Goal: Task Accomplishment & Management: Complete application form

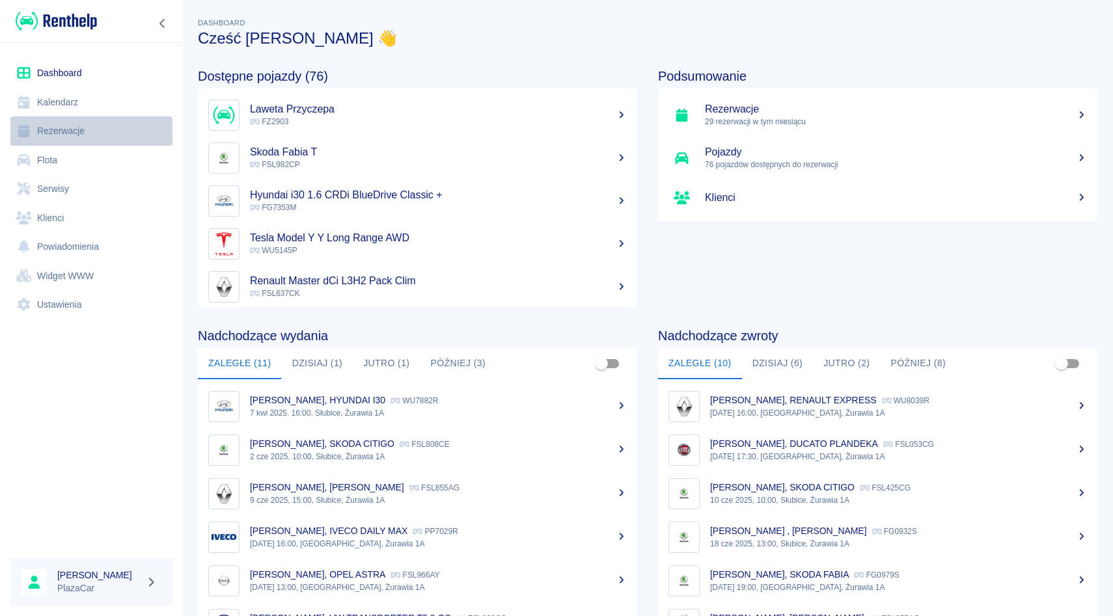
click at [124, 124] on link "Rezerwacje" at bounding box center [91, 130] width 162 height 29
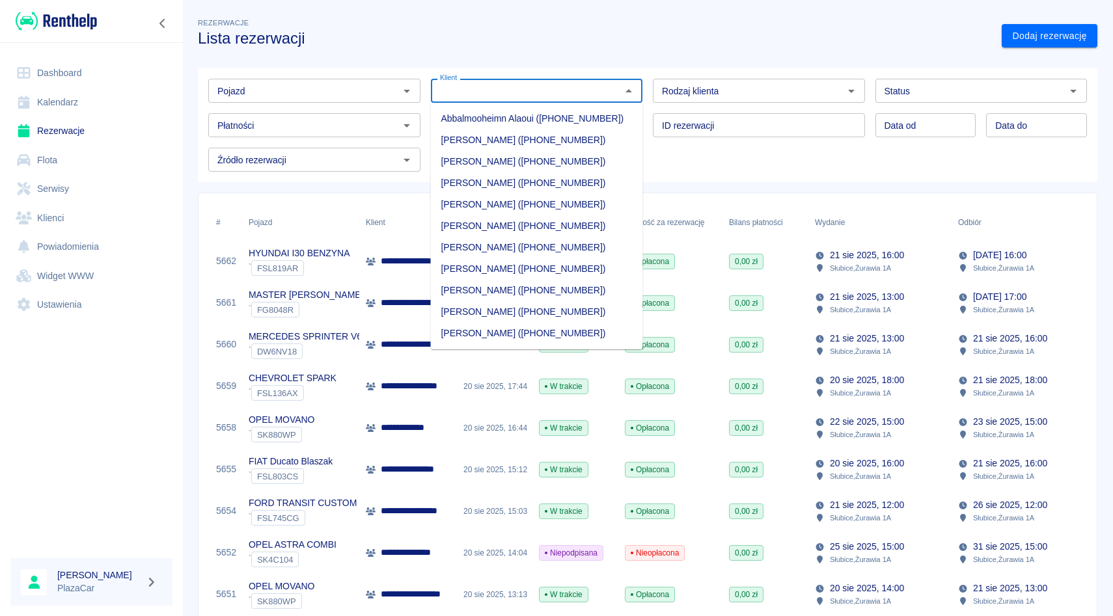
click at [470, 94] on input "Klient" at bounding box center [526, 91] width 183 height 16
type input "m"
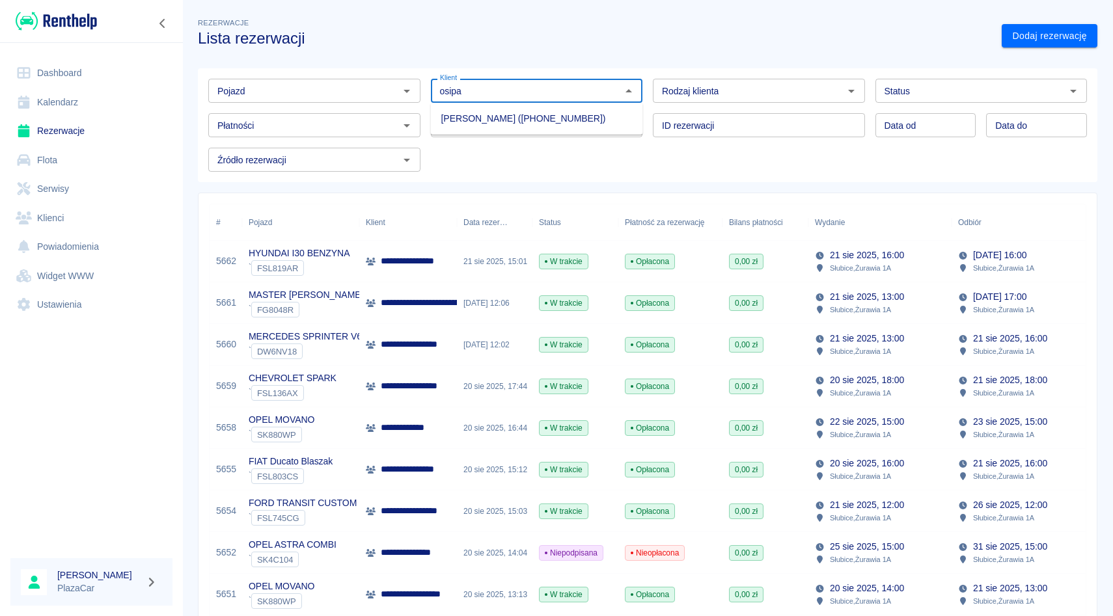
click at [457, 114] on li "[PERSON_NAME] ([PHONE_NUMBER])" at bounding box center [537, 118] width 212 height 21
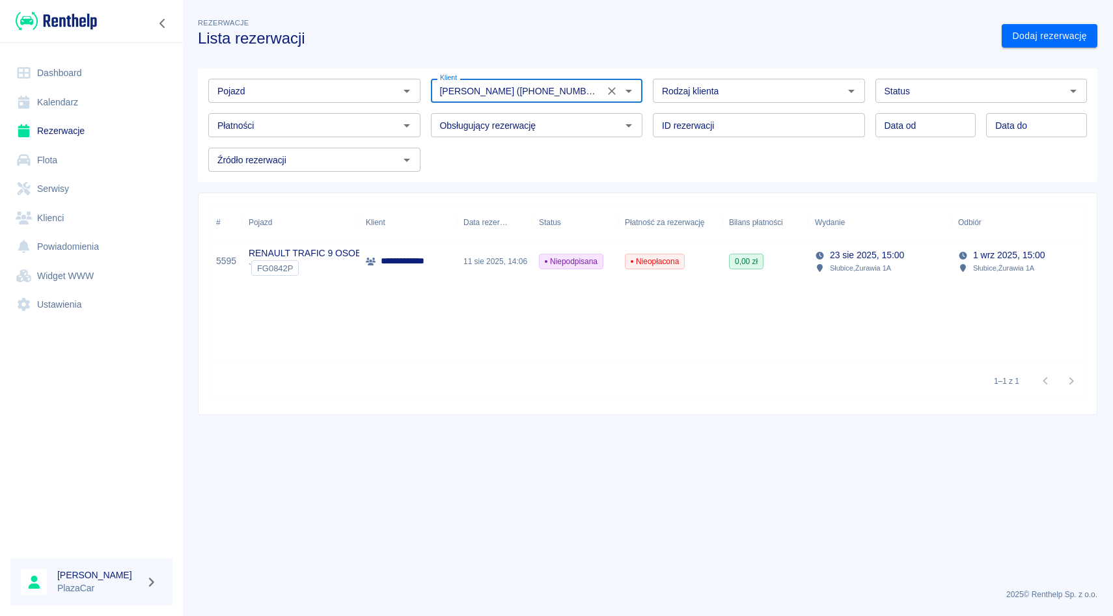
type input "[PERSON_NAME] ([PHONE_NUMBER])"
click at [805, 256] on div "0,00 zł" at bounding box center [765, 262] width 86 height 42
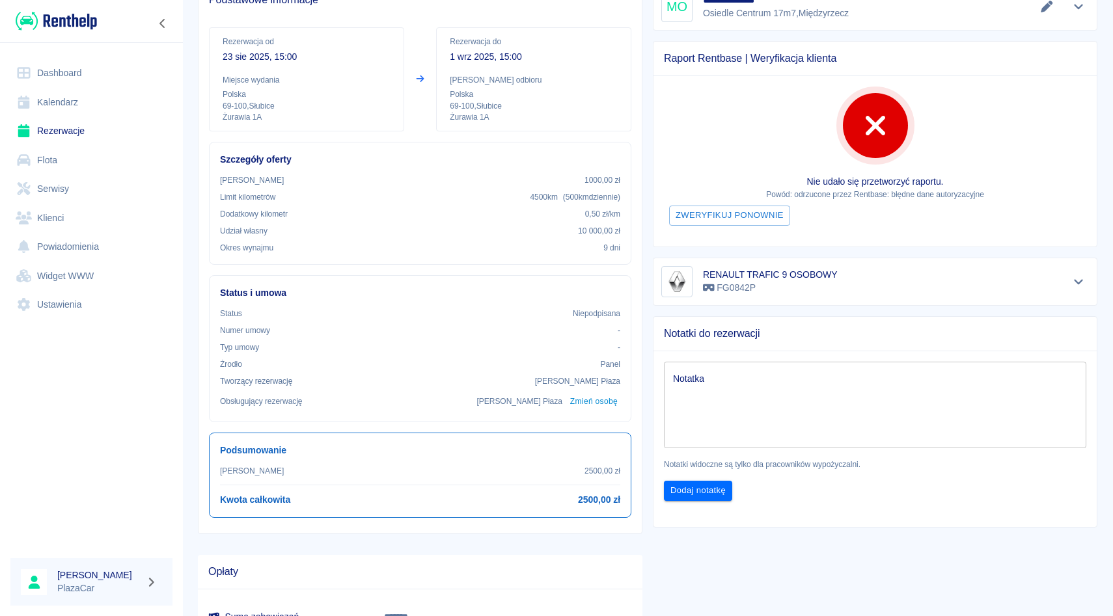
scroll to position [136, 0]
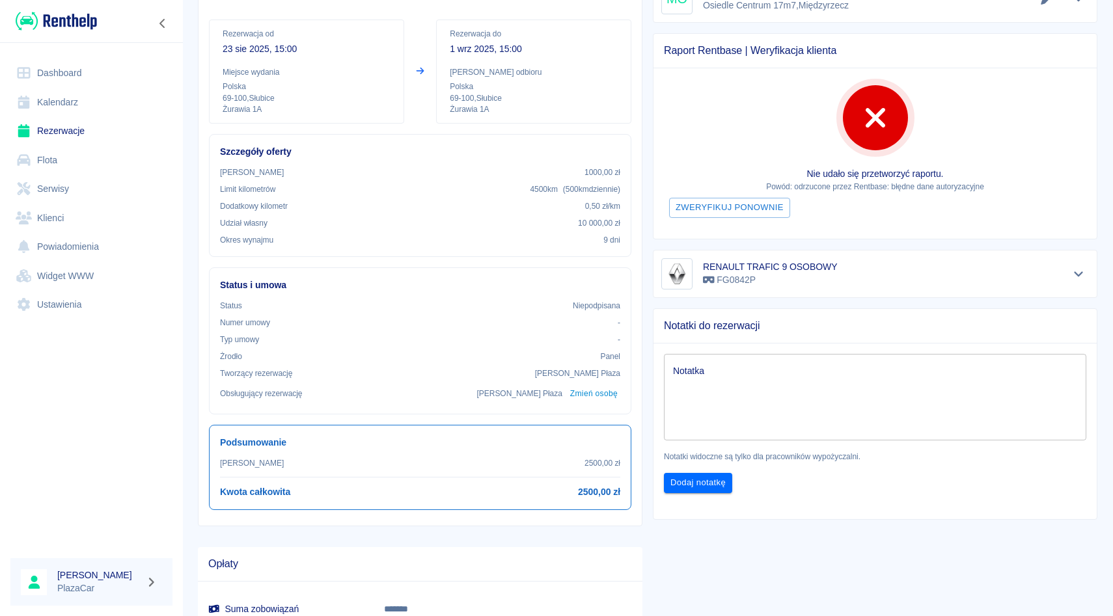
click at [1063, 271] on div "RENAULT TRAFIC 9 OSOBOWY FG0842P" at bounding box center [874, 273] width 427 height 31
click at [1071, 271] on icon "Pokaż szczegóły" at bounding box center [1078, 274] width 15 height 12
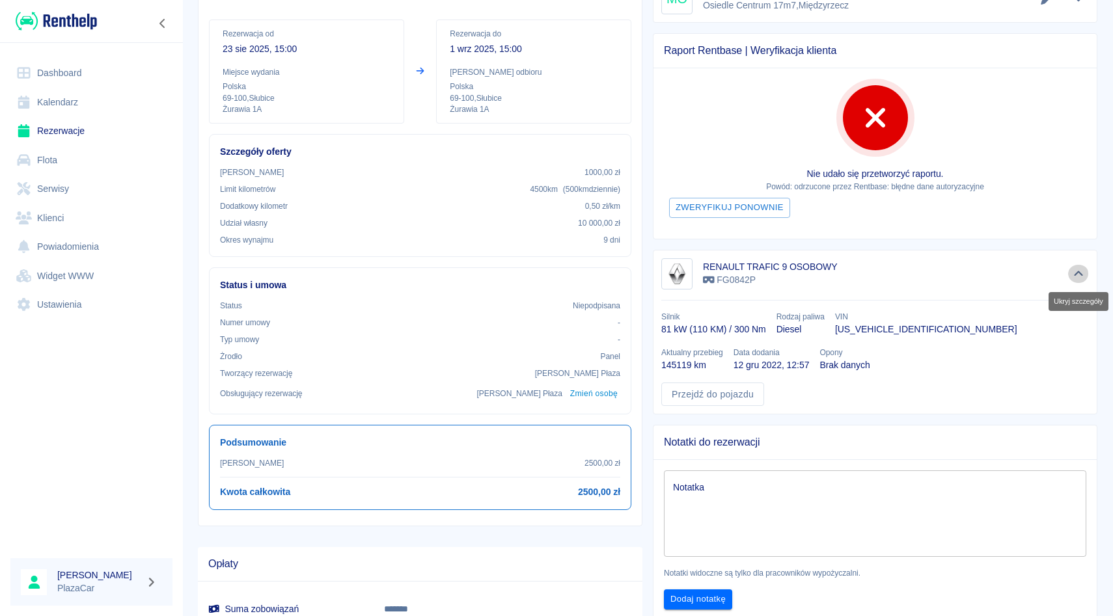
click at [1071, 271] on icon "Ukryj szczegóły" at bounding box center [1078, 274] width 15 height 12
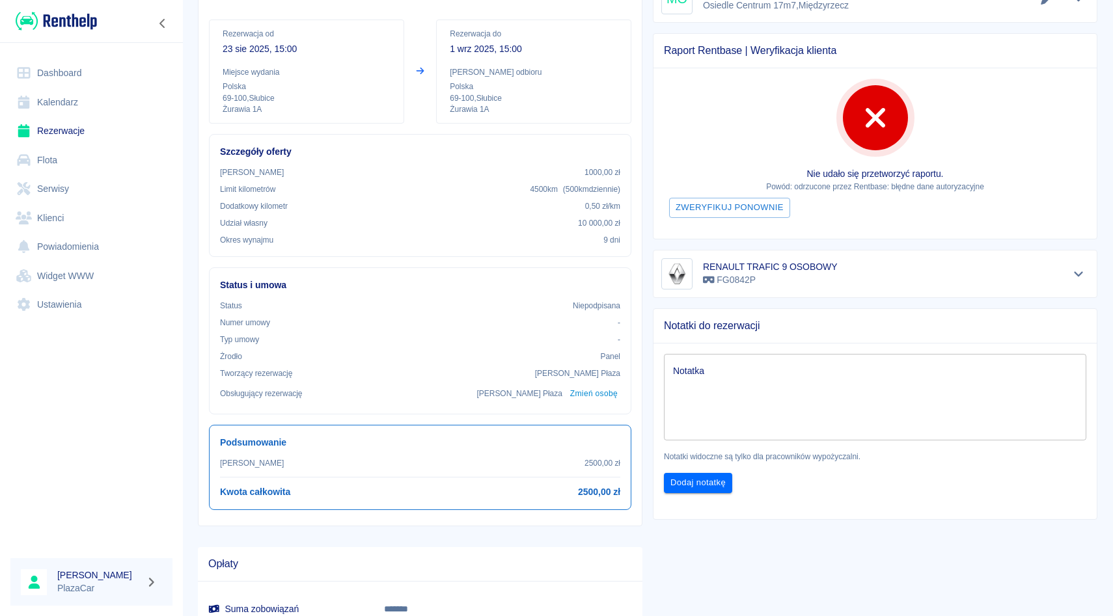
scroll to position [0, 0]
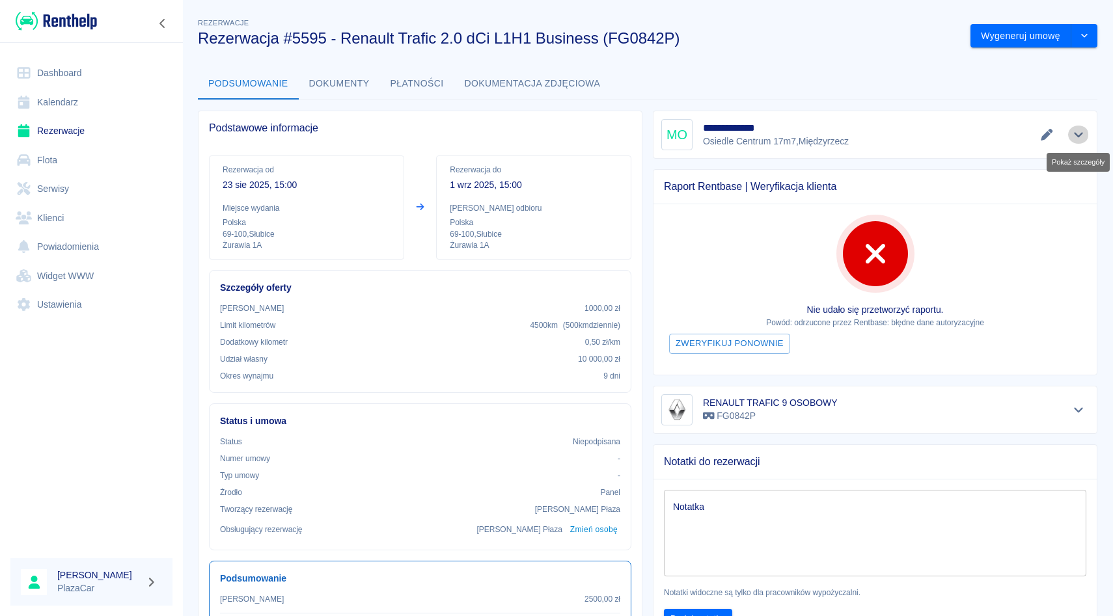
click at [1072, 133] on icon "Pokaż szczegóły" at bounding box center [1078, 135] width 15 height 12
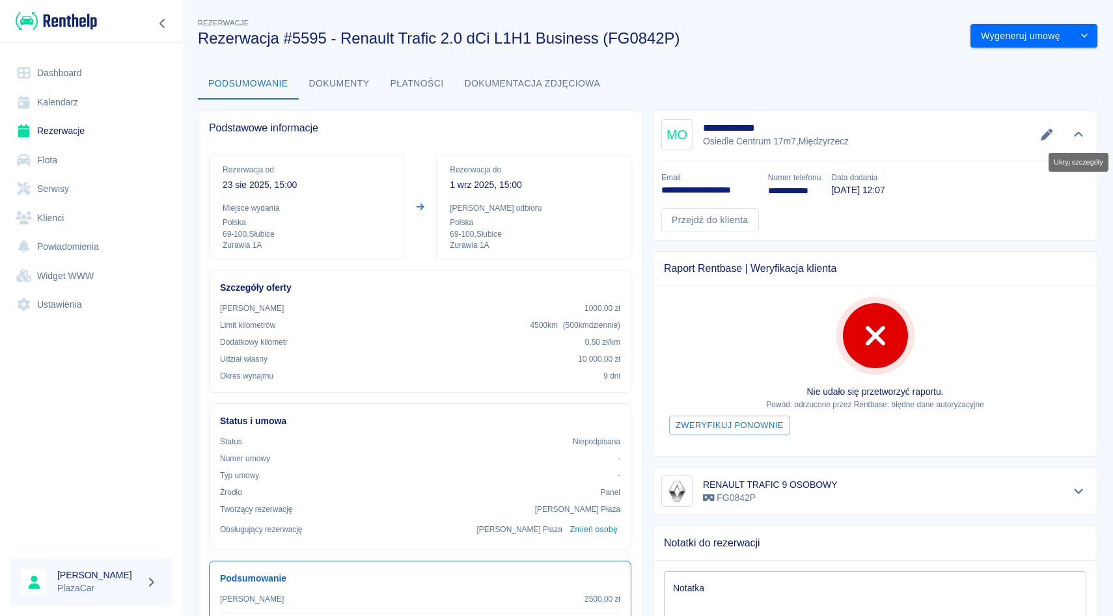
click at [1072, 133] on icon "Ukryj szczegóły" at bounding box center [1078, 135] width 15 height 12
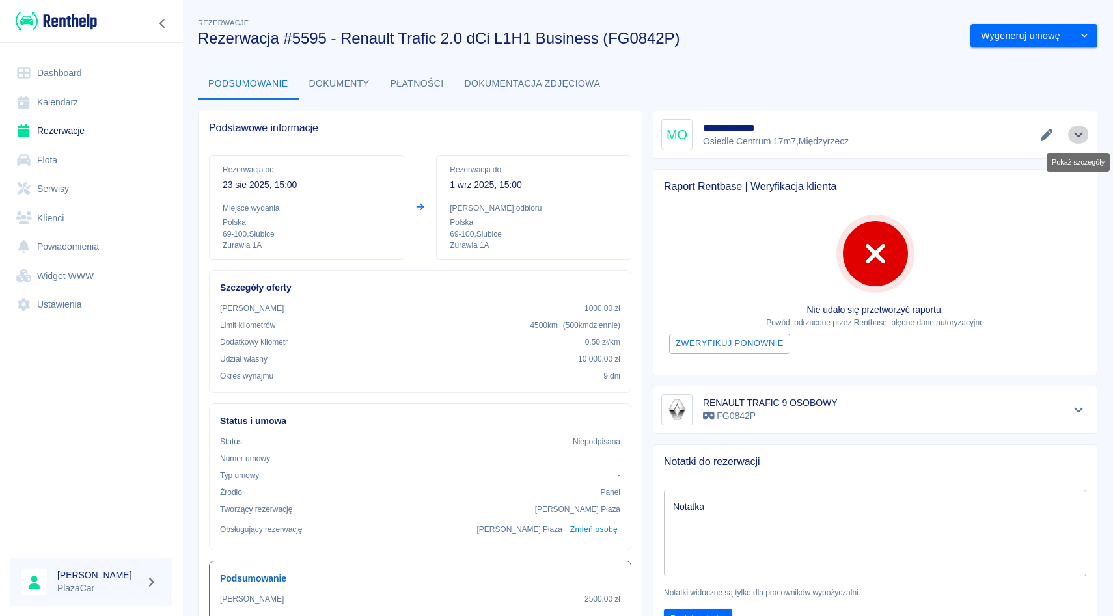
click at [1072, 133] on icon "Pokaż szczegóły" at bounding box center [1078, 135] width 15 height 12
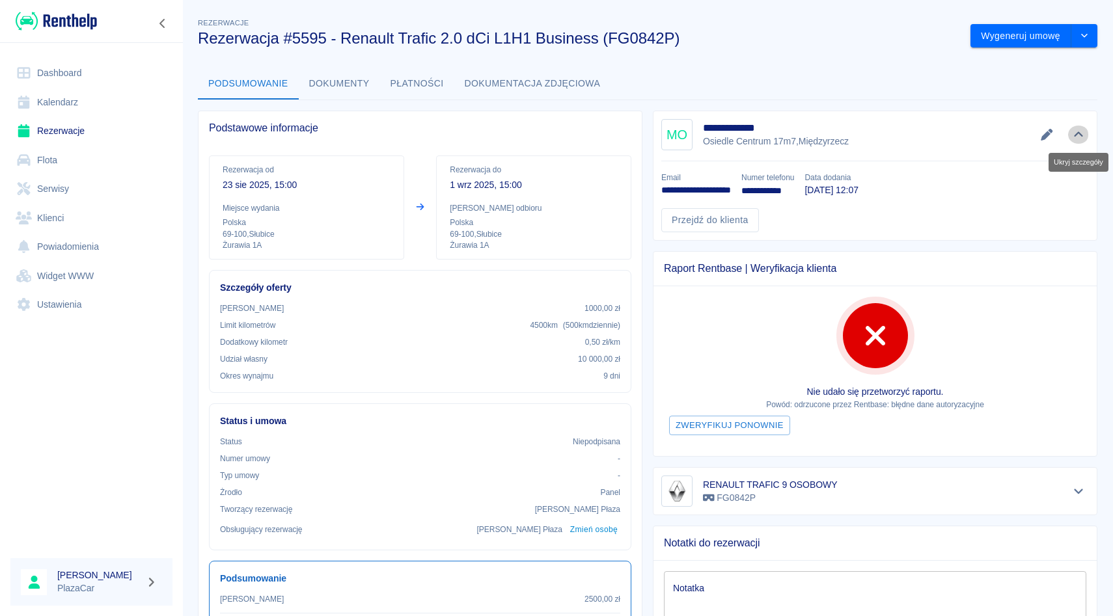
click at [1072, 133] on icon "Ukryj szczegóły" at bounding box center [1078, 135] width 15 height 12
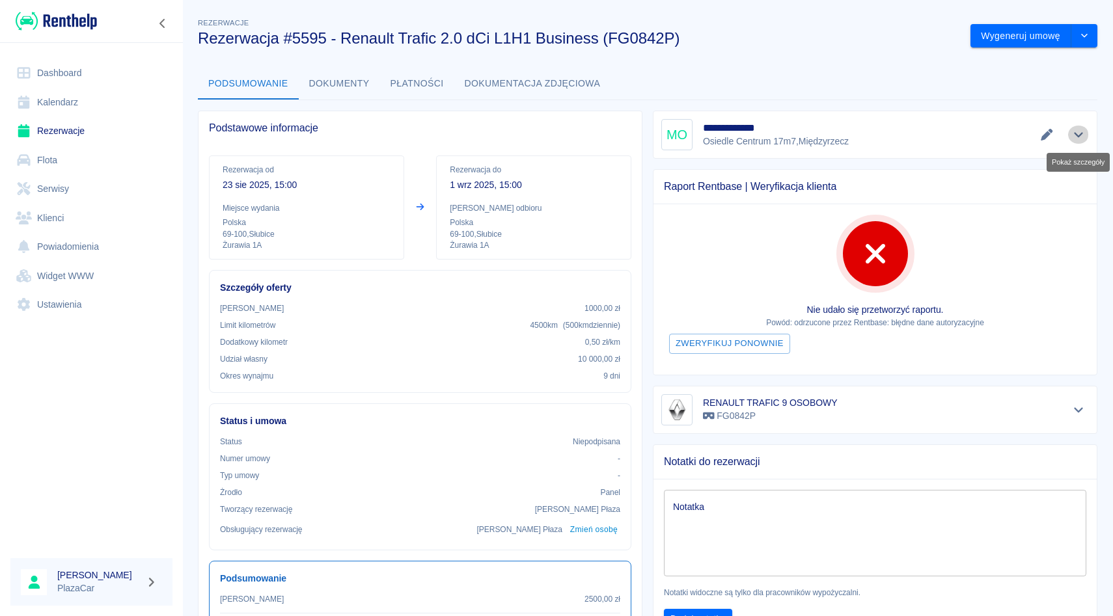
click at [1072, 133] on icon "Pokaż szczegóły" at bounding box center [1078, 135] width 15 height 12
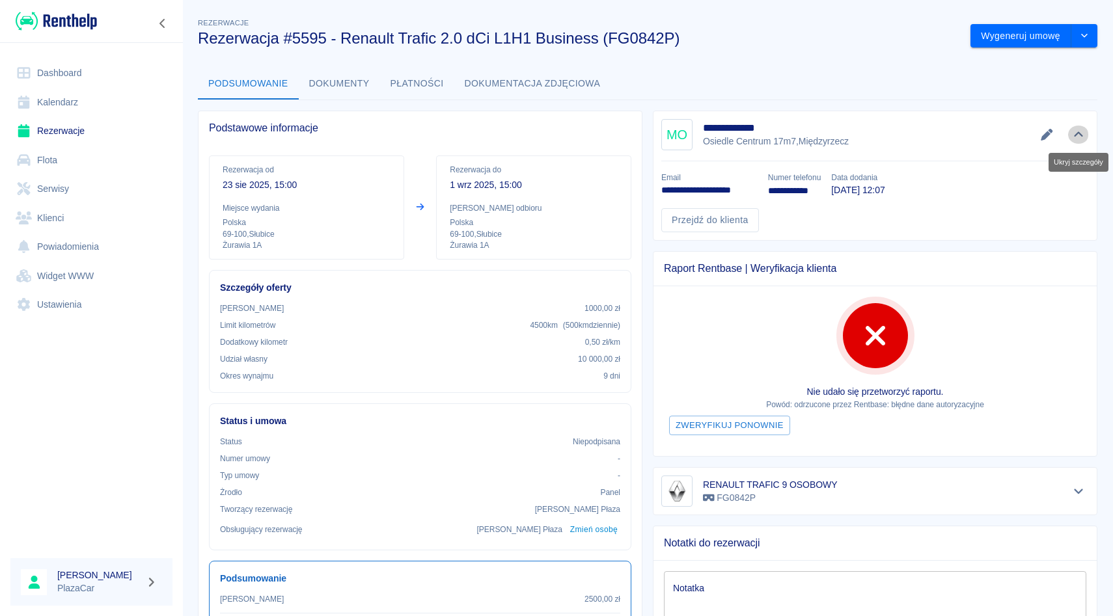
click at [1072, 133] on icon "Ukryj szczegóły" at bounding box center [1078, 135] width 15 height 12
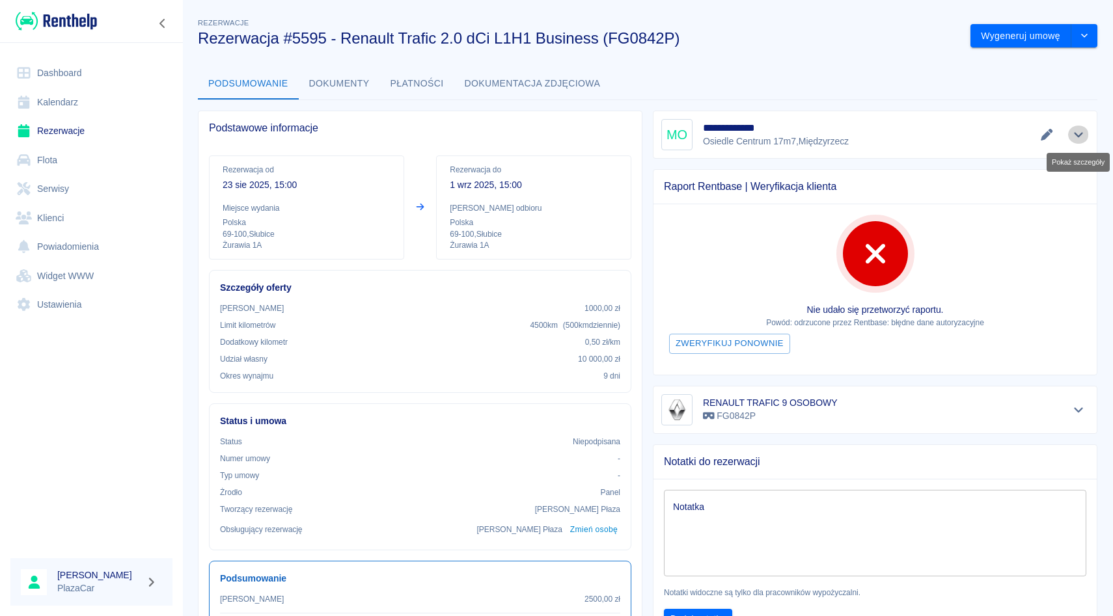
click at [1072, 133] on icon "Pokaż szczegóły" at bounding box center [1078, 135] width 15 height 12
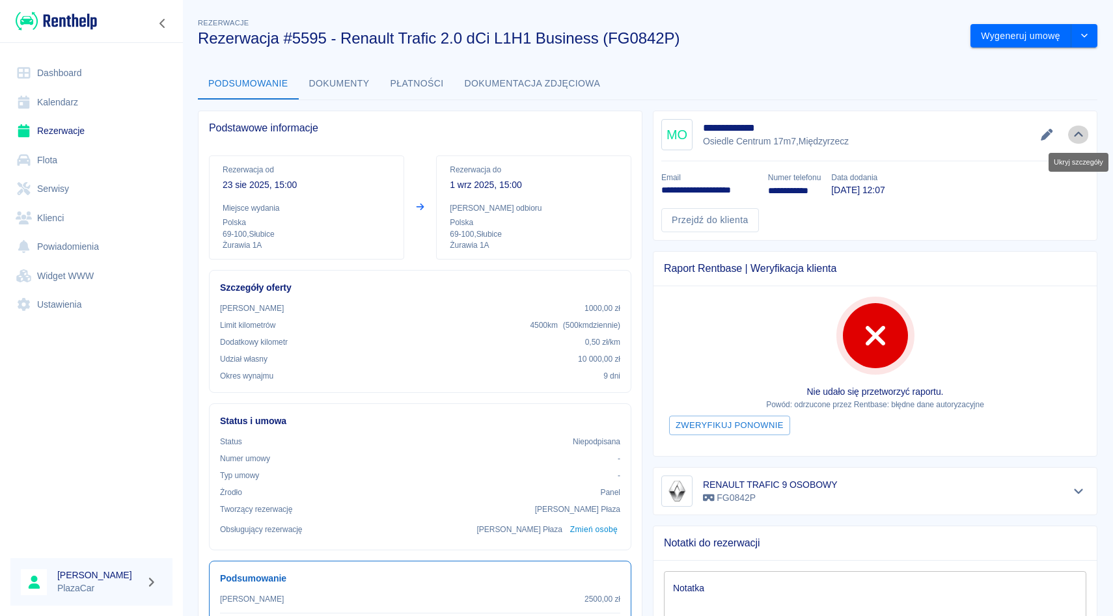
click at [1072, 133] on icon "Ukryj szczegóły" at bounding box center [1078, 135] width 15 height 12
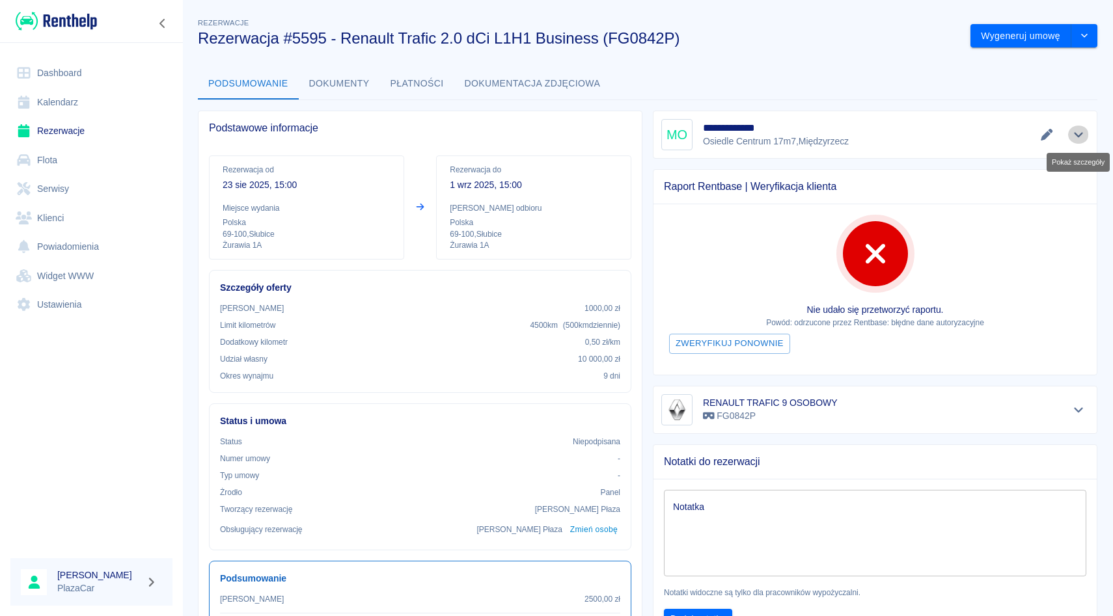
click at [1072, 133] on icon "Pokaż szczegóły" at bounding box center [1078, 135] width 15 height 12
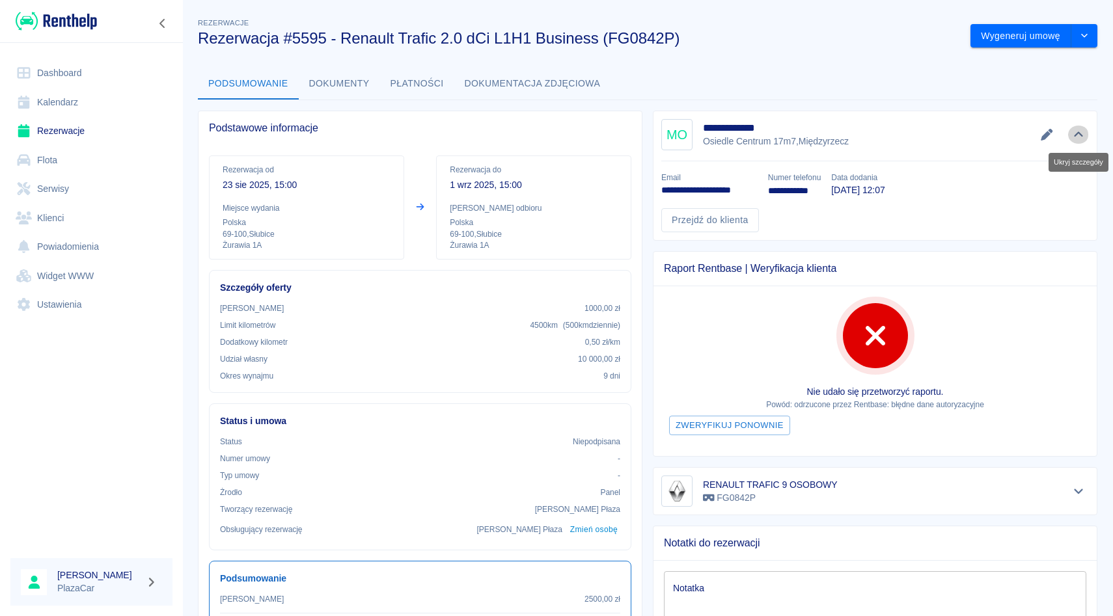
click at [1072, 133] on icon "Ukryj szczegóły" at bounding box center [1078, 135] width 15 height 12
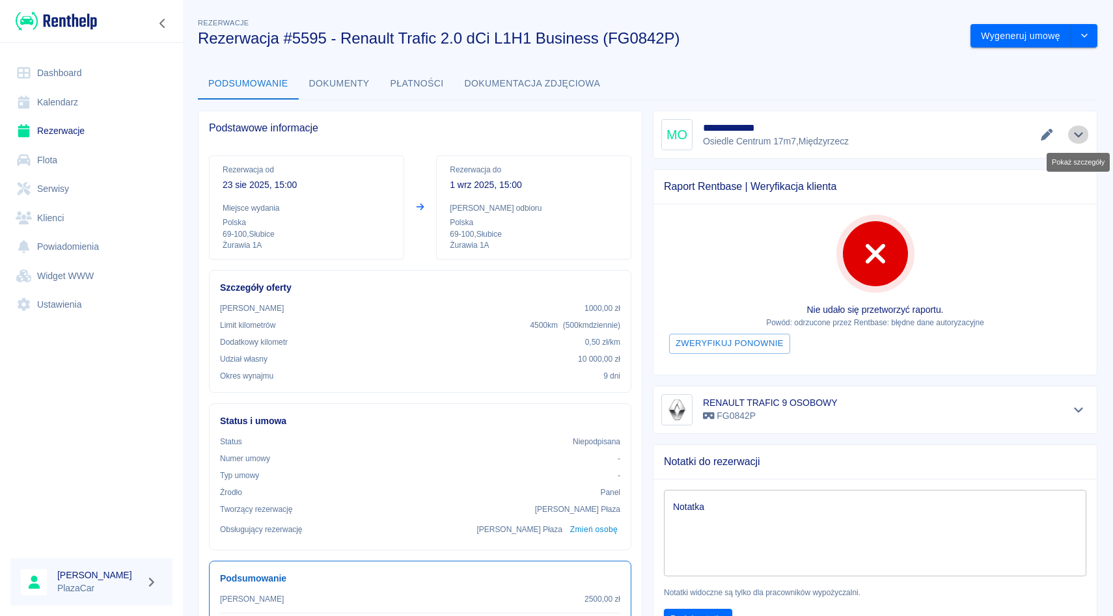
click at [1072, 133] on icon "Pokaż szczegóły" at bounding box center [1078, 135] width 15 height 12
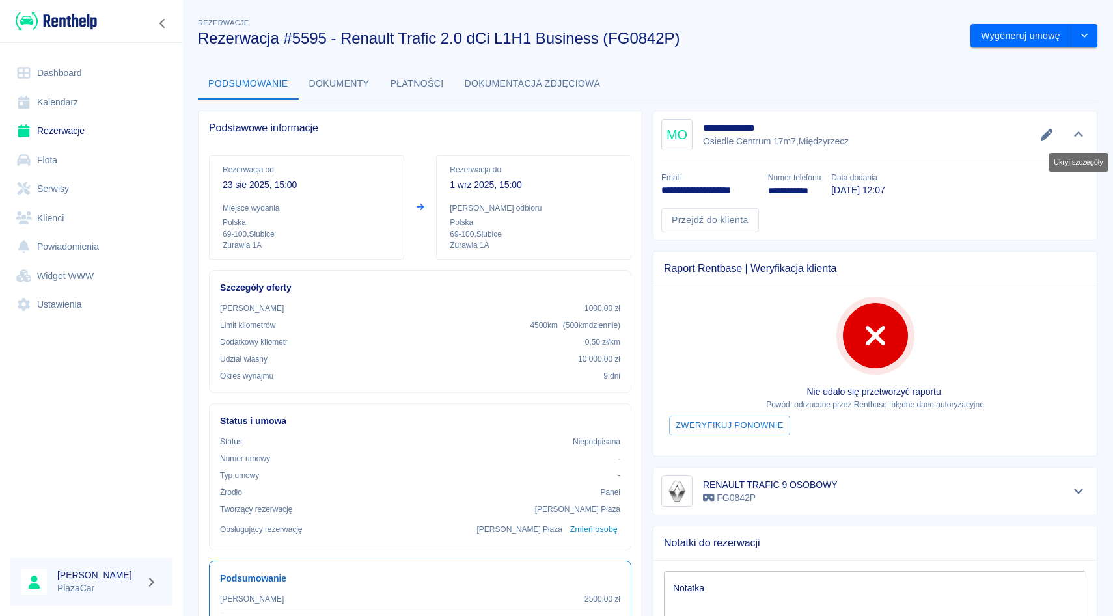
click at [1072, 133] on icon "Ukryj szczegóły" at bounding box center [1078, 135] width 15 height 12
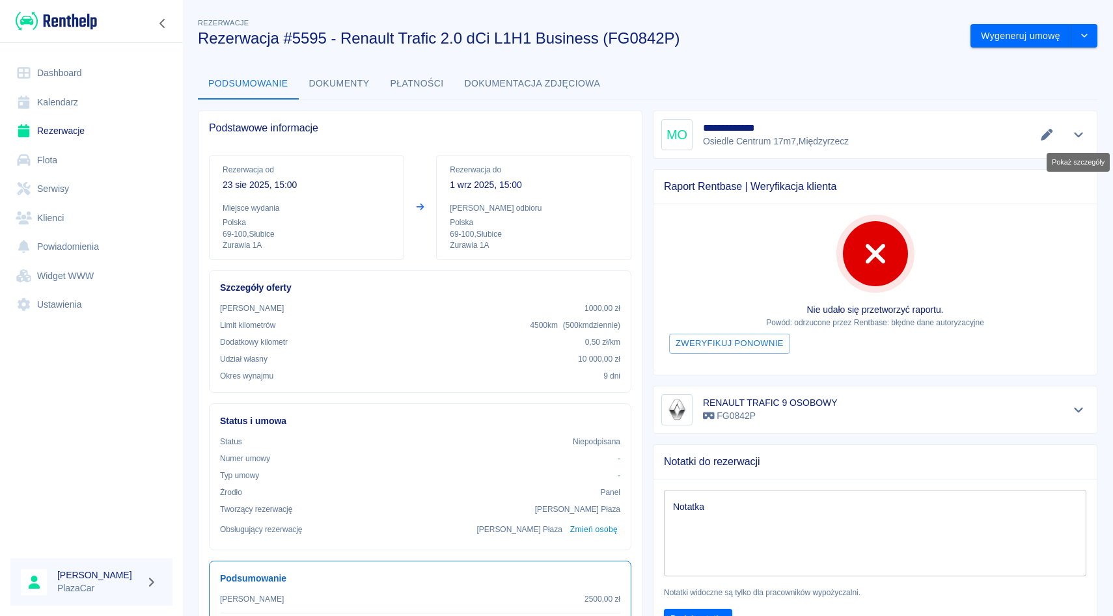
click at [1072, 133] on icon "Pokaż szczegóły" at bounding box center [1078, 135] width 15 height 12
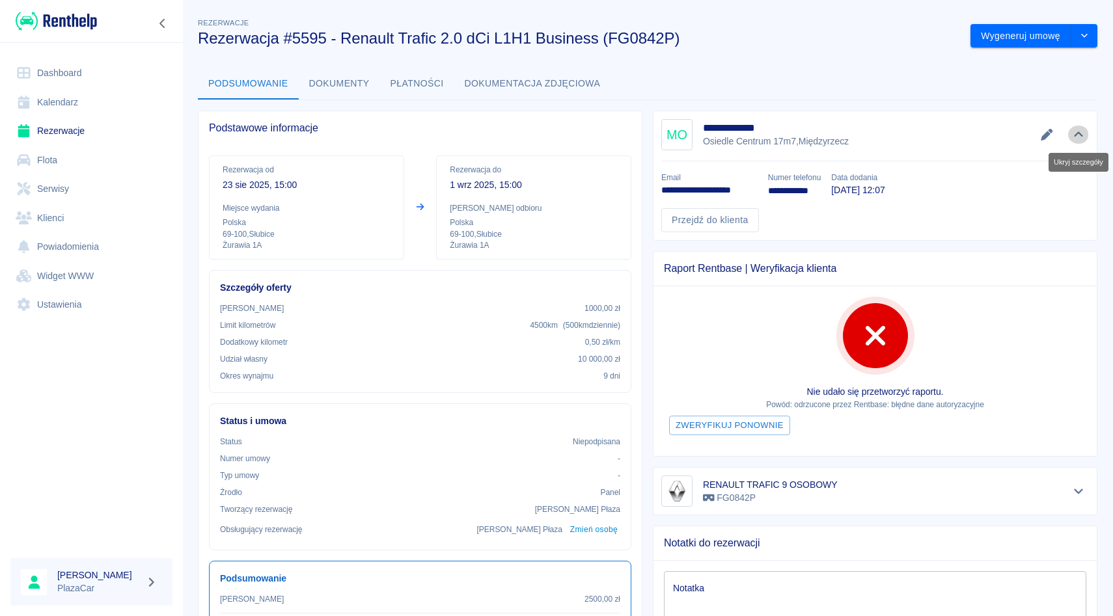
click at [1072, 133] on icon "Ukryj szczegóły" at bounding box center [1078, 135] width 15 height 12
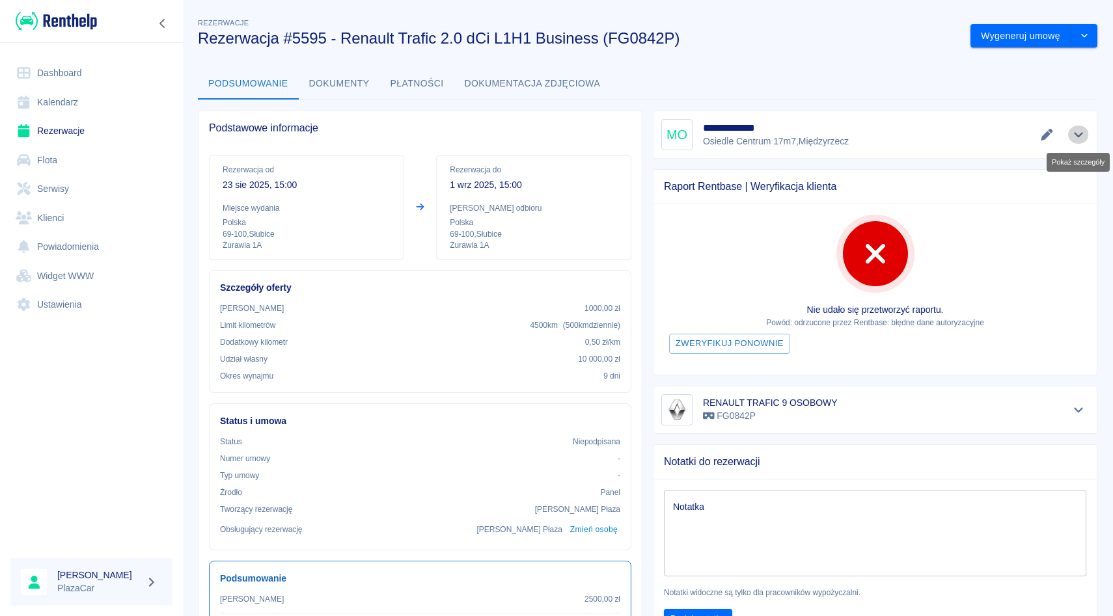
click at [1072, 133] on icon "Pokaż szczegóły" at bounding box center [1078, 135] width 15 height 12
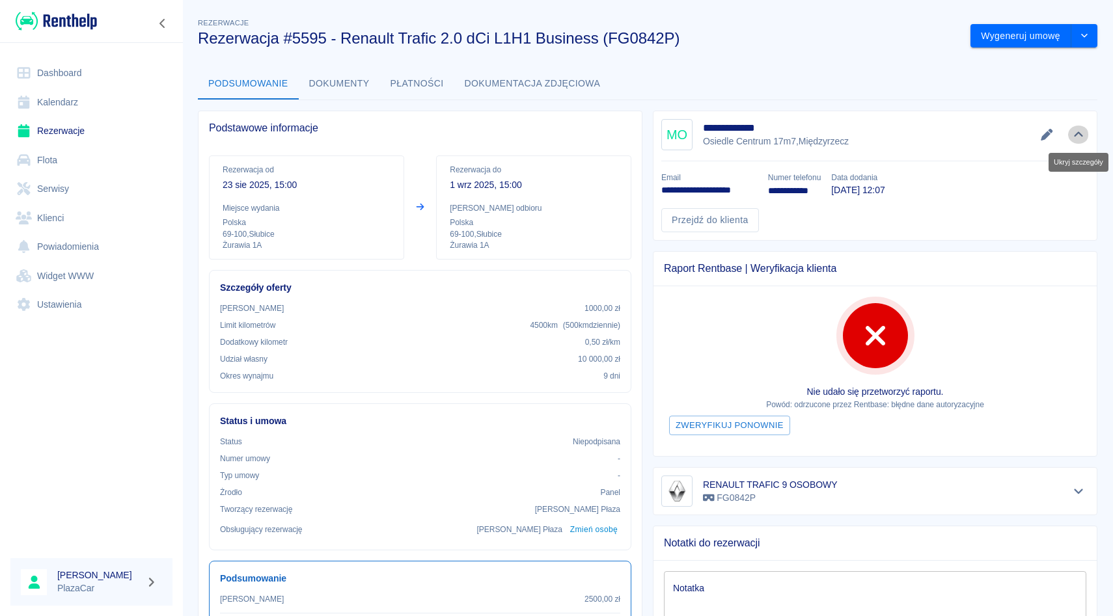
click at [1072, 133] on icon "Ukryj szczegóły" at bounding box center [1078, 135] width 15 height 12
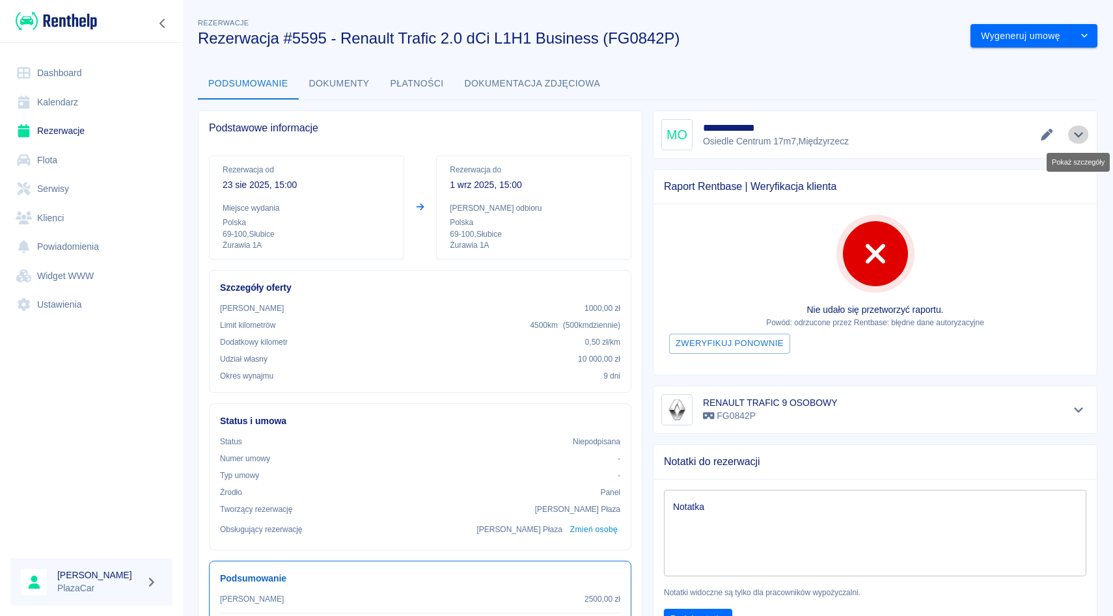
click at [1072, 133] on icon "Pokaż szczegóły" at bounding box center [1078, 135] width 15 height 12
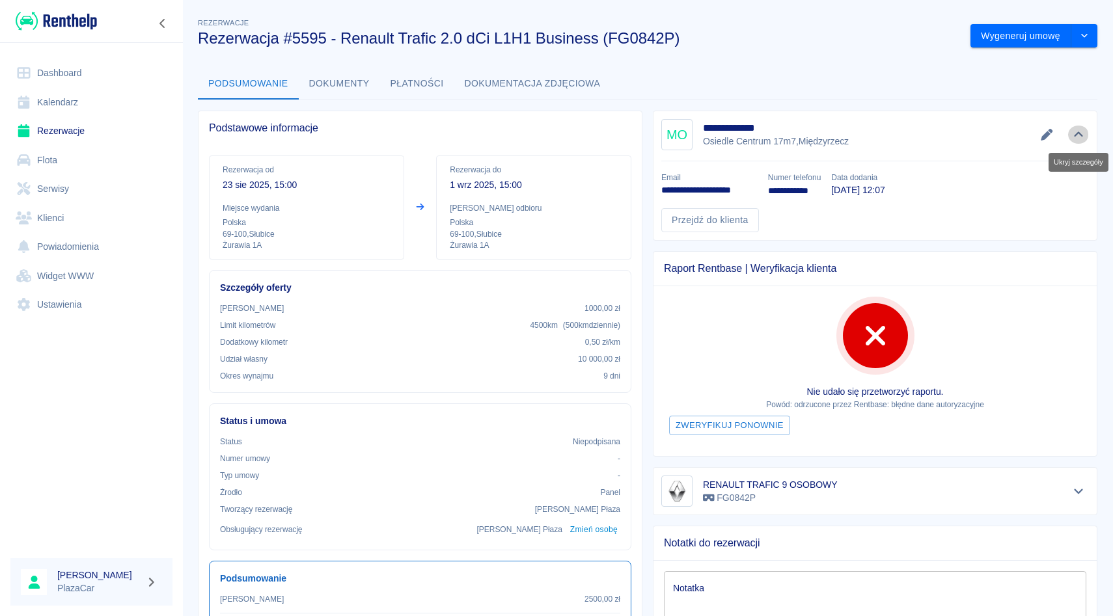
click at [1072, 133] on icon "Ukryj szczegóły" at bounding box center [1078, 135] width 15 height 12
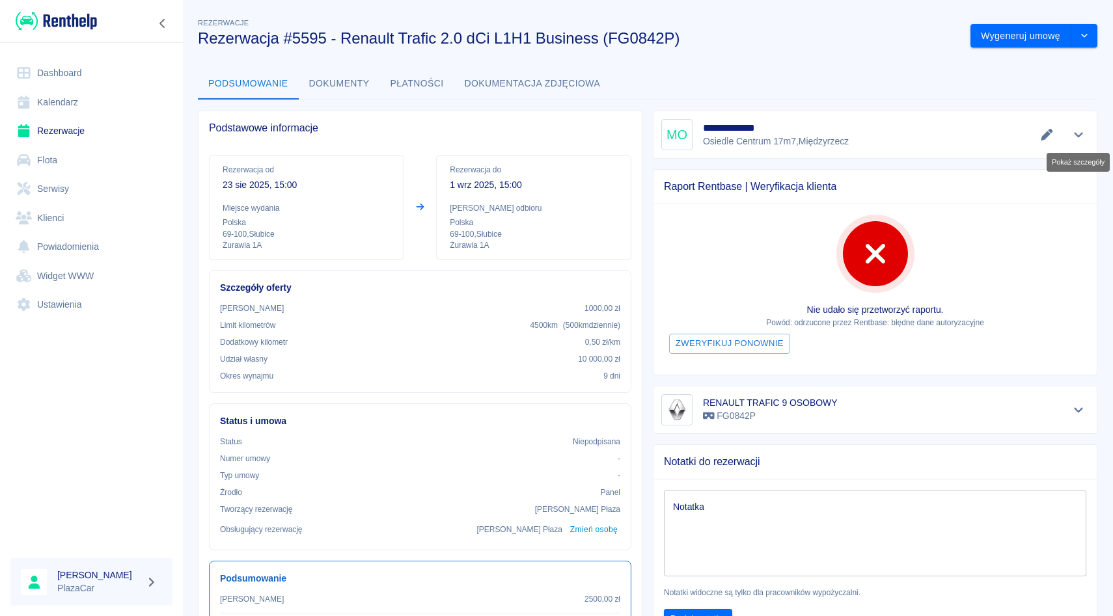
click at [1072, 133] on icon "Pokaż szczegóły" at bounding box center [1078, 135] width 15 height 12
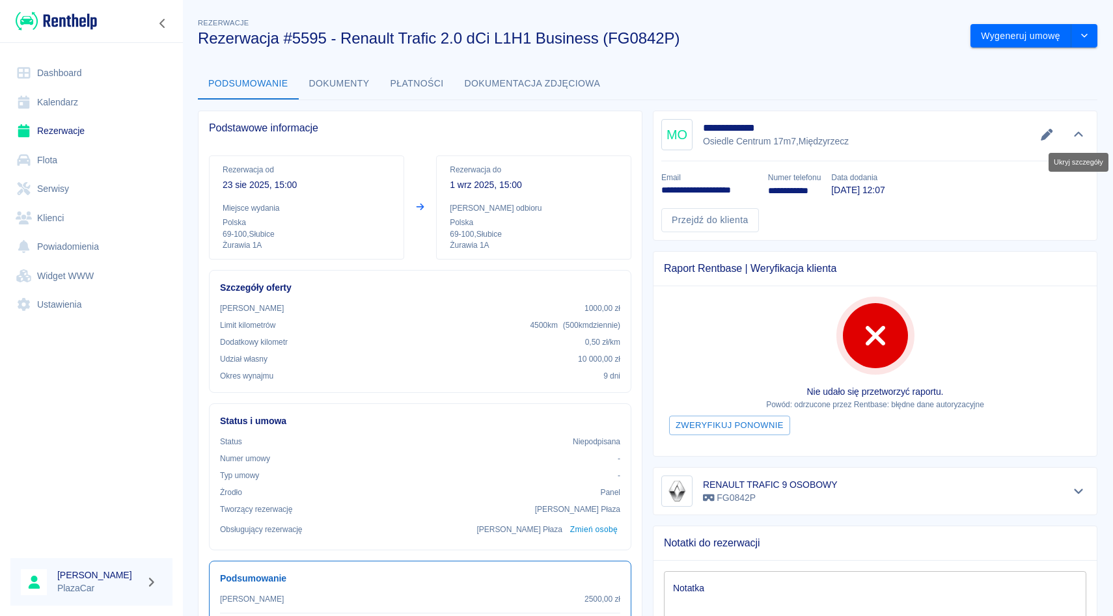
click at [1072, 133] on icon "Ukryj szczegóły" at bounding box center [1078, 135] width 15 height 12
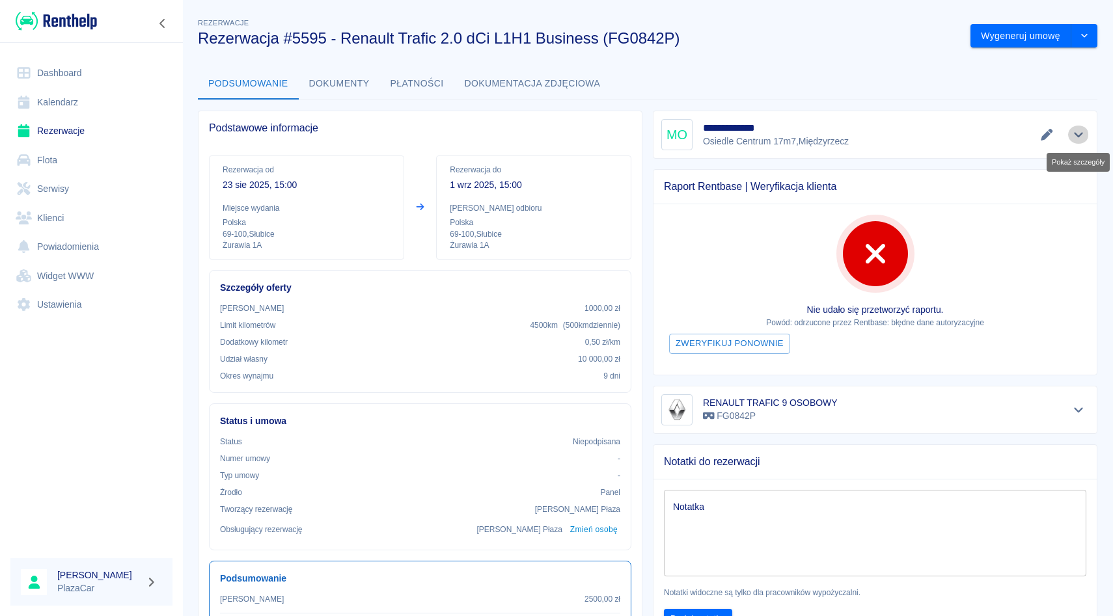
click at [1072, 133] on icon "Pokaż szczegóły" at bounding box center [1078, 135] width 15 height 12
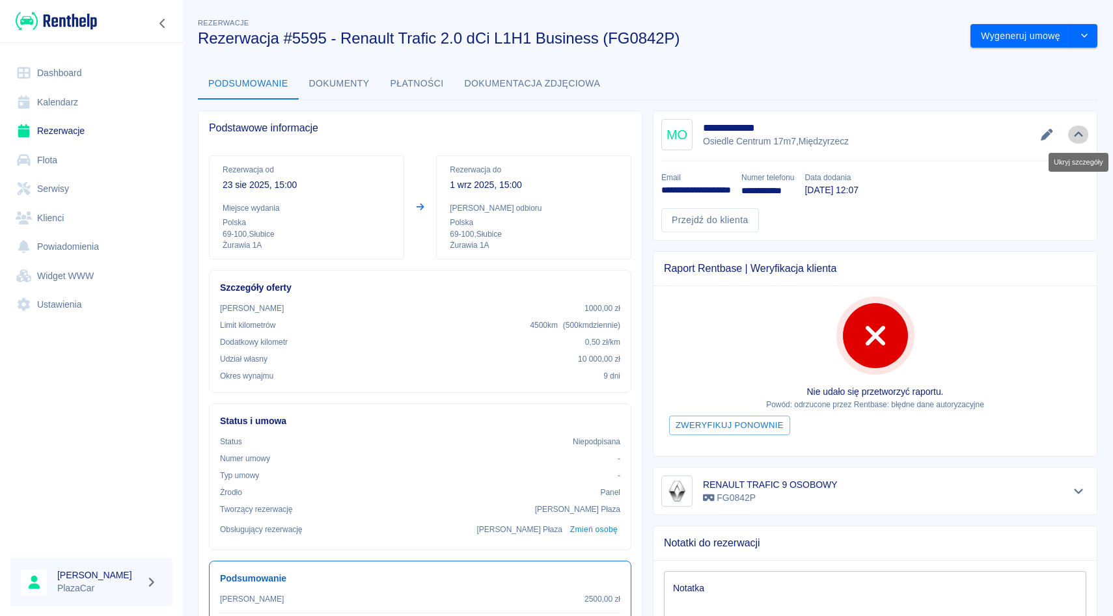
click at [1072, 133] on icon "Ukryj szczegóły" at bounding box center [1078, 135] width 15 height 12
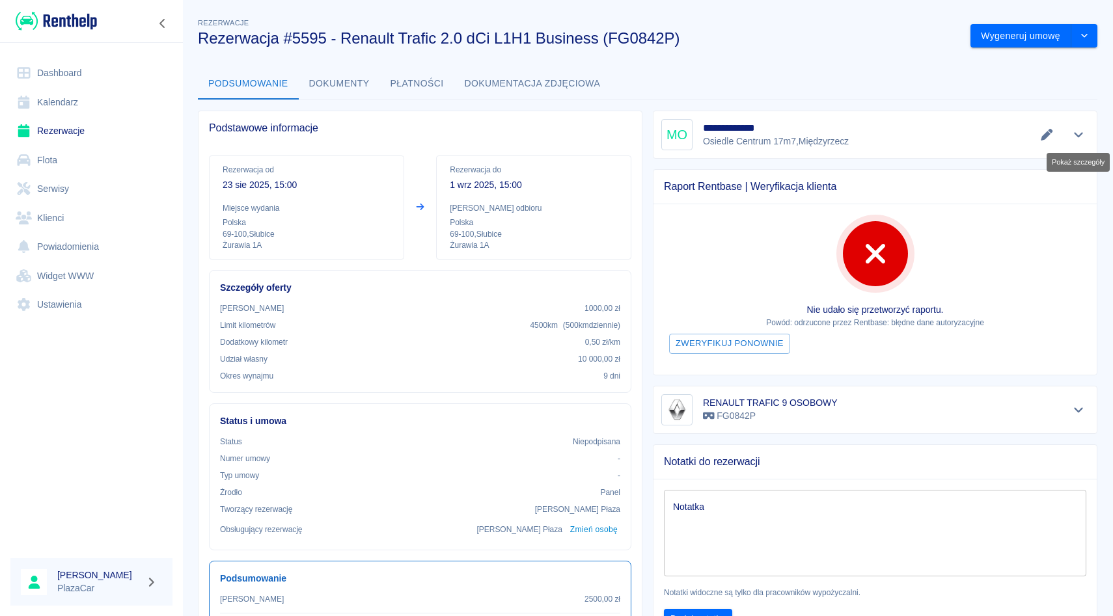
click at [1072, 133] on icon "Pokaż szczegóły" at bounding box center [1078, 135] width 15 height 12
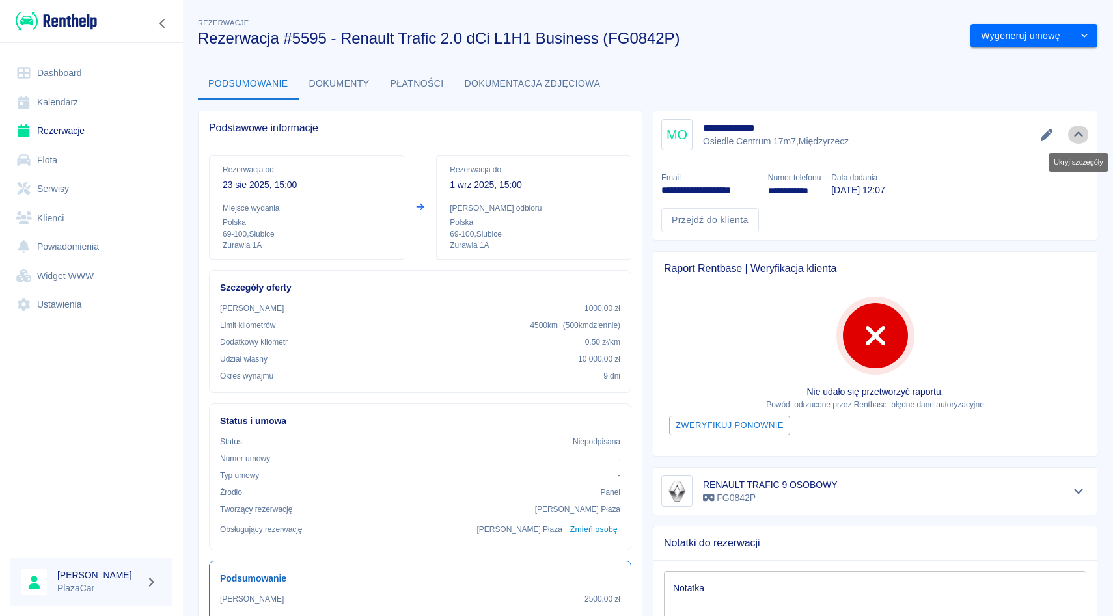
click at [1072, 133] on icon "Ukryj szczegóły" at bounding box center [1078, 135] width 15 height 12
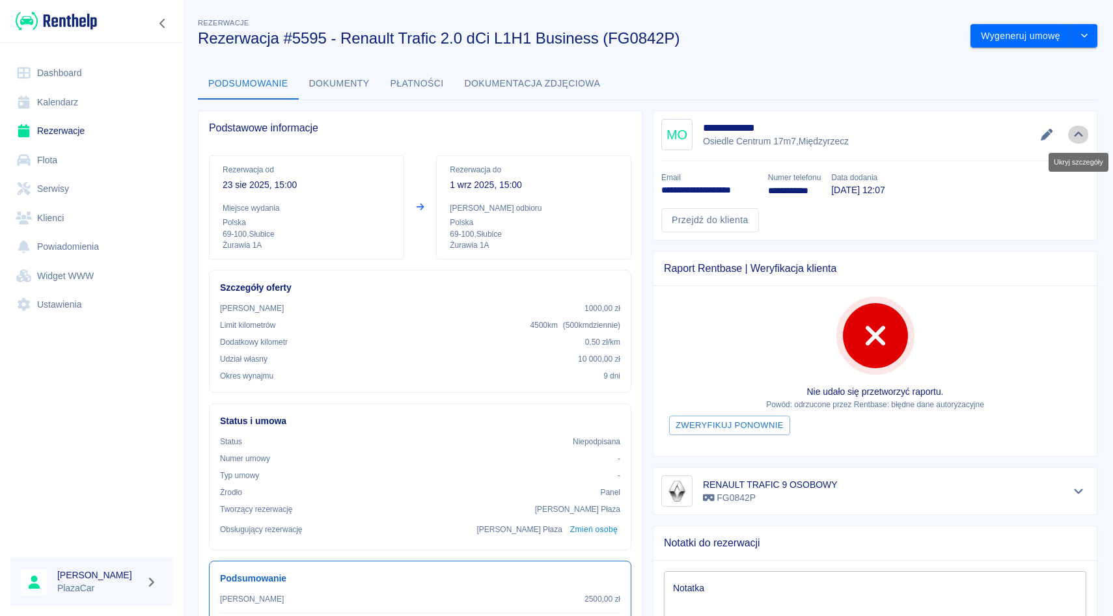
click at [1072, 133] on icon "Ukryj szczegóły" at bounding box center [1078, 135] width 15 height 12
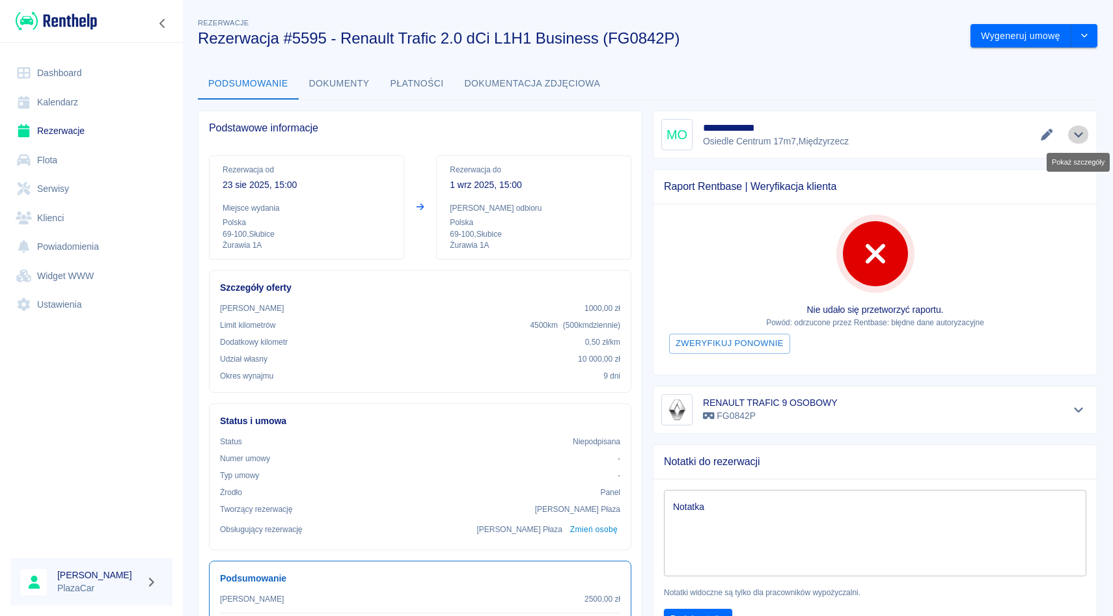
click at [1072, 133] on icon "Pokaż szczegóły" at bounding box center [1078, 135] width 15 height 12
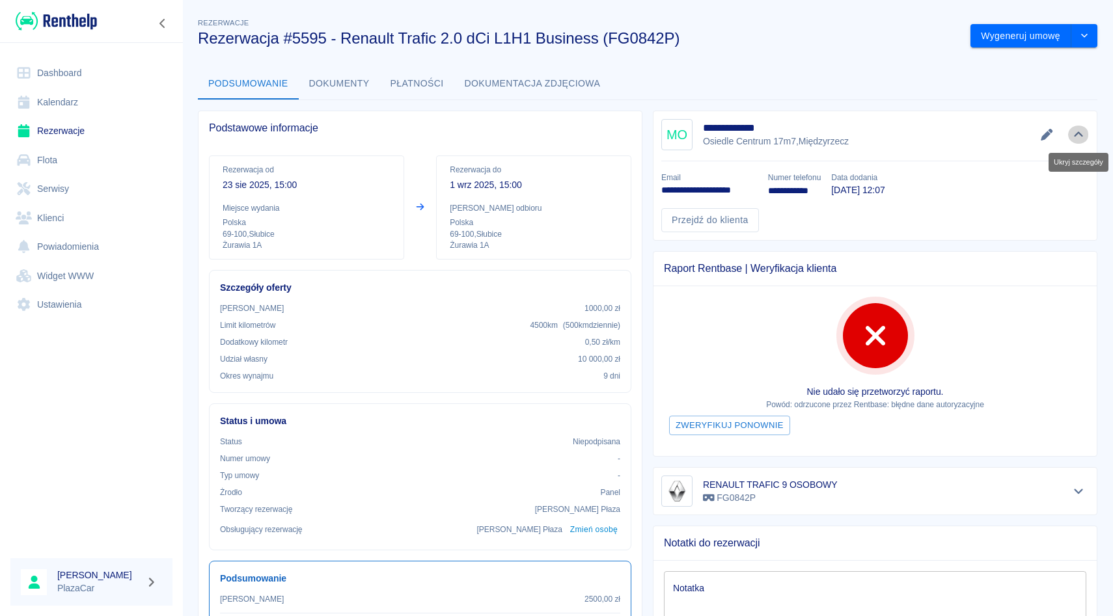
click at [1072, 133] on icon "Ukryj szczegóły" at bounding box center [1078, 135] width 15 height 12
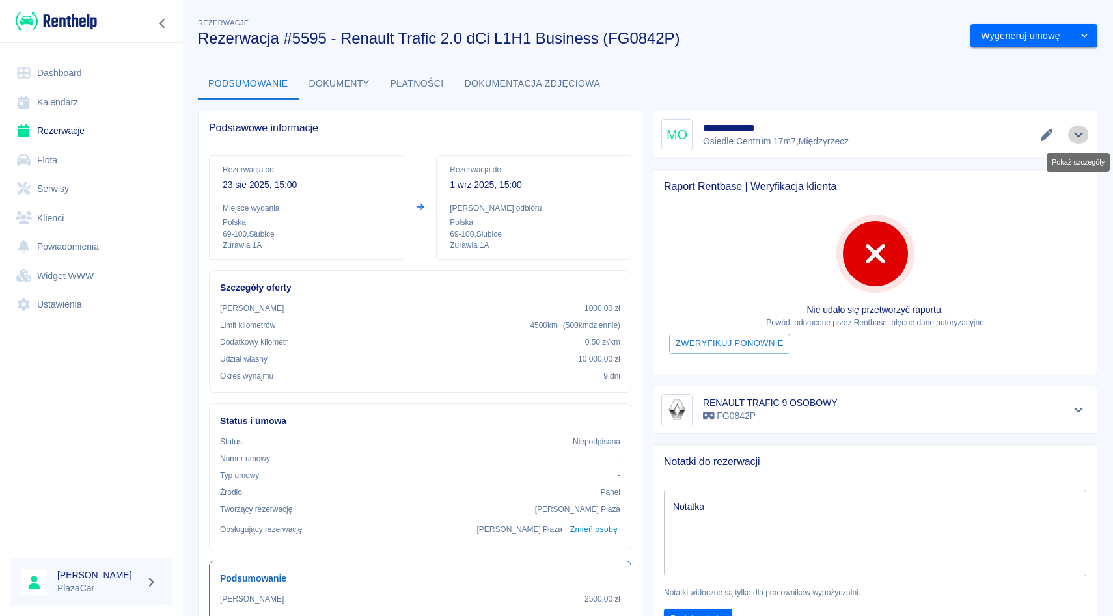
click at [1072, 133] on icon "Pokaż szczegóły" at bounding box center [1078, 135] width 15 height 12
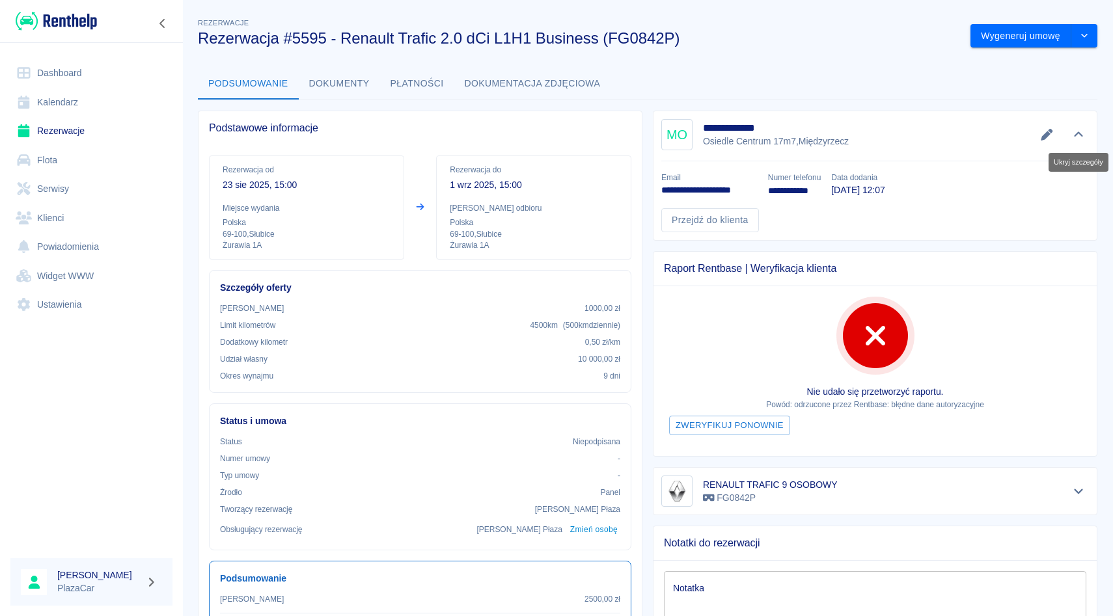
click at [1072, 133] on icon "Ukryj szczegóły" at bounding box center [1078, 135] width 15 height 12
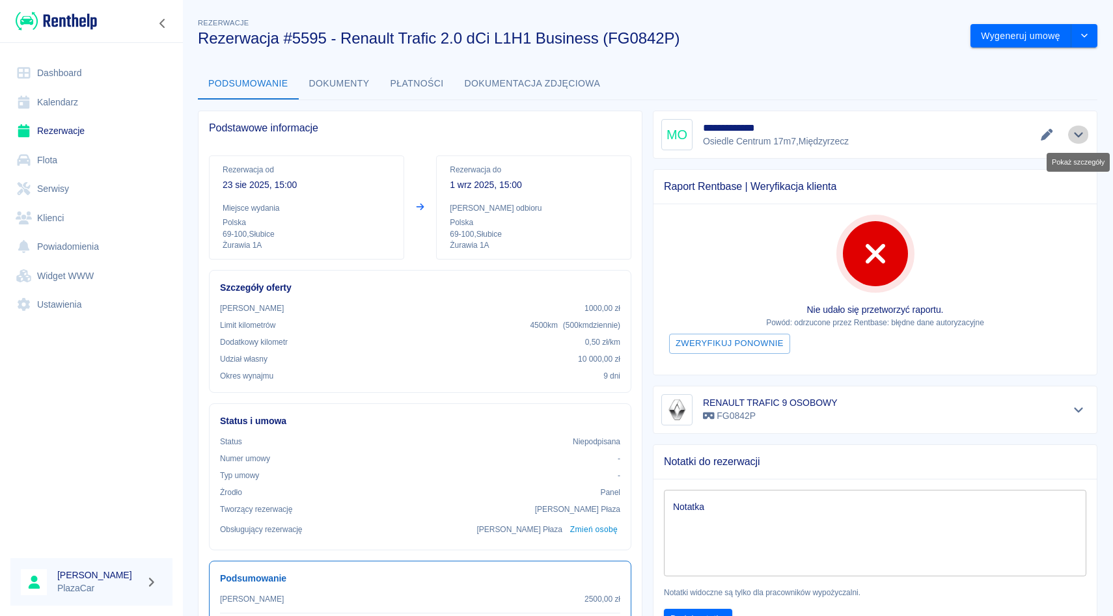
click at [1072, 133] on icon "Pokaż szczegóły" at bounding box center [1078, 135] width 15 height 12
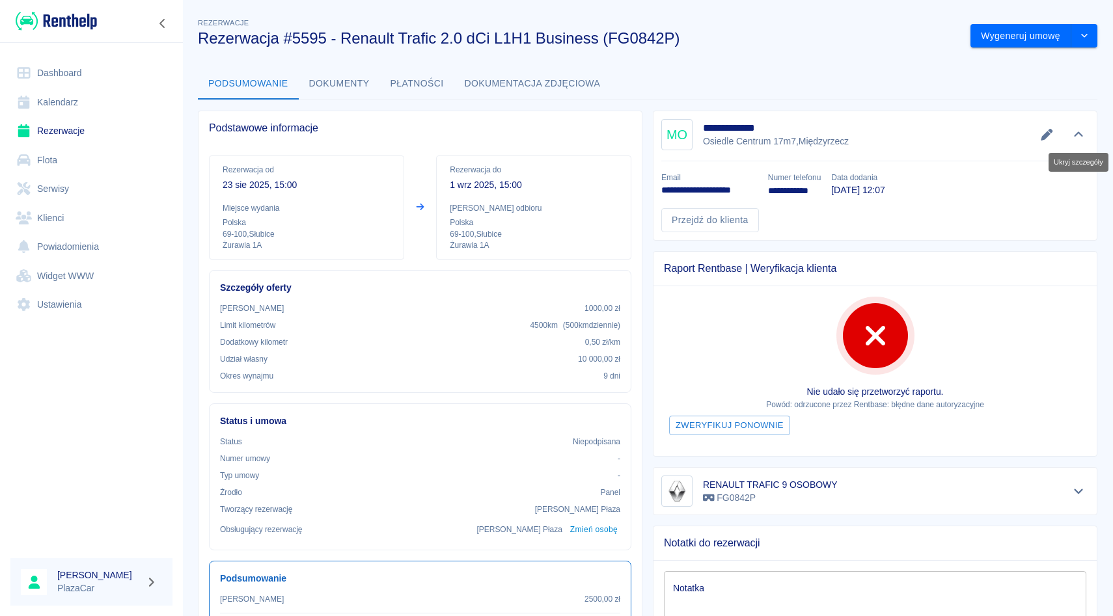
click at [1072, 133] on icon "Ukryj szczegóły" at bounding box center [1078, 135] width 15 height 12
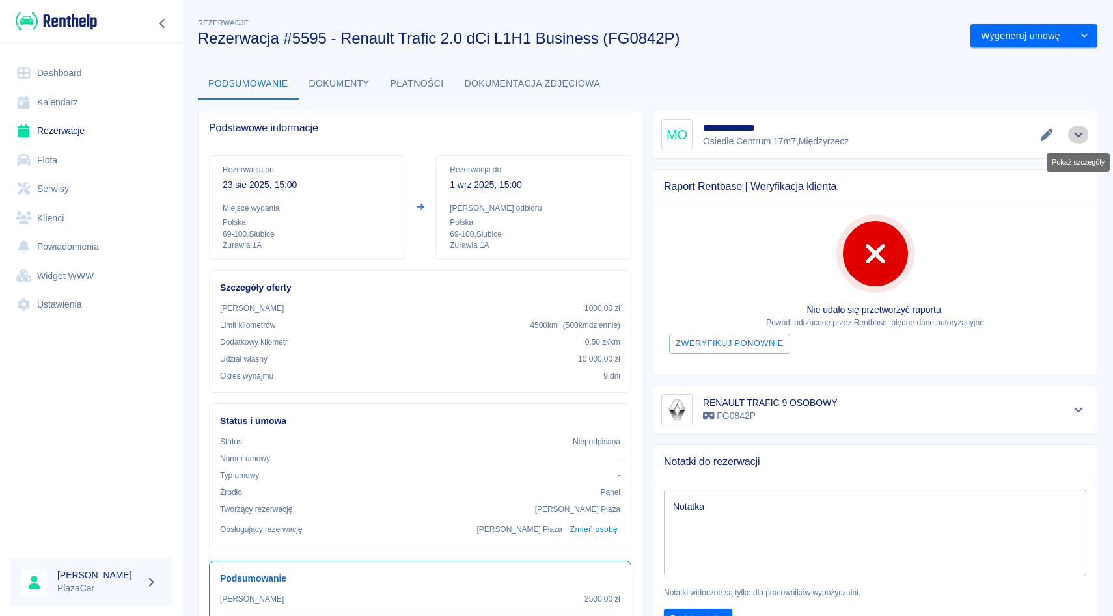
click at [1072, 133] on icon "Pokaż szczegóły" at bounding box center [1078, 135] width 15 height 12
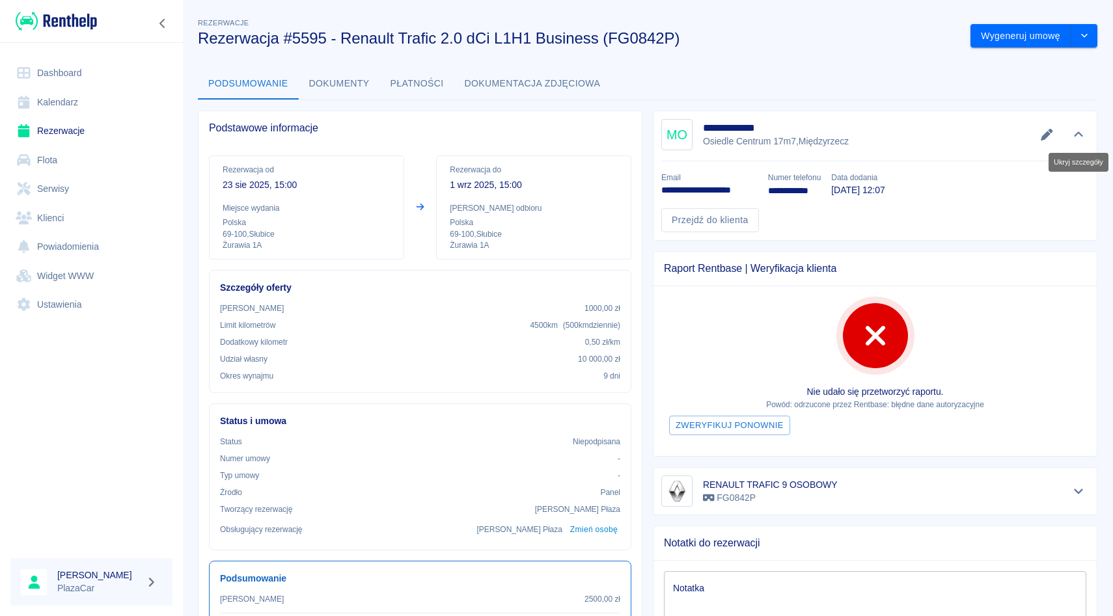
click at [1072, 133] on icon "Ukryj szczegóły" at bounding box center [1078, 135] width 15 height 12
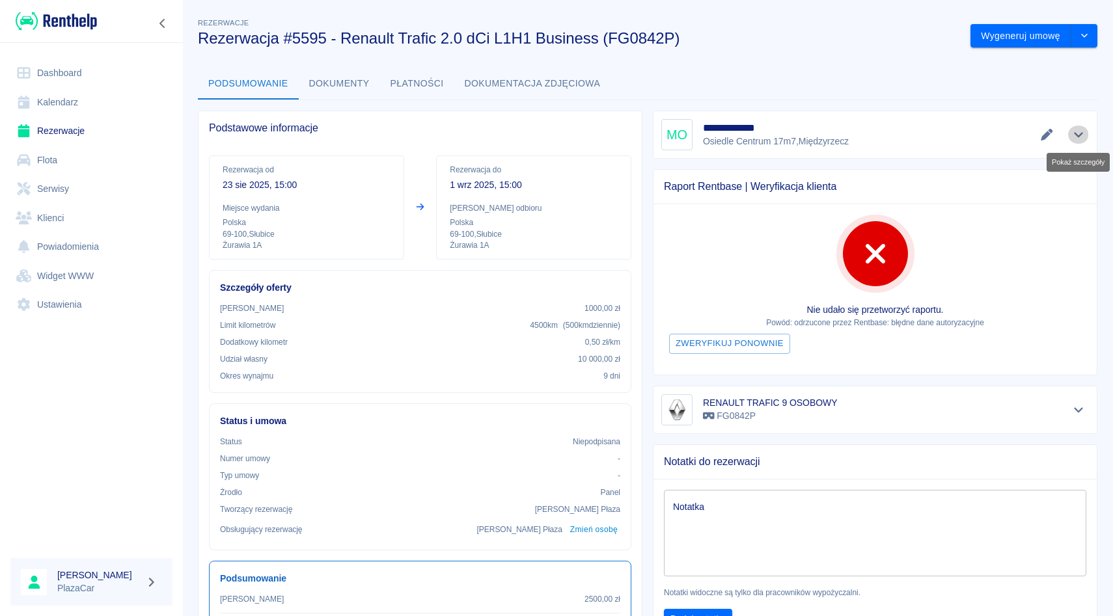
click at [1072, 133] on icon "Pokaż szczegóły" at bounding box center [1078, 135] width 15 height 12
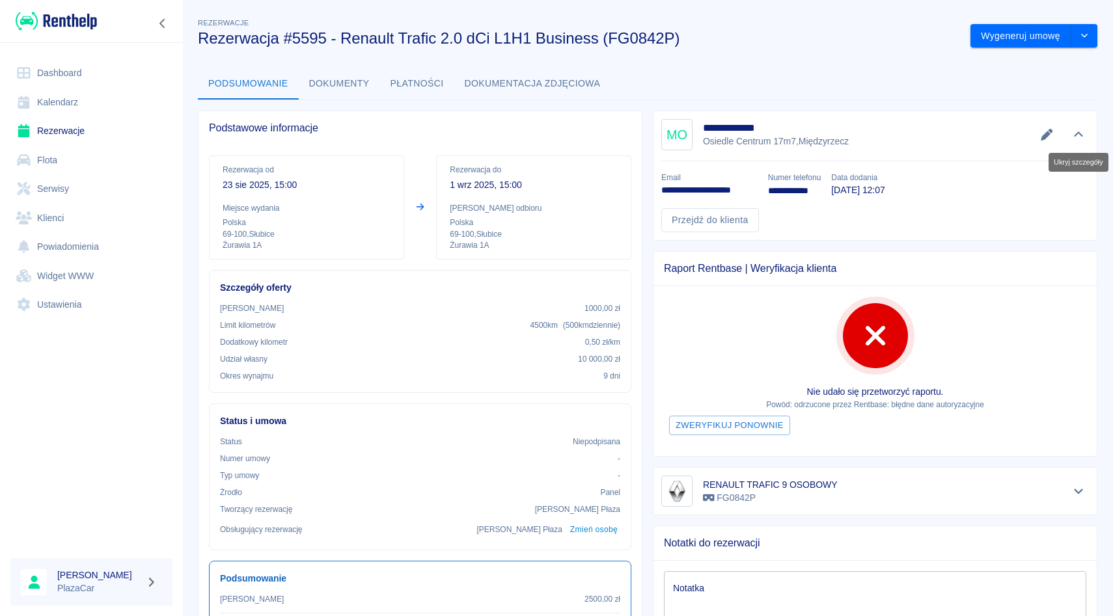
click at [1072, 133] on icon "Ukryj szczegóły" at bounding box center [1078, 135] width 15 height 12
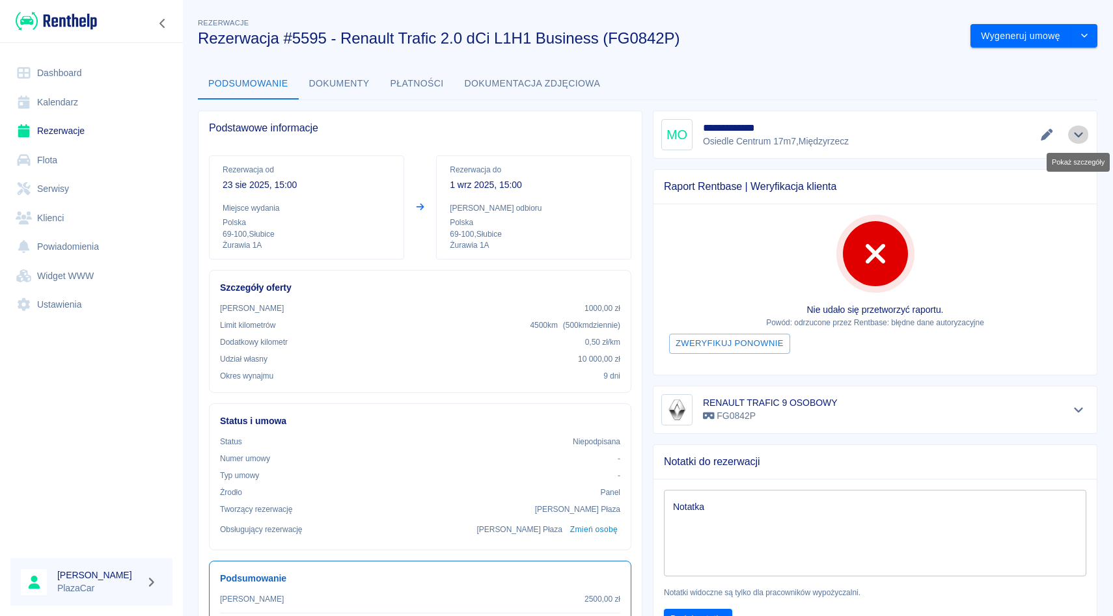
click at [1072, 133] on icon "Pokaż szczegóły" at bounding box center [1078, 135] width 15 height 12
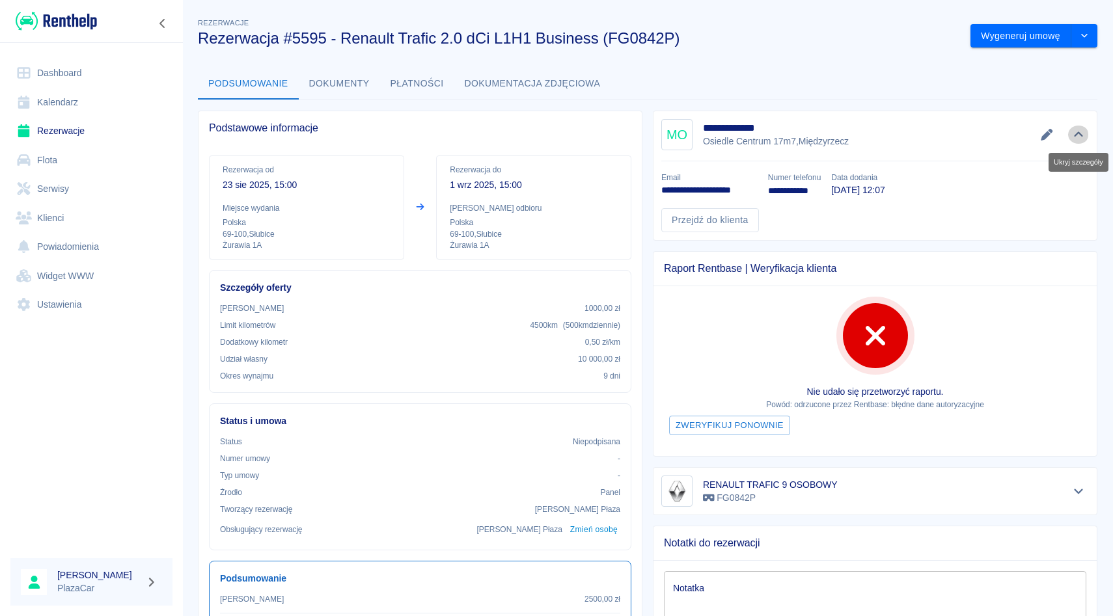
click at [1072, 133] on icon "Ukryj szczegóły" at bounding box center [1078, 135] width 15 height 12
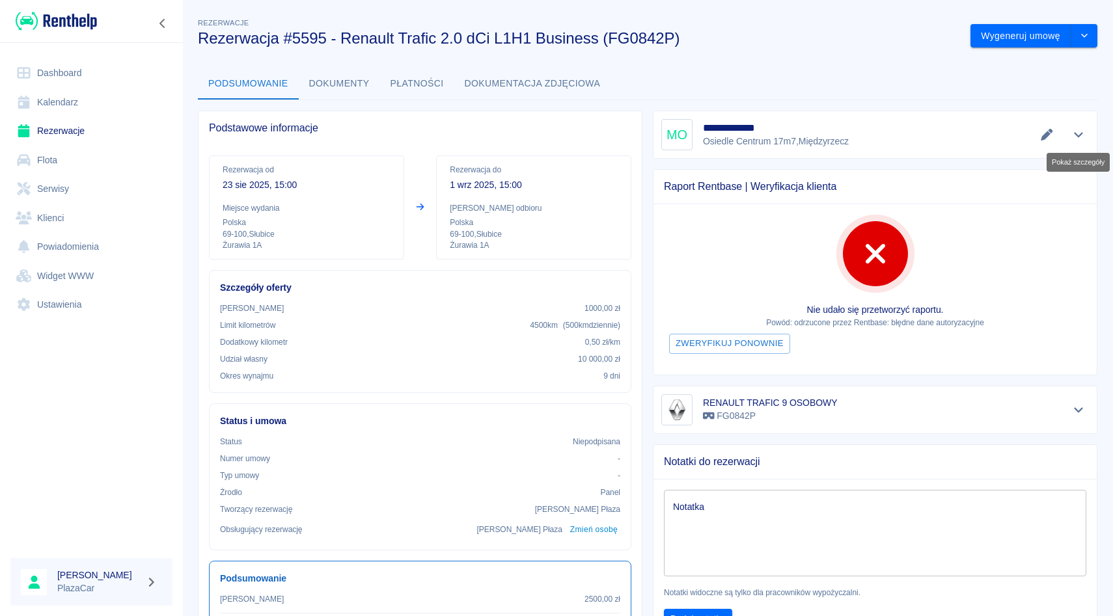
click at [1072, 133] on icon "Pokaż szczegóły" at bounding box center [1078, 135] width 15 height 12
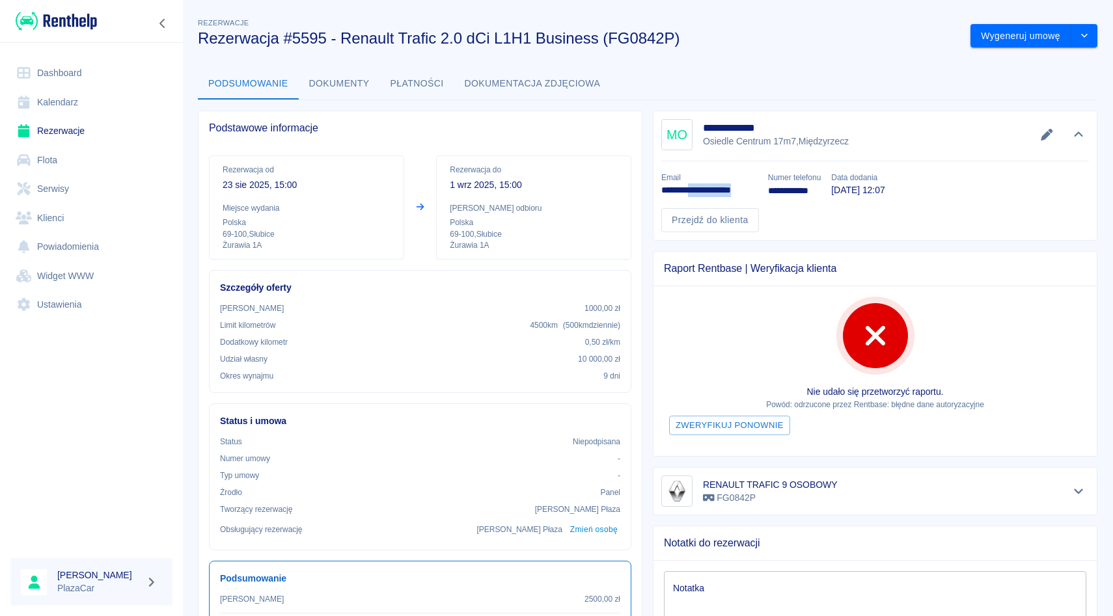
drag, startPoint x: 702, startPoint y: 191, endPoint x: 757, endPoint y: 195, distance: 54.8
click at [757, 195] on div "**********" at bounding box center [870, 196] width 438 height 71
drag, startPoint x: 705, startPoint y: 128, endPoint x: 774, endPoint y: 138, distance: 69.1
click at [775, 139] on div "**********" at bounding box center [777, 135] width 148 height 27
drag, startPoint x: 221, startPoint y: 181, endPoint x: 331, endPoint y: 200, distance: 112.2
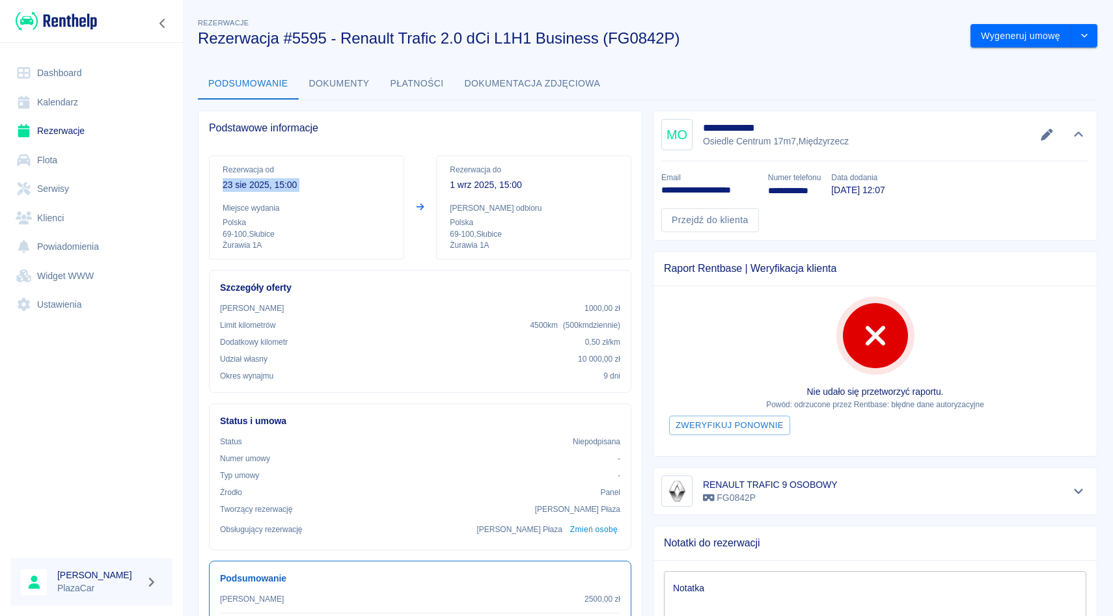
click at [331, 200] on div "Rezerwacja od [DATE] 15:00 Miejsce wydania Polska 69-100 , Słubice Żurawia 1A" at bounding box center [306, 208] width 195 height 104
click at [77, 130] on link "Rezerwacje" at bounding box center [91, 130] width 162 height 29
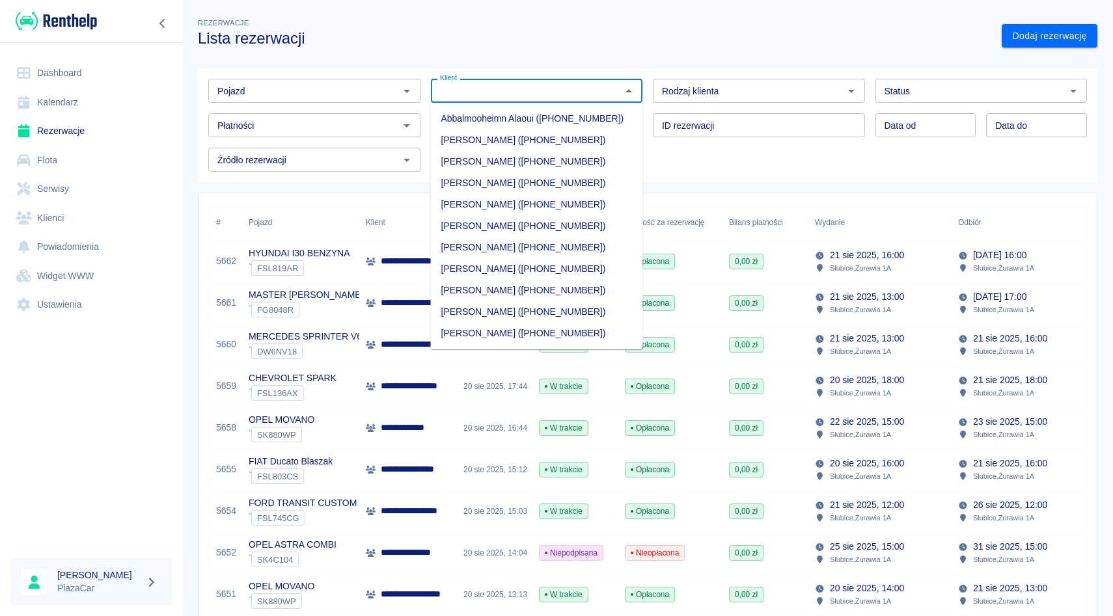
click at [543, 95] on input "Klient" at bounding box center [526, 91] width 183 height 16
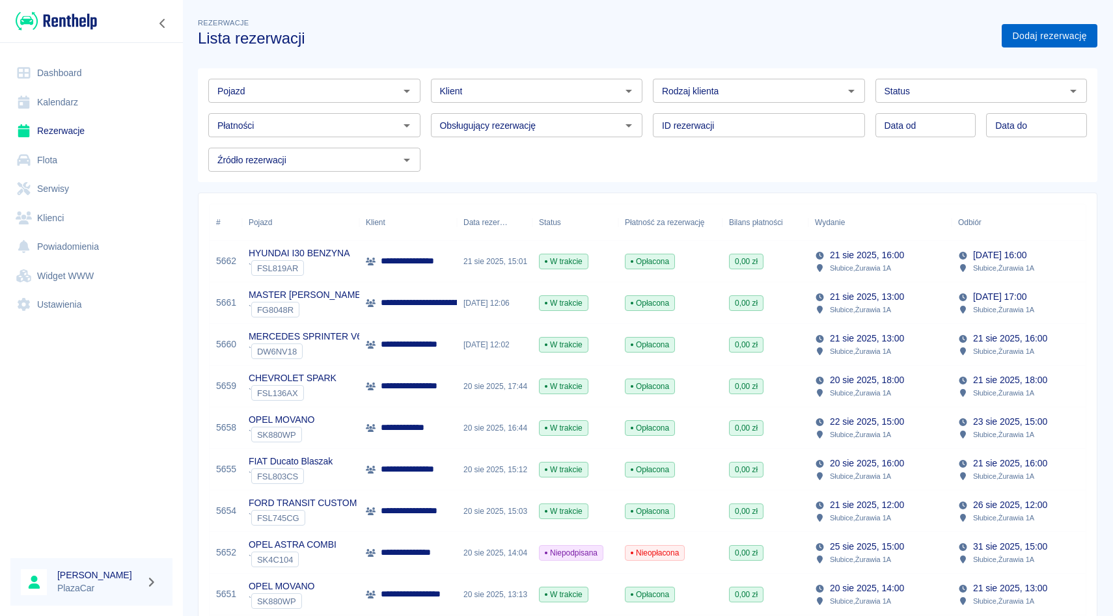
click at [1042, 41] on link "Dodaj rezerwację" at bounding box center [1049, 36] width 96 height 24
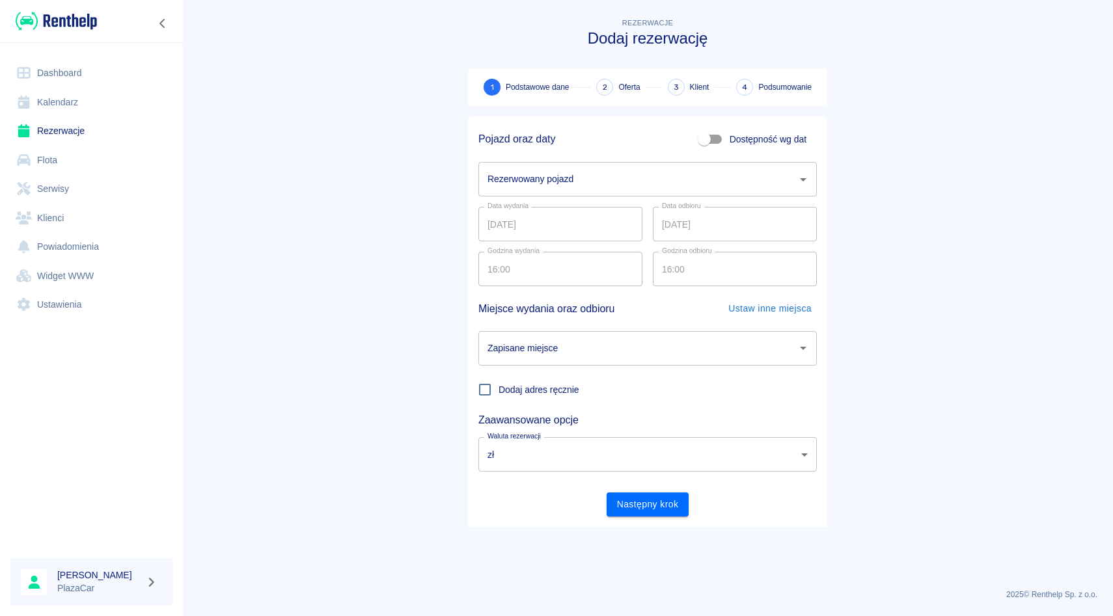
click at [508, 152] on div "Rezerwowany pojazd Rezerwowany pojazd" at bounding box center [642, 174] width 349 height 45
click at [508, 175] on input "Rezerwowany pojazd" at bounding box center [637, 179] width 307 height 23
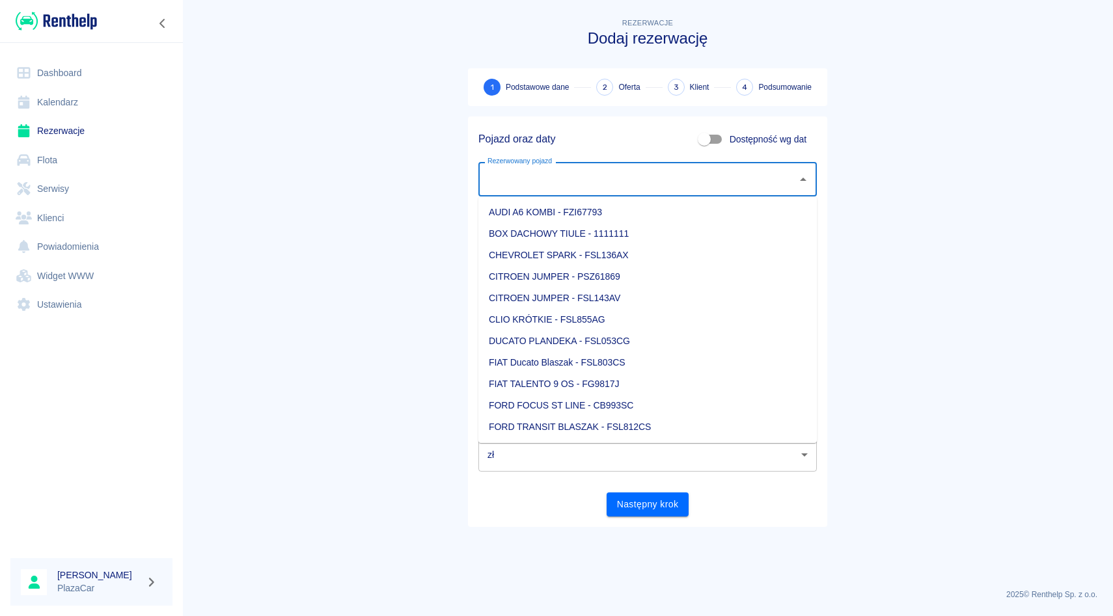
type input "s"
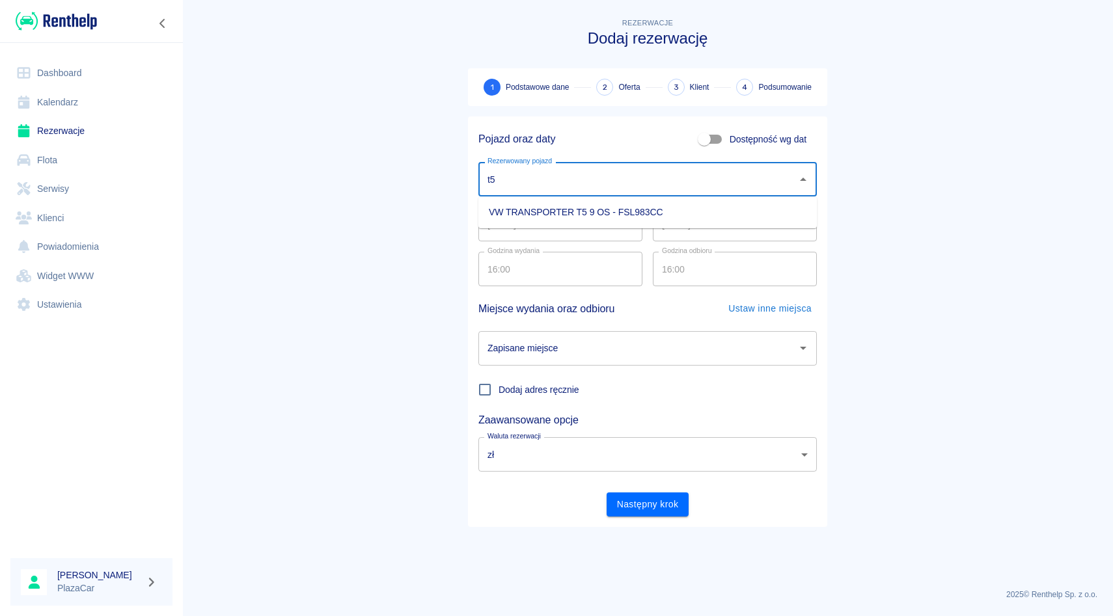
click at [513, 215] on li "VW TRANSPORTER T5 9 OS - FSL983CC" at bounding box center [647, 212] width 338 height 21
type input "VW TRANSPORTER T5 9 OS - FSL983CC"
click at [664, 224] on input "[DATE]" at bounding box center [735, 224] width 164 height 34
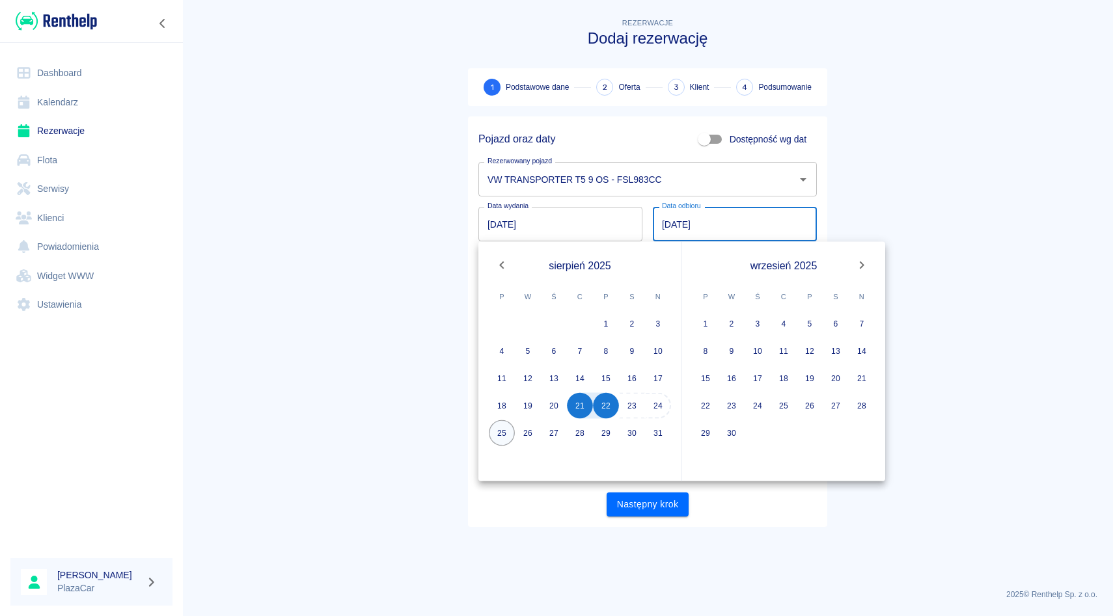
click at [502, 437] on button "25" at bounding box center [502, 433] width 26 height 26
type input "[DATE]"
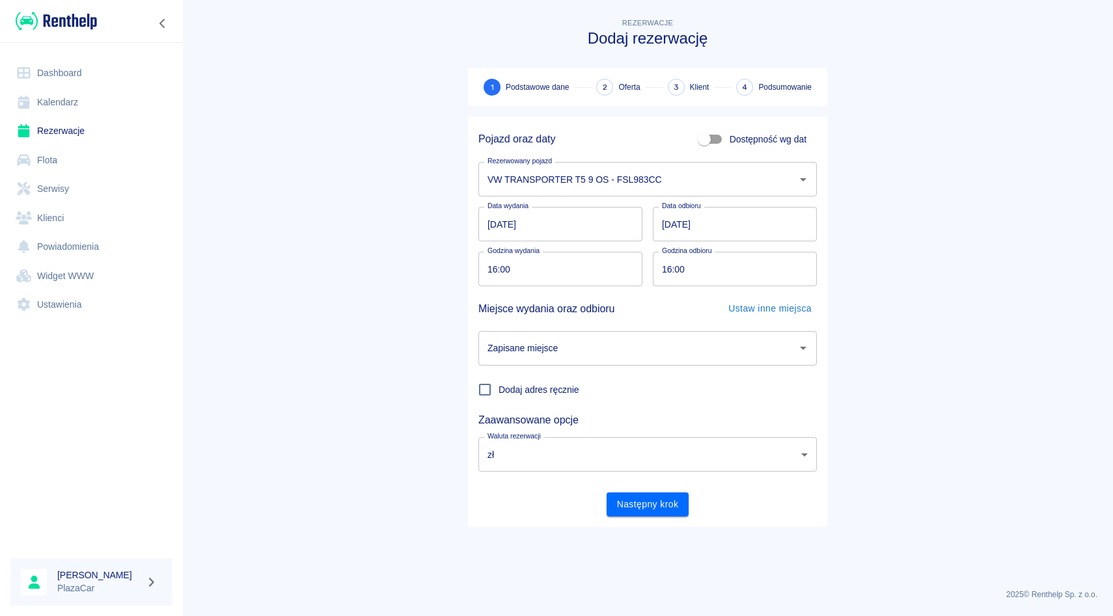
click at [555, 357] on input "Zapisane miejsce" at bounding box center [637, 348] width 307 height 23
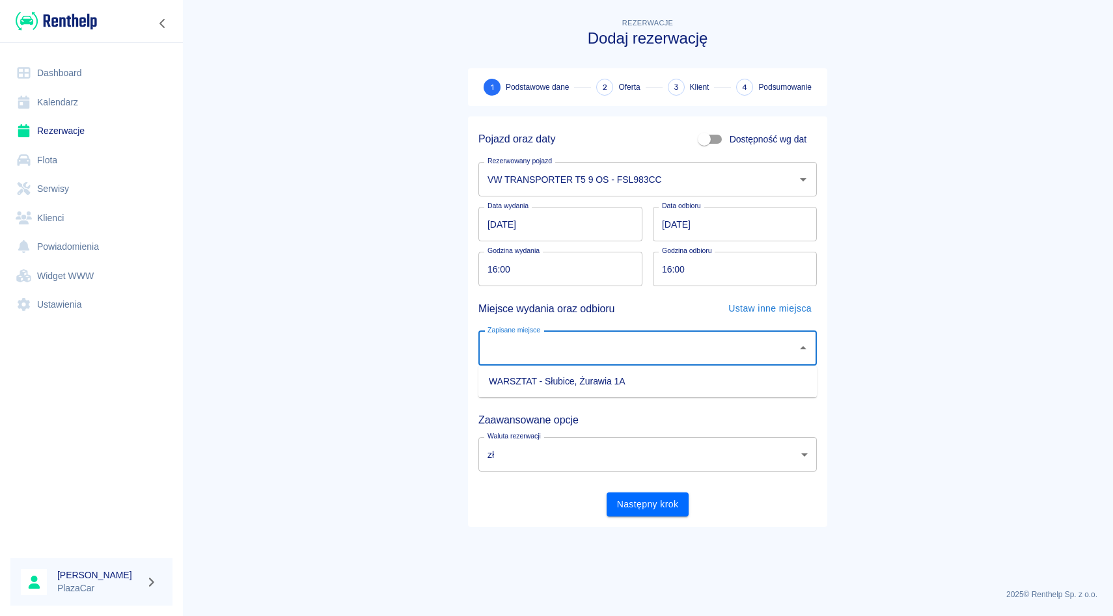
click at [554, 375] on li "WARSZTAT - Słubice, Żurawia 1A" at bounding box center [647, 381] width 338 height 21
type input "WARSZTAT - Słubice, Żurawia 1A"
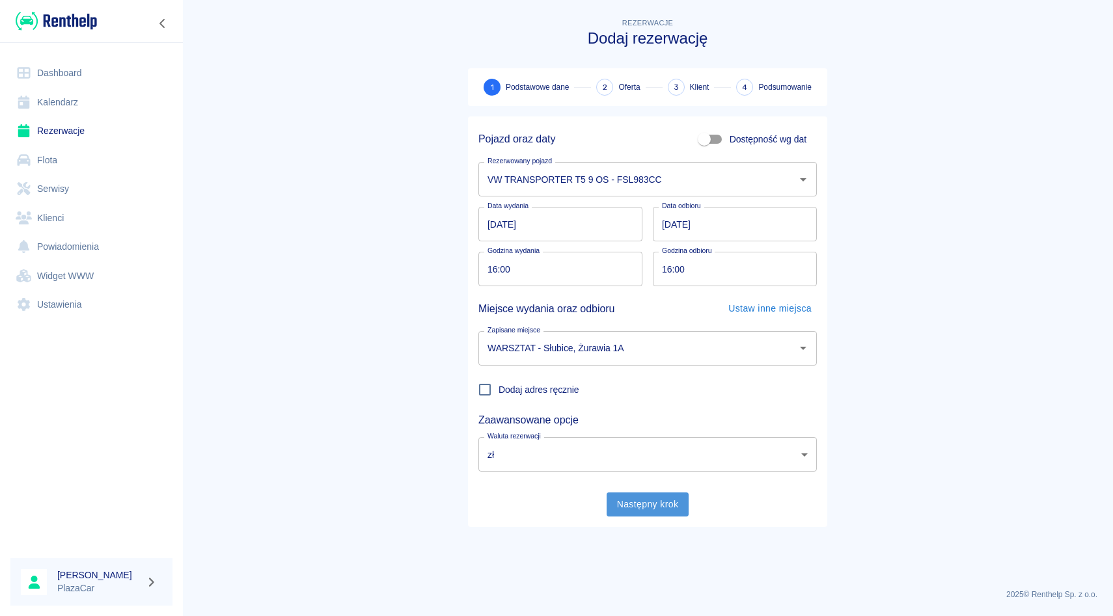
click at [617, 496] on button "Następny krok" at bounding box center [647, 505] width 83 height 24
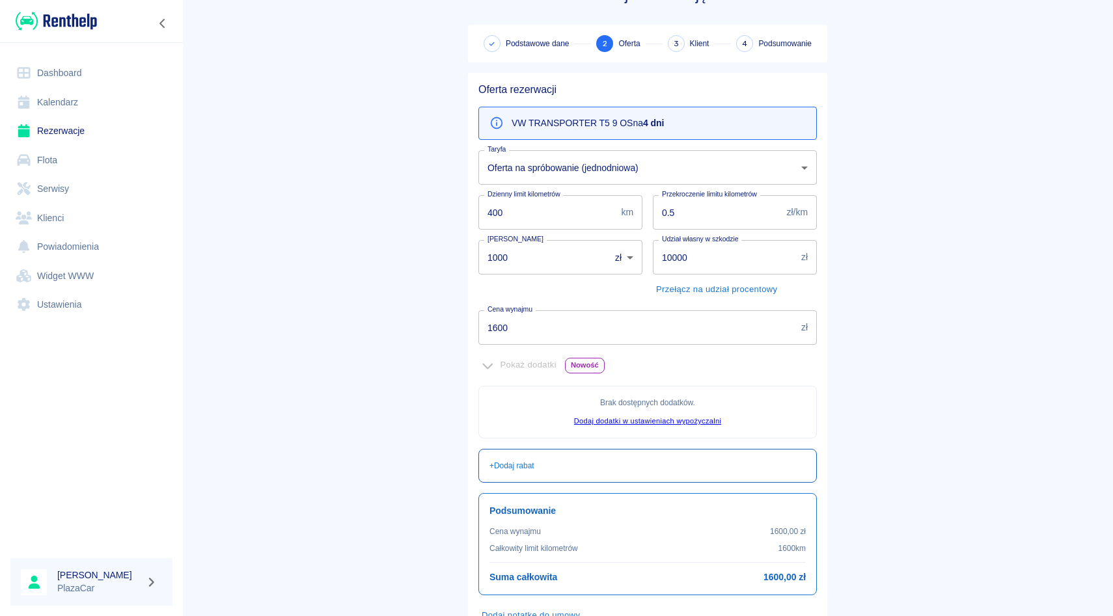
scroll to position [135, 0]
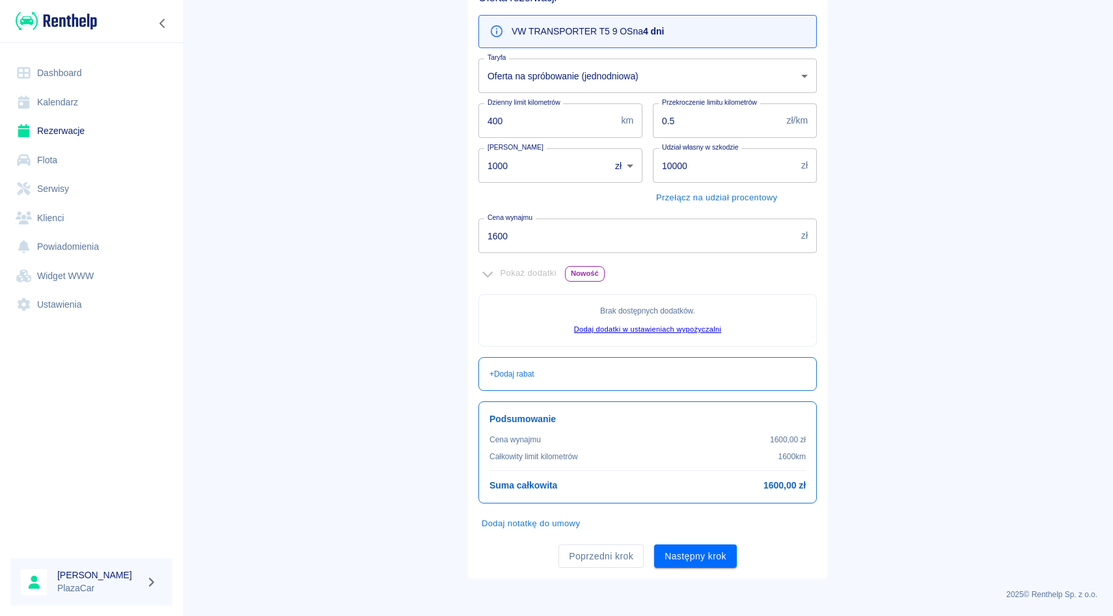
click at [669, 278] on div "Pokaż dodatki Nowość" at bounding box center [647, 274] width 338 height 20
click at [690, 552] on button "Następny krok" at bounding box center [695, 557] width 83 height 24
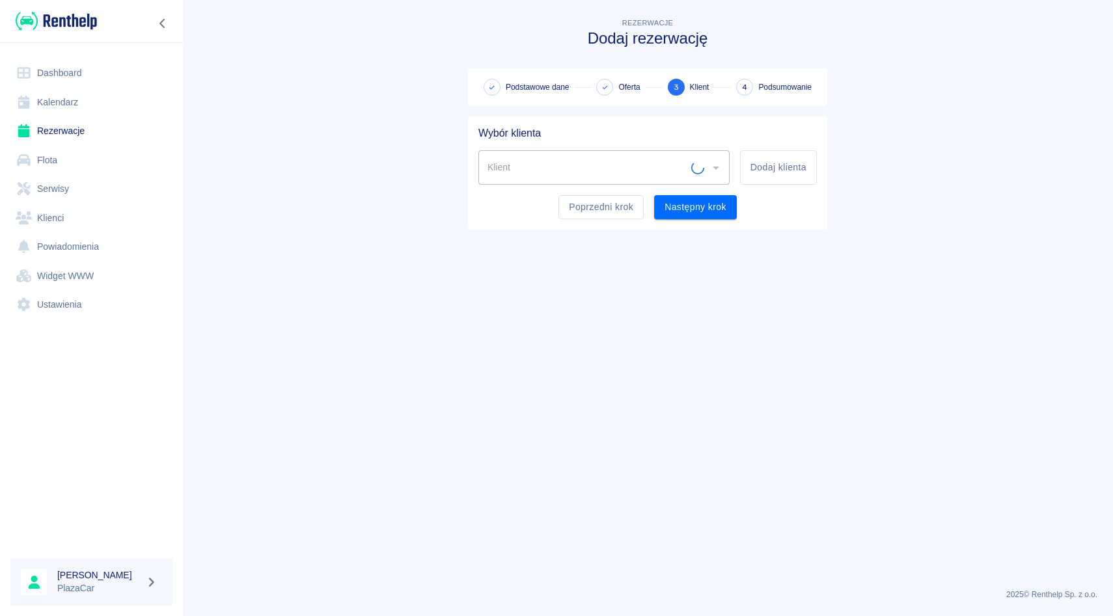
scroll to position [0, 0]
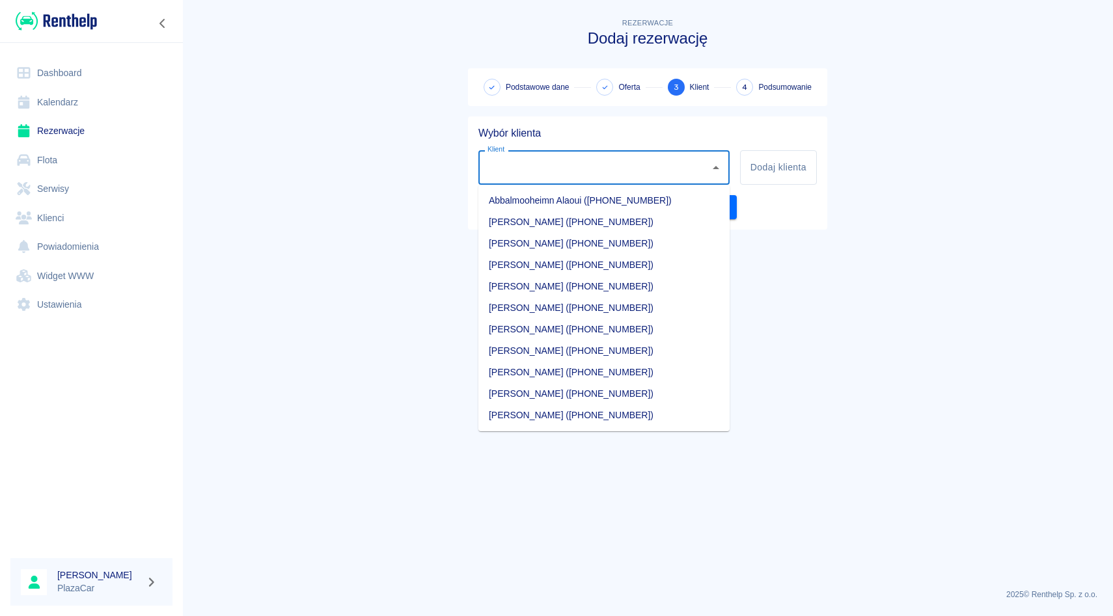
click at [516, 161] on input "Klient" at bounding box center [594, 167] width 220 height 23
type input "s"
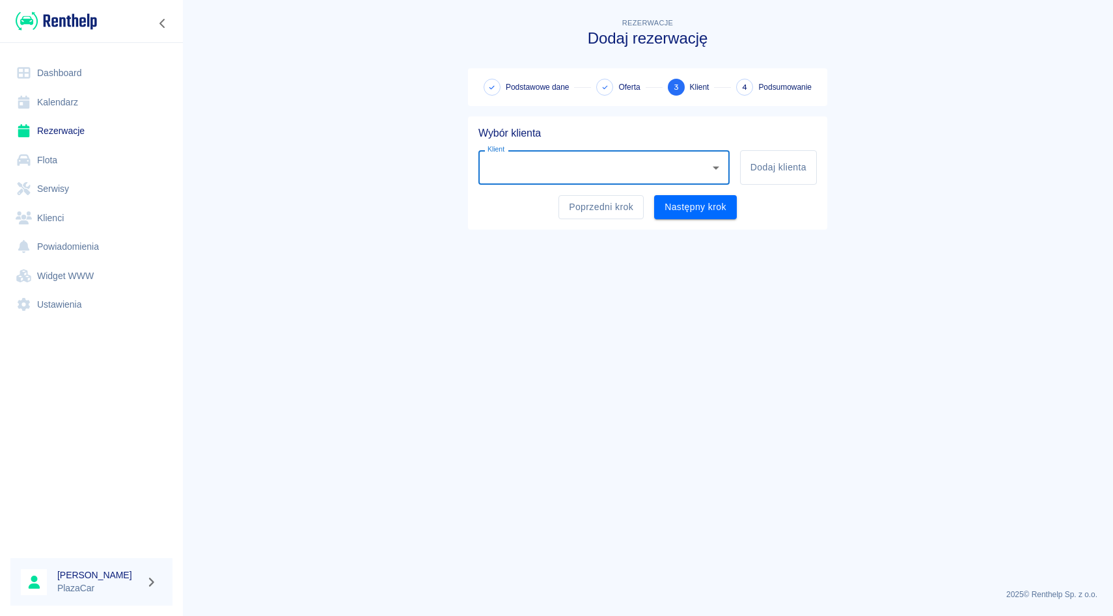
click at [575, 163] on input "Klient" at bounding box center [594, 167] width 220 height 23
click at [608, 119] on div "Wybór klienta" at bounding box center [642, 127] width 349 height 23
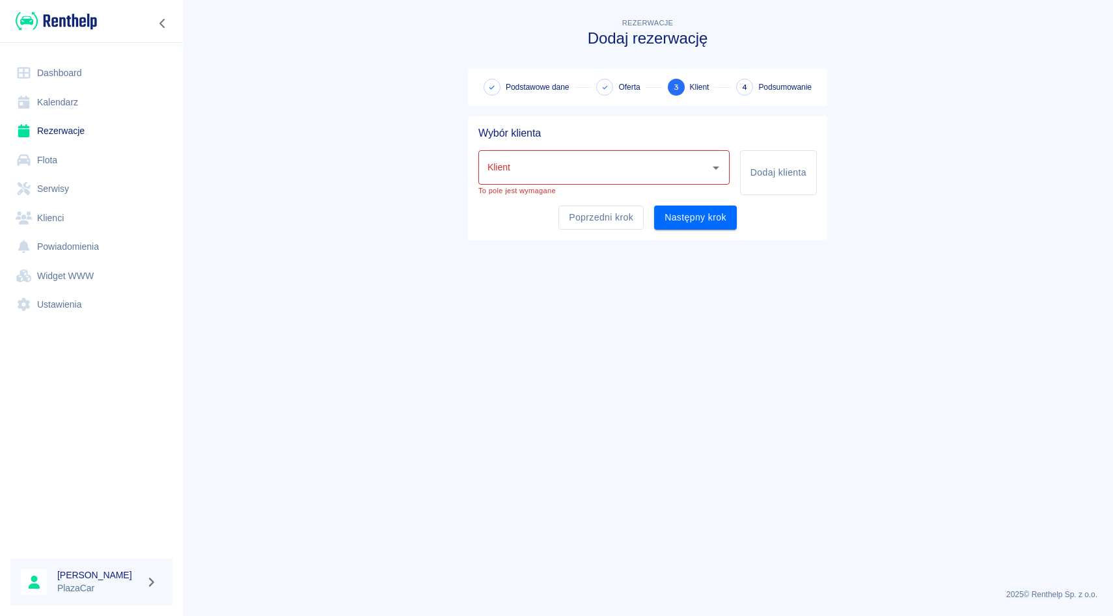
click at [596, 156] on input "Klient" at bounding box center [594, 167] width 220 height 23
click at [605, 123] on div "Wybór klienta" at bounding box center [642, 127] width 349 height 23
click at [586, 174] on input "Klient" at bounding box center [594, 167] width 220 height 23
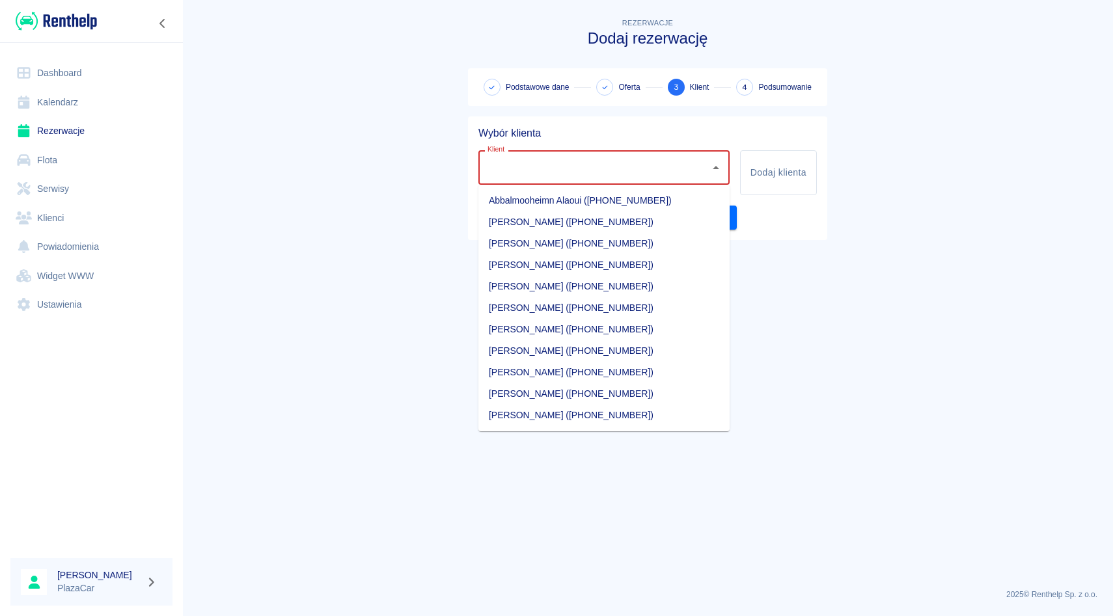
type input "G"
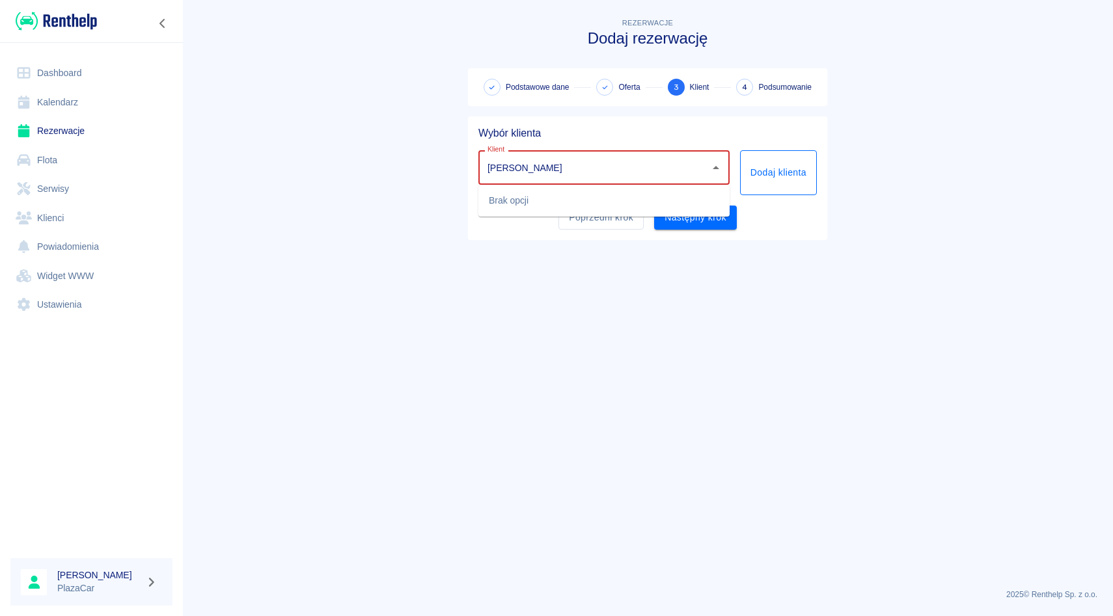
type input "[PERSON_NAME]"
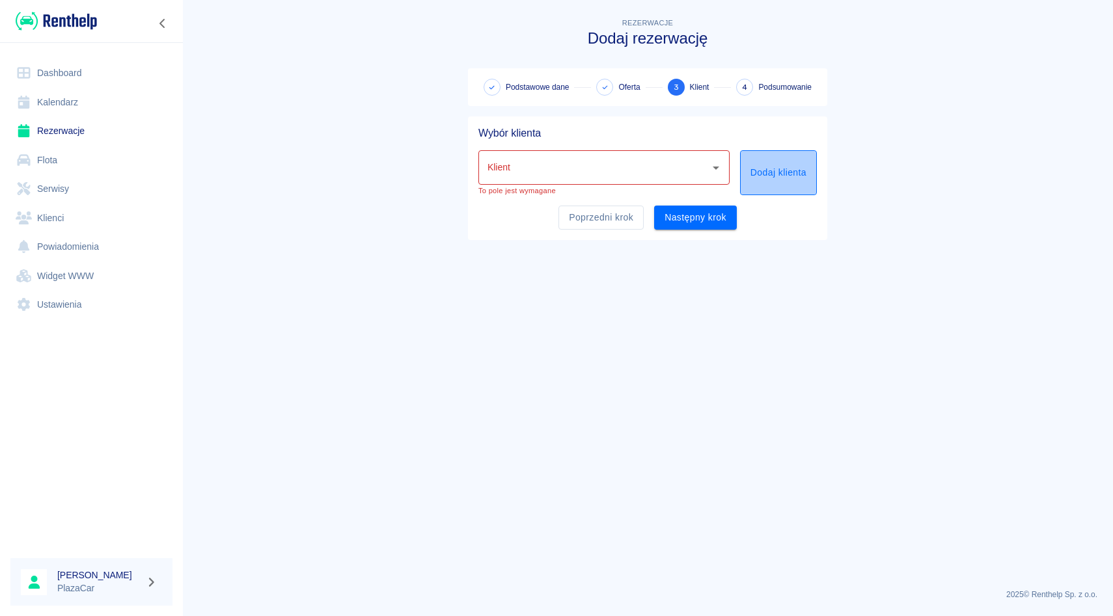
click at [761, 161] on button "Dodaj klienta" at bounding box center [778, 172] width 77 height 45
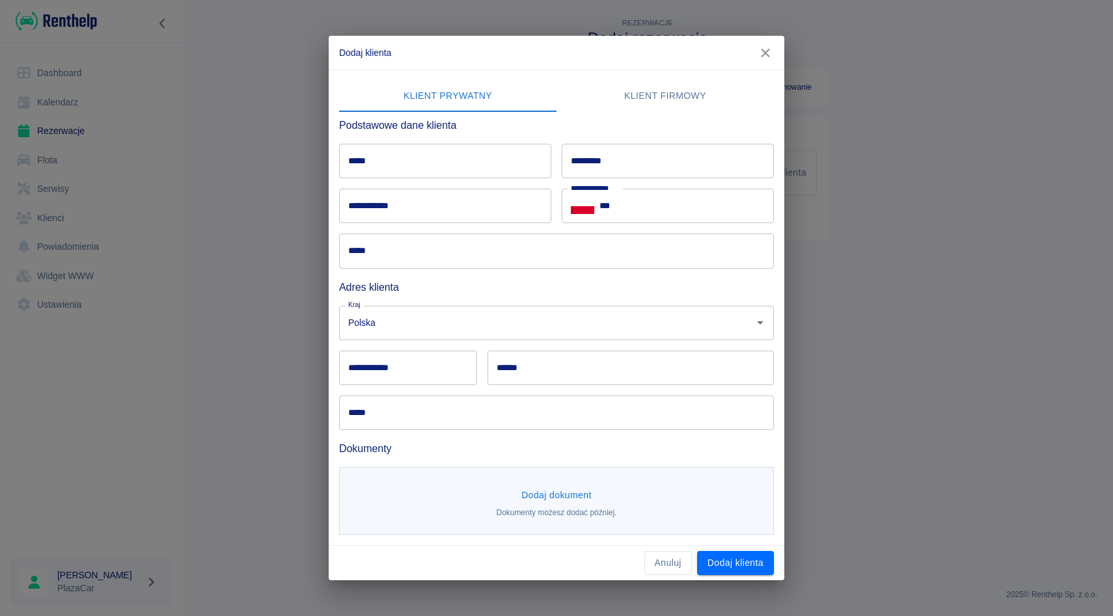
click at [479, 158] on input "*****" at bounding box center [445, 161] width 212 height 34
type input "******"
click at [569, 155] on input "*********" at bounding box center [668, 161] width 212 height 34
type input "*****"
click at [623, 195] on input "***" at bounding box center [686, 206] width 174 height 34
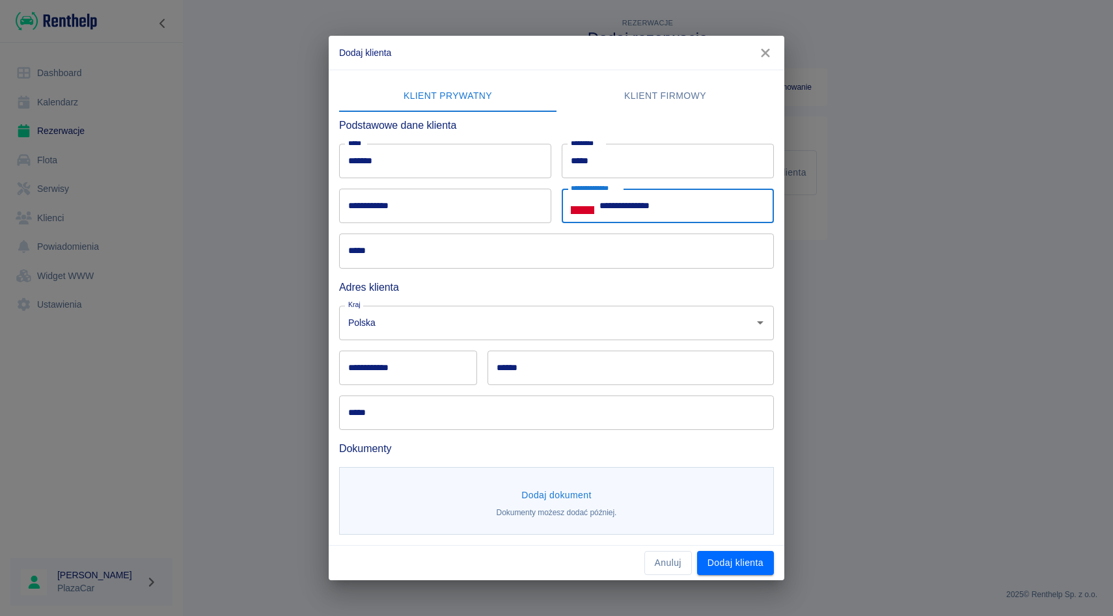
type input "**********"
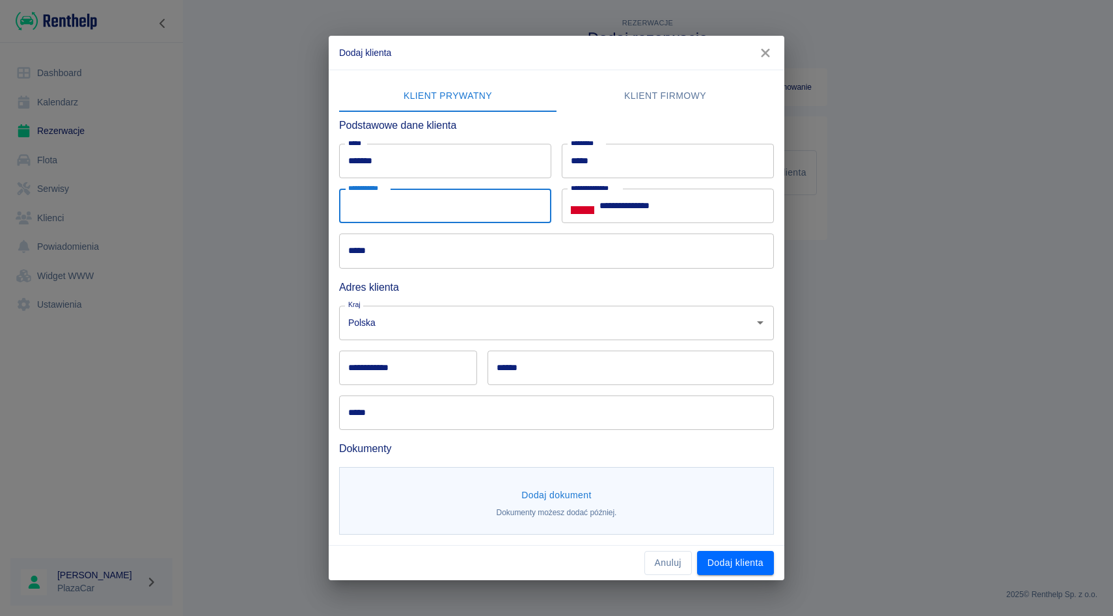
click at [472, 197] on input "**********" at bounding box center [445, 206] width 212 height 34
type input "**********"
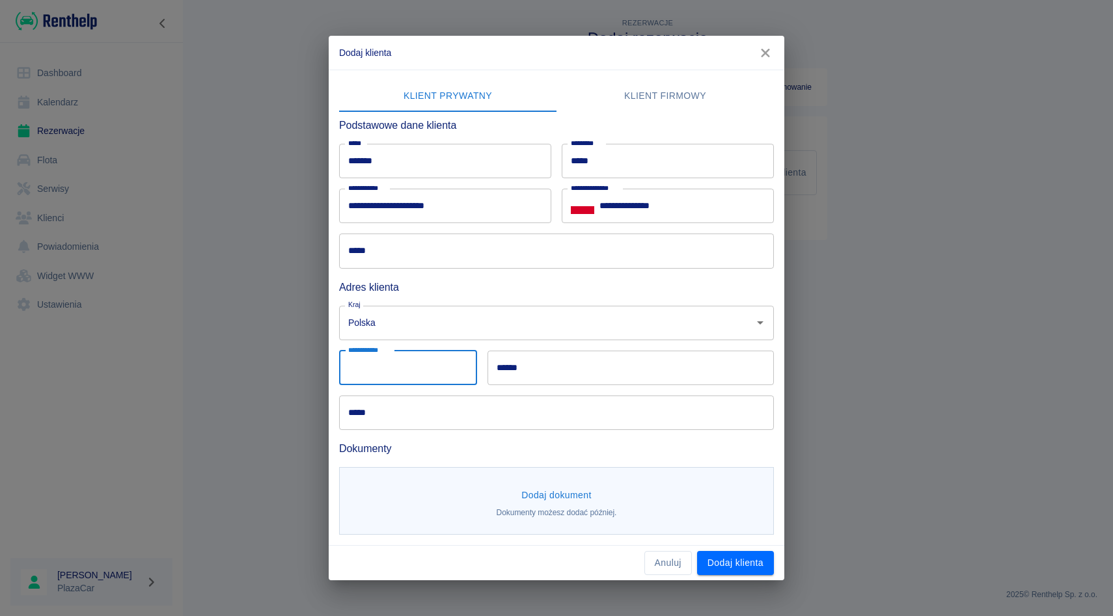
click at [476, 362] on input "**********" at bounding box center [408, 368] width 138 height 34
click at [444, 345] on div "**********" at bounding box center [403, 362] width 148 height 45
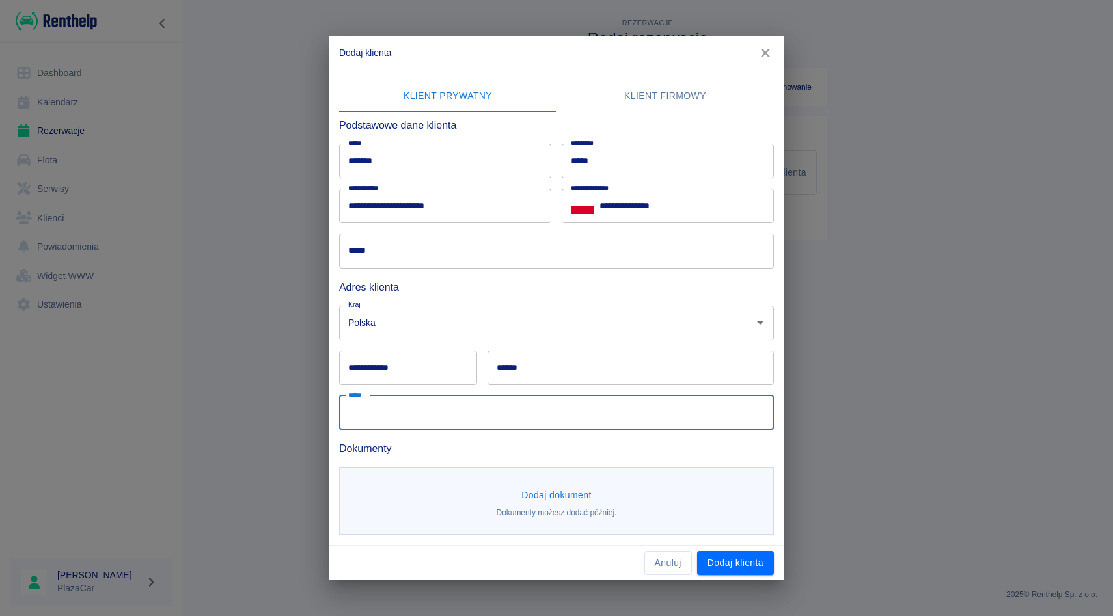
click at [446, 408] on input "*****" at bounding box center [556, 413] width 435 height 34
type input "**********"
click at [405, 372] on input "**********" at bounding box center [408, 368] width 138 height 34
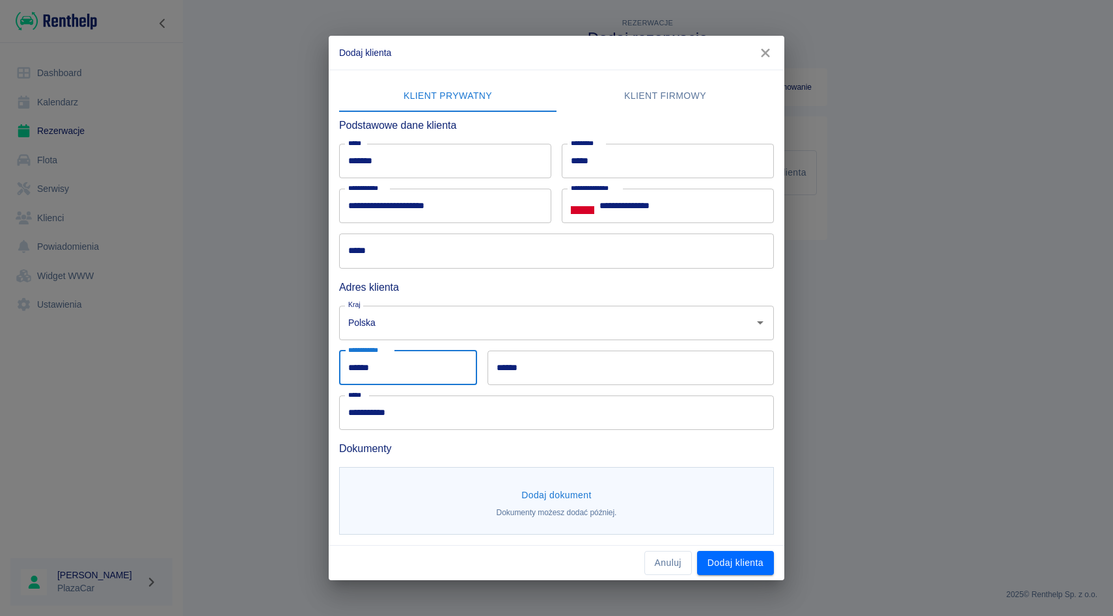
type input "******"
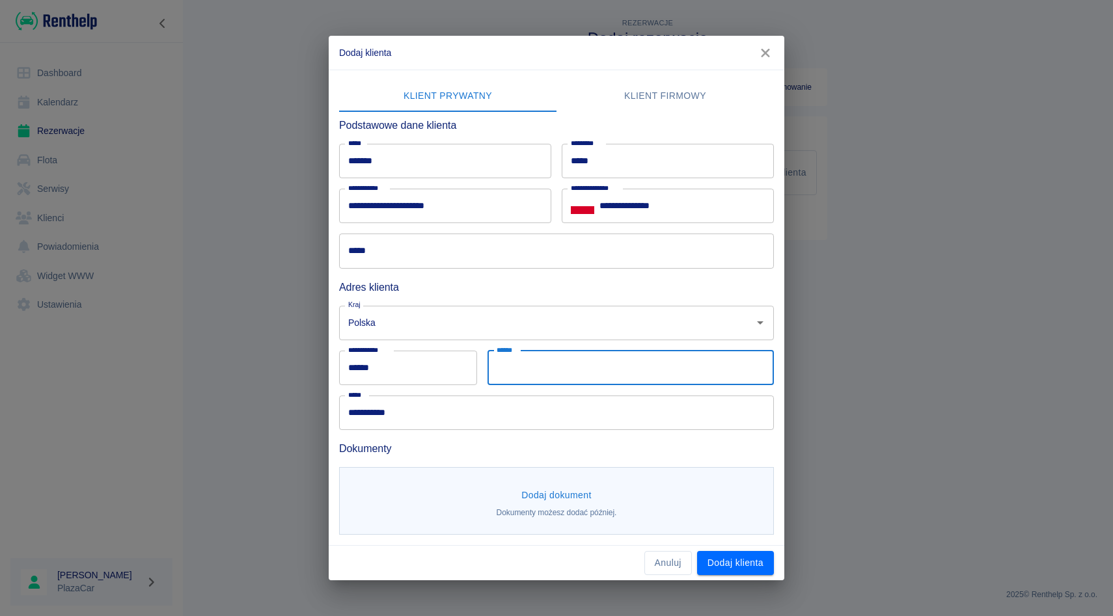
click at [536, 375] on input "******" at bounding box center [630, 368] width 286 height 34
type input "*******"
click at [552, 483] on div "Dodaj dokument Dokumenty możesz dodać później." at bounding box center [556, 501] width 435 height 68
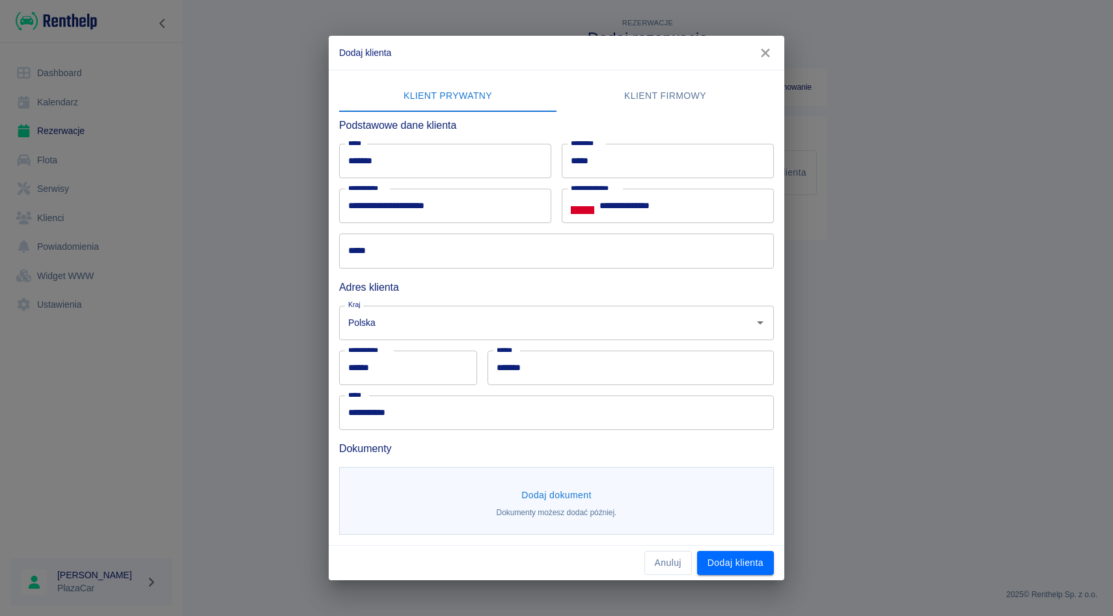
click at [545, 497] on button "Dodaj dokument" at bounding box center [556, 495] width 81 height 24
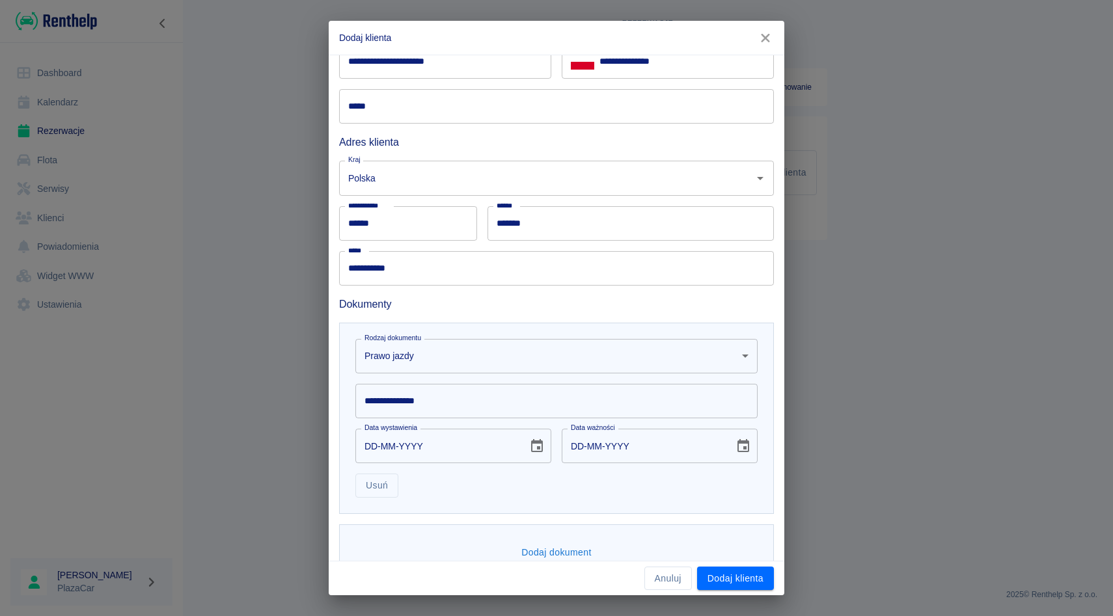
scroll to position [159, 0]
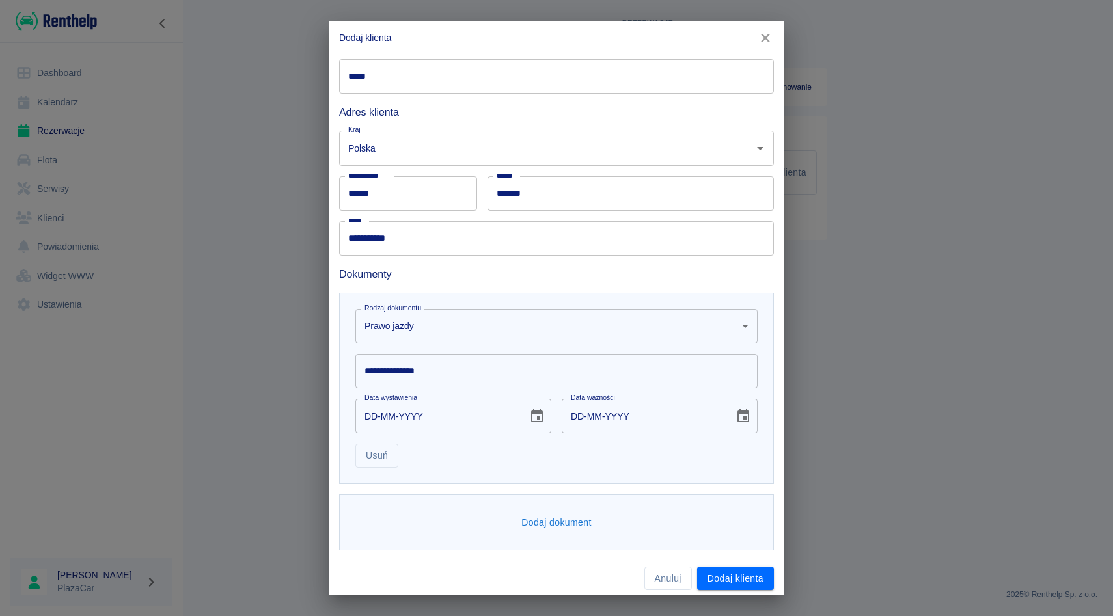
click at [477, 375] on input "**********" at bounding box center [556, 371] width 402 height 34
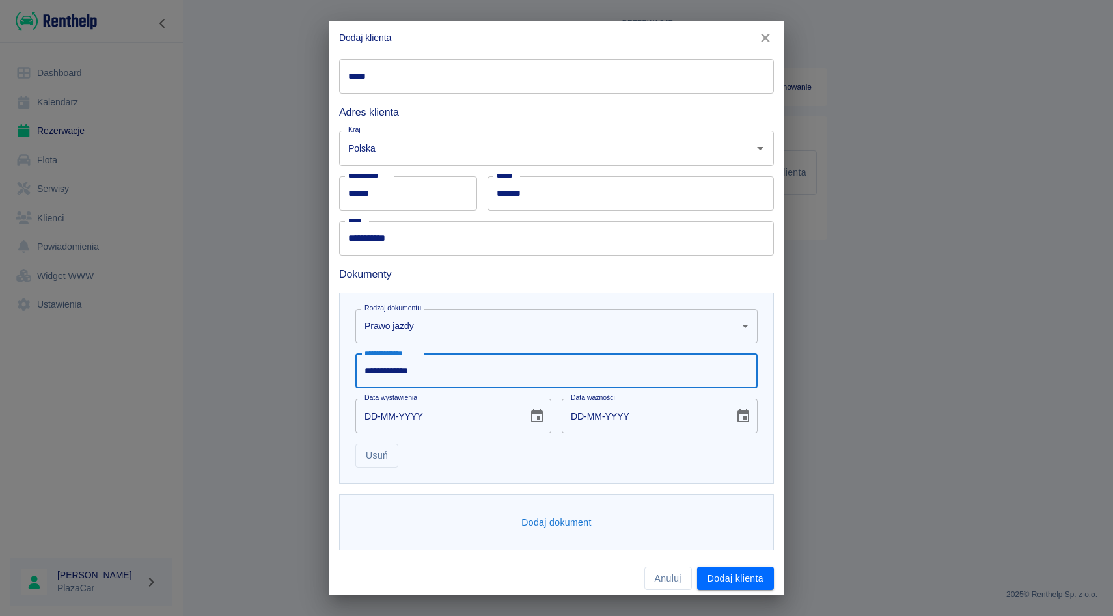
type input "**********"
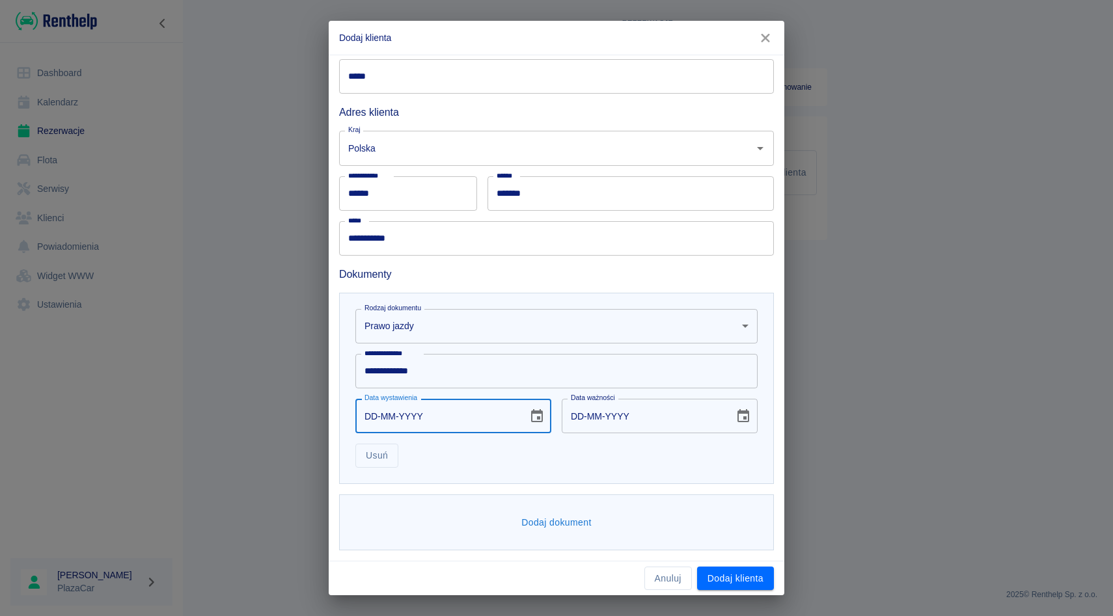
click at [373, 414] on input "DD-MM-YYYY" at bounding box center [436, 416] width 163 height 34
type input "05-06-0002"
type input "05-06-0012"
type input "05-06-0020"
type input "05-06-0030"
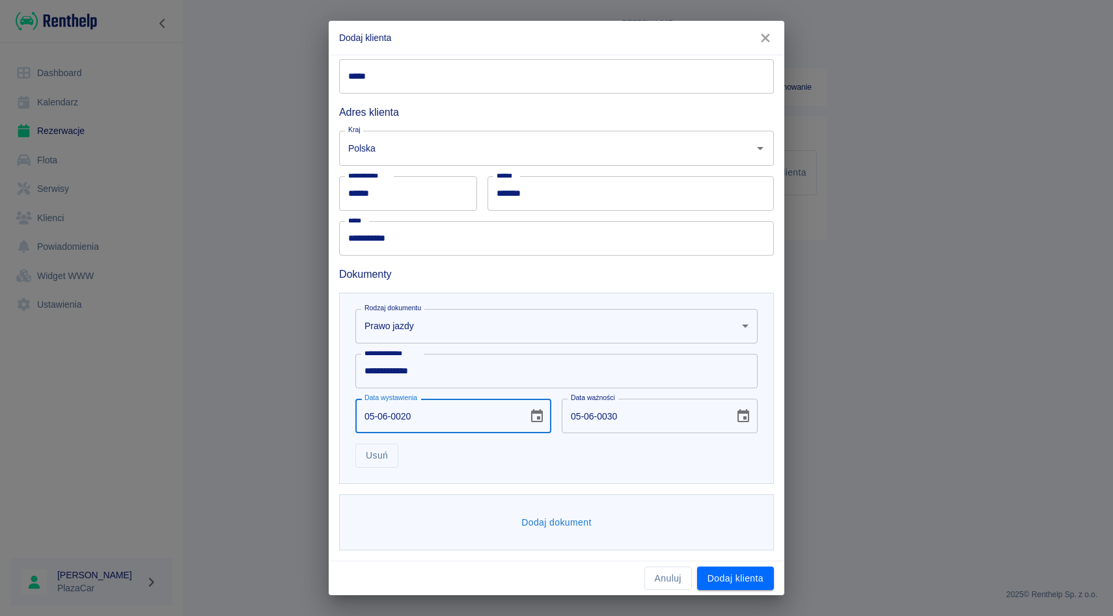
type input "05-06-0201"
type input "05-06-0211"
type input "[DATE]"
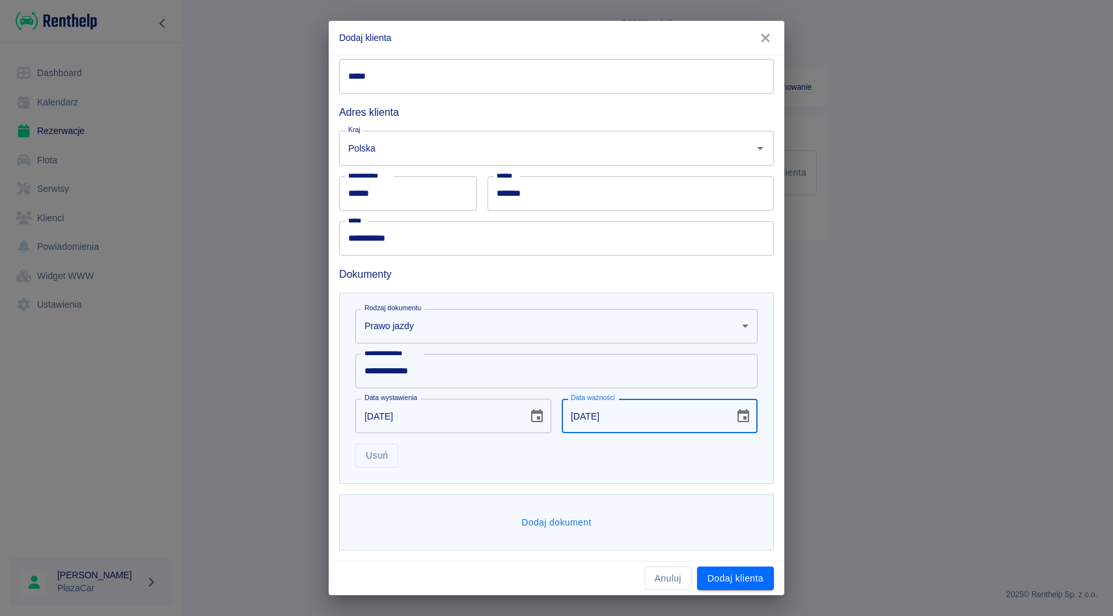
click at [606, 414] on input "[DATE]" at bounding box center [643, 416] width 163 height 34
type input "[DATE]"
click at [573, 517] on button "Dodaj dokument" at bounding box center [556, 523] width 81 height 24
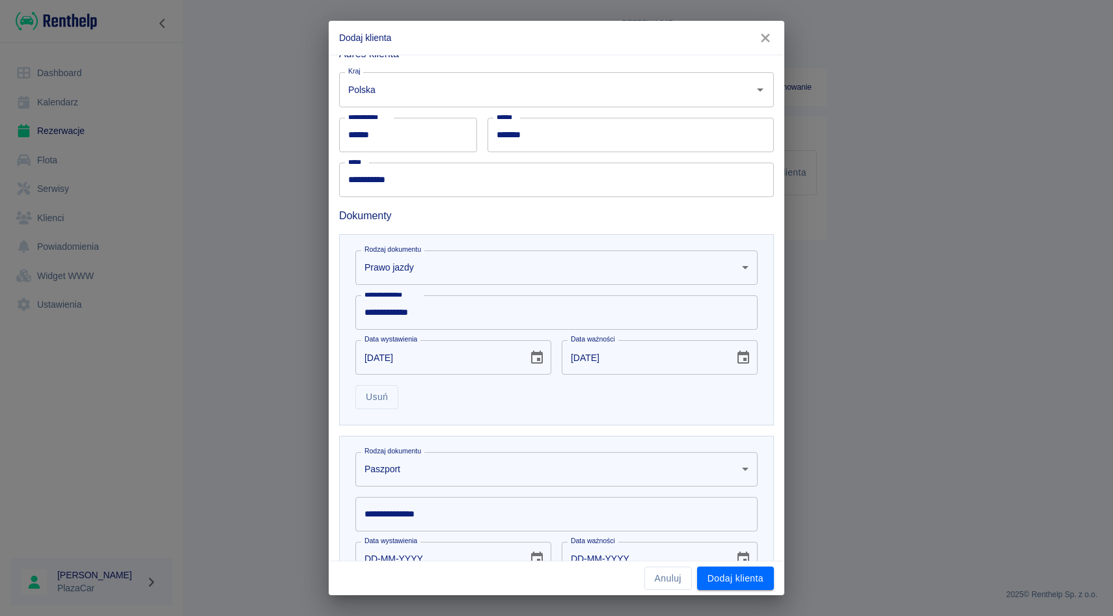
scroll to position [314, 0]
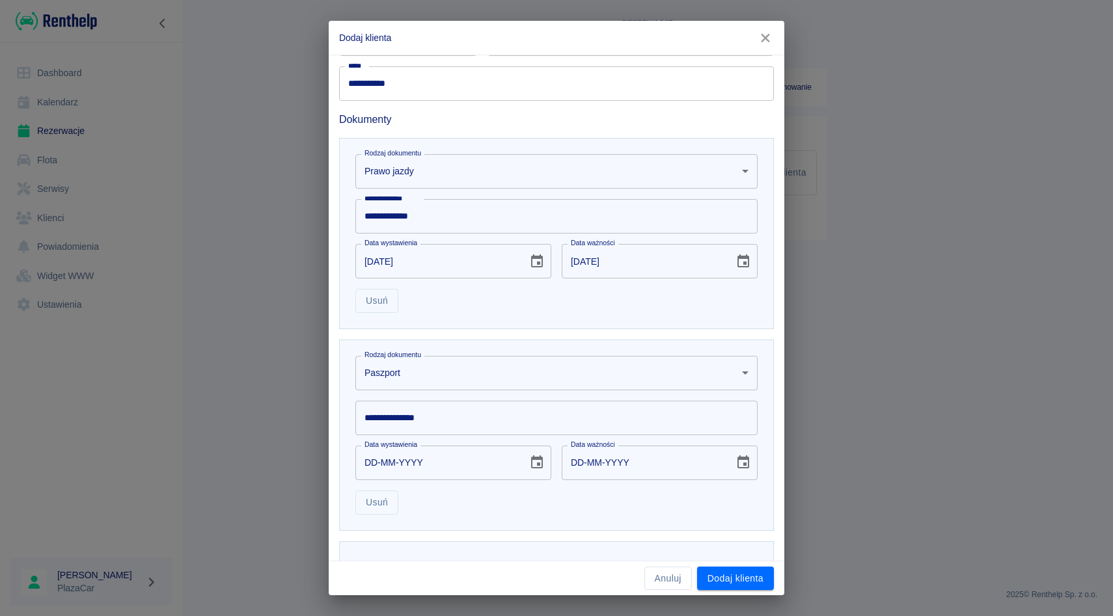
click at [476, 373] on body "**********" at bounding box center [556, 308] width 1113 height 616
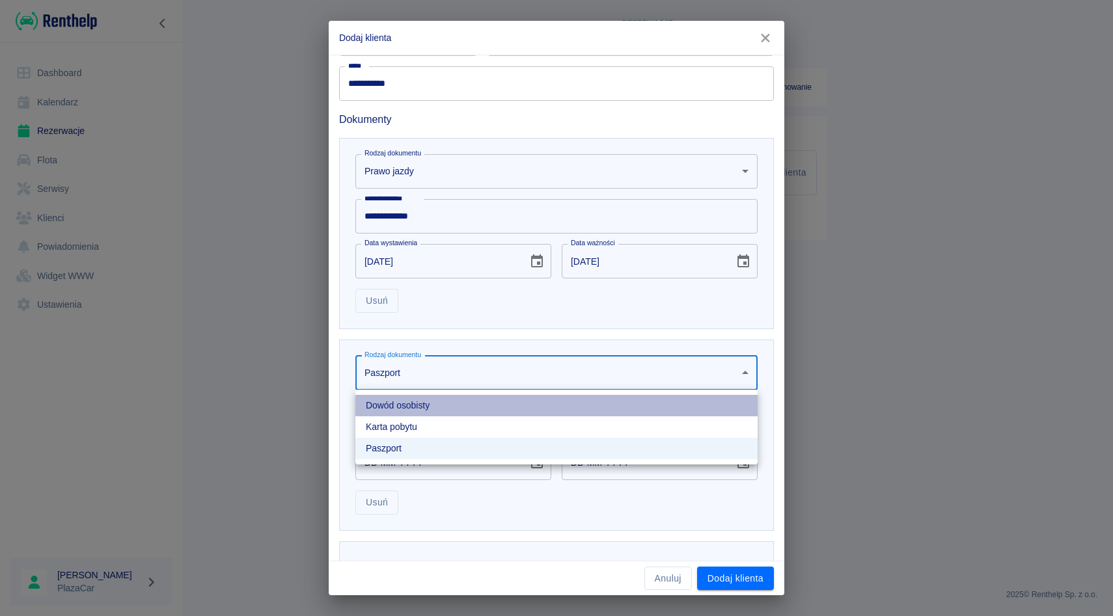
click at [448, 404] on li "Dowód osobisty" at bounding box center [556, 405] width 402 height 21
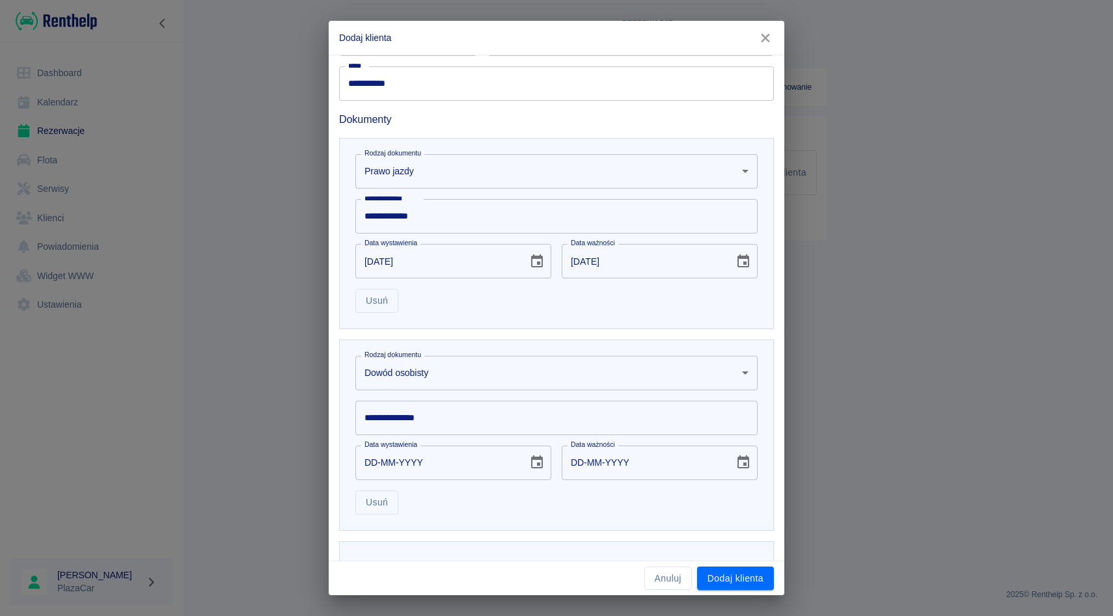
click at [441, 413] on input "**********" at bounding box center [556, 418] width 402 height 34
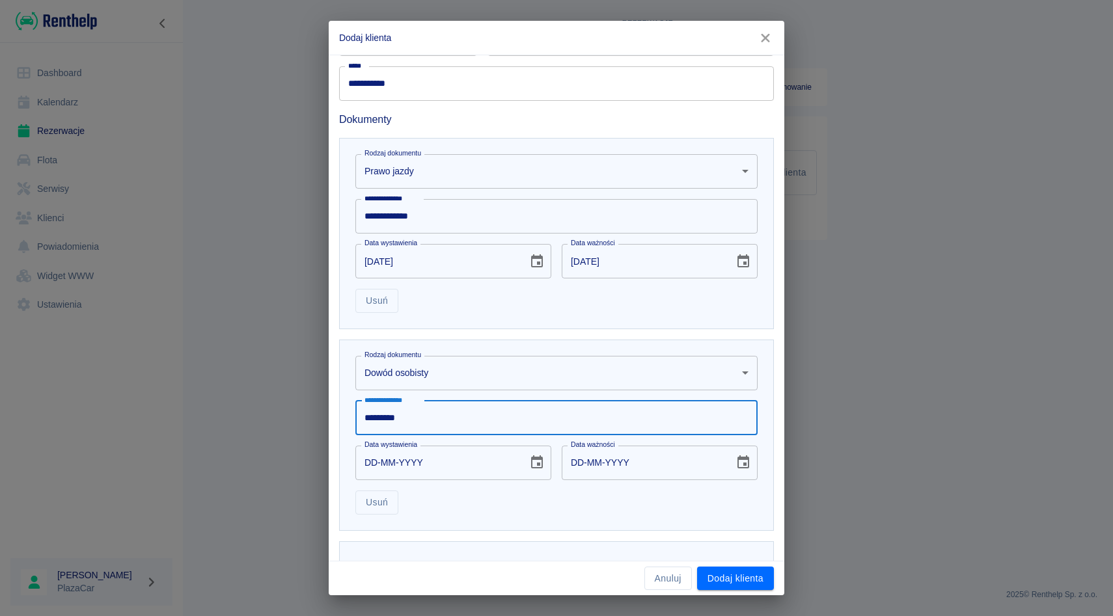
type input "*********"
click at [374, 463] on input "DD-MM-YYYY" at bounding box center [436, 463] width 163 height 34
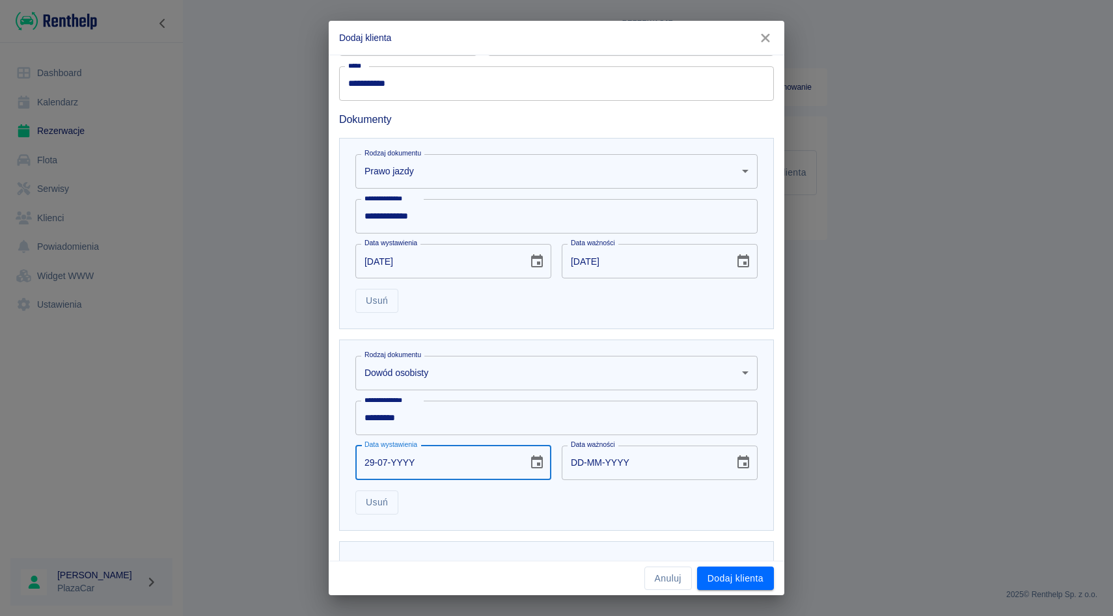
type input "29-07-0002"
type input "29-07-0012"
type input "29-07-0020"
type input "29-07-0030"
type input "29-07-0202"
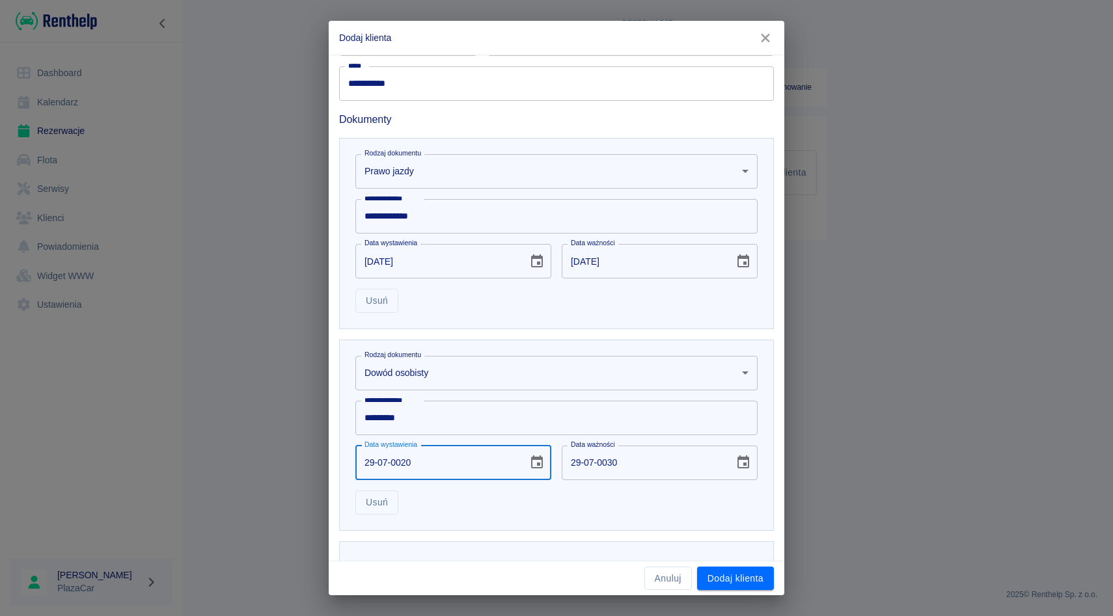
type input "29-07-0212"
type input "[DATE]"
click at [521, 526] on div "**********" at bounding box center [556, 435] width 435 height 191
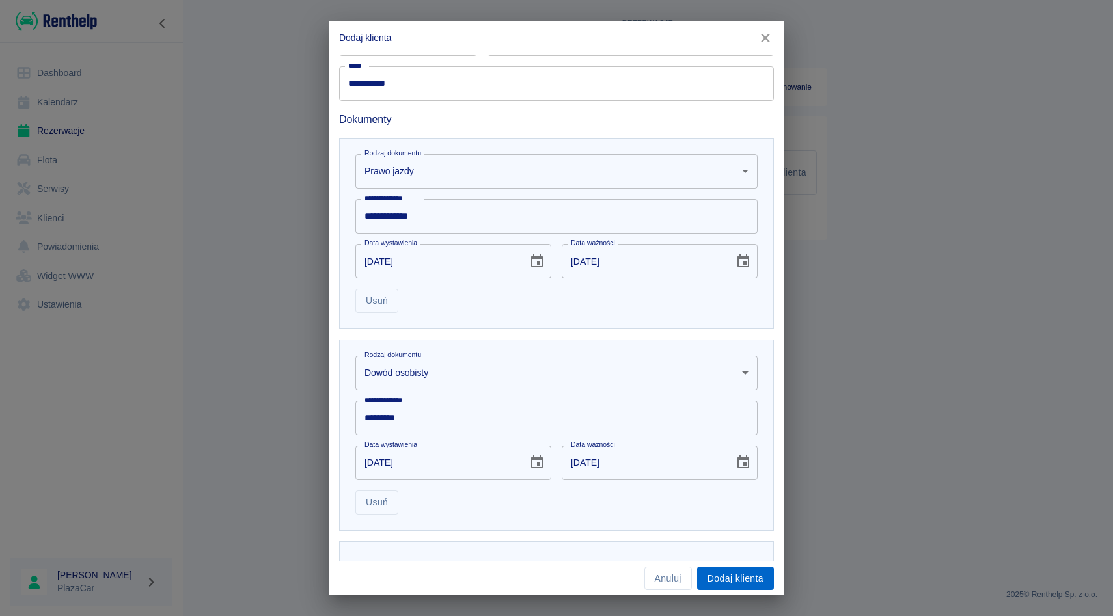
click at [741, 586] on button "Dodaj klienta" at bounding box center [735, 579] width 77 height 24
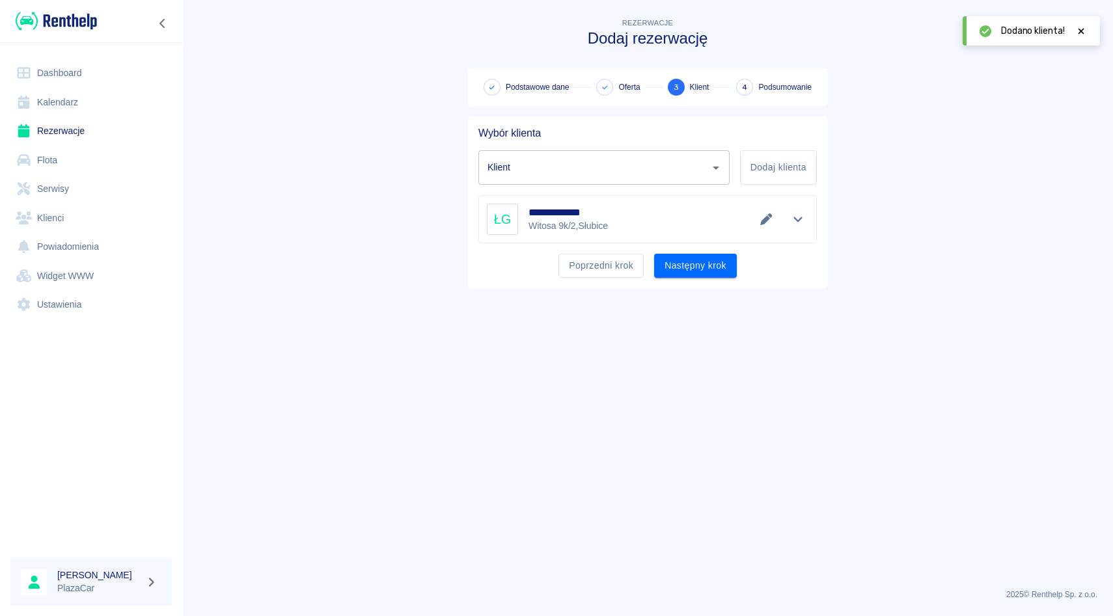
type input "[PERSON_NAME] ([PHONE_NUMBER])"
click at [707, 271] on button "Następny krok" at bounding box center [695, 266] width 83 height 24
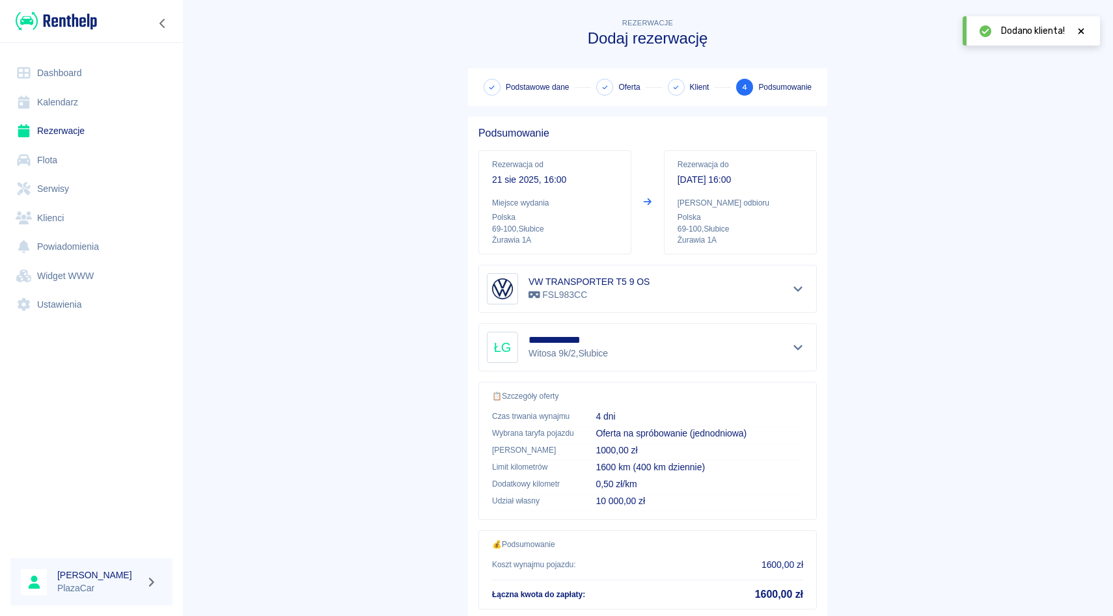
scroll to position [86, 0]
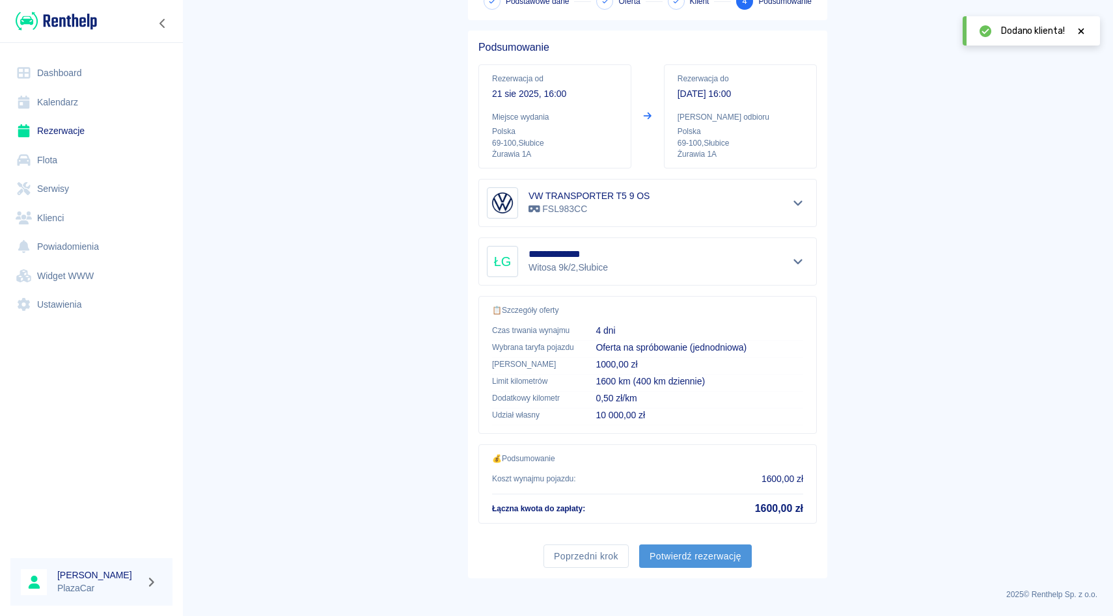
click at [685, 551] on button "Potwierdź rezerwację" at bounding box center [695, 557] width 113 height 24
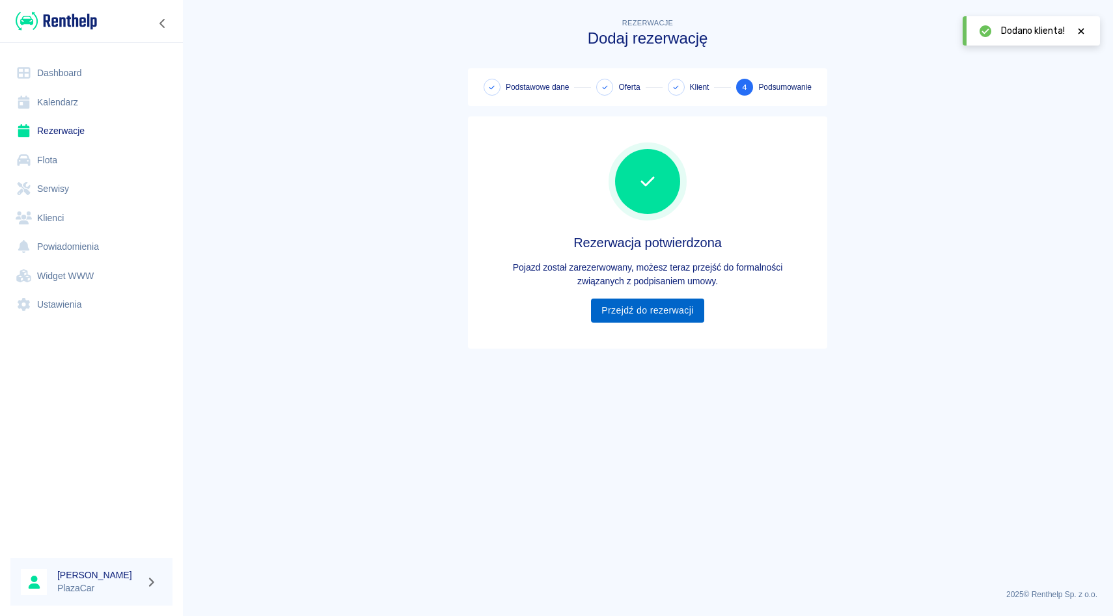
click at [599, 311] on link "Przejdź do rezerwacji" at bounding box center [647, 311] width 113 height 24
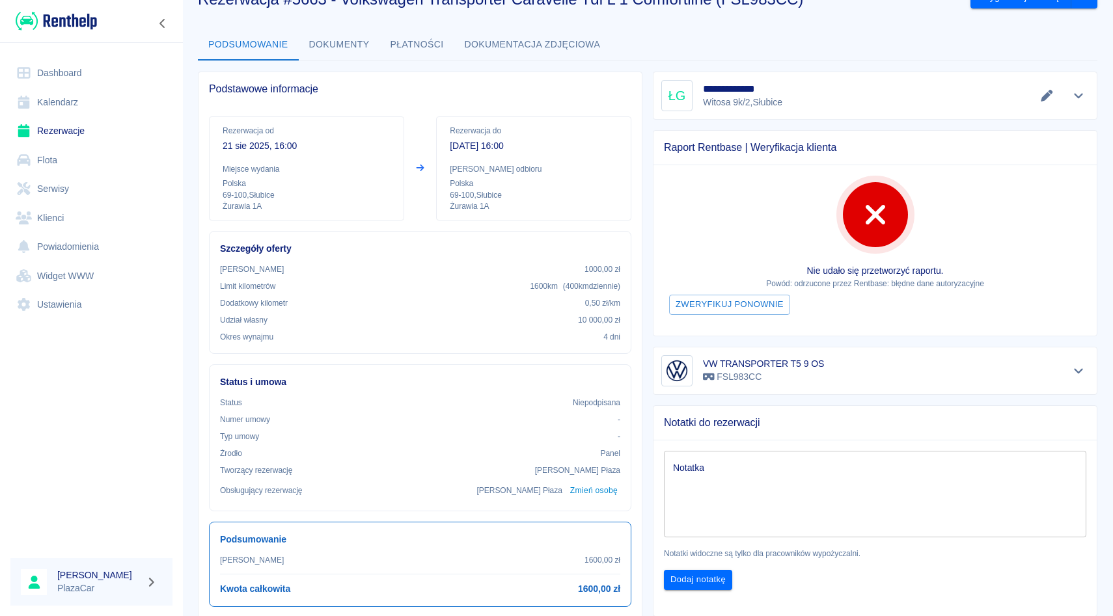
scroll to position [23, 0]
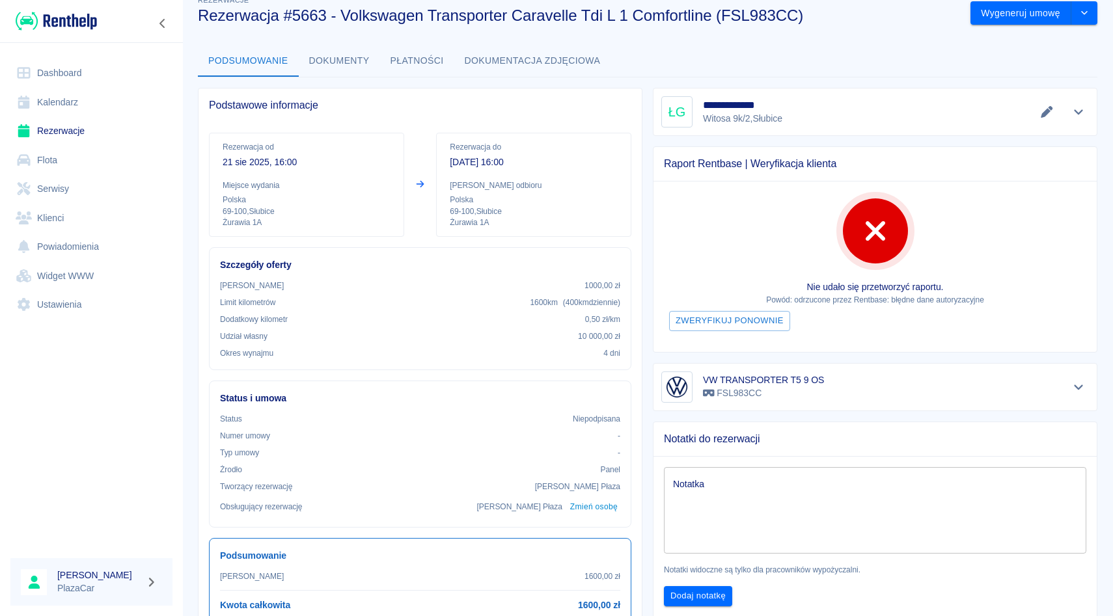
click at [1076, 104] on button "Pokaż szczegóły" at bounding box center [1078, 112] width 21 height 18
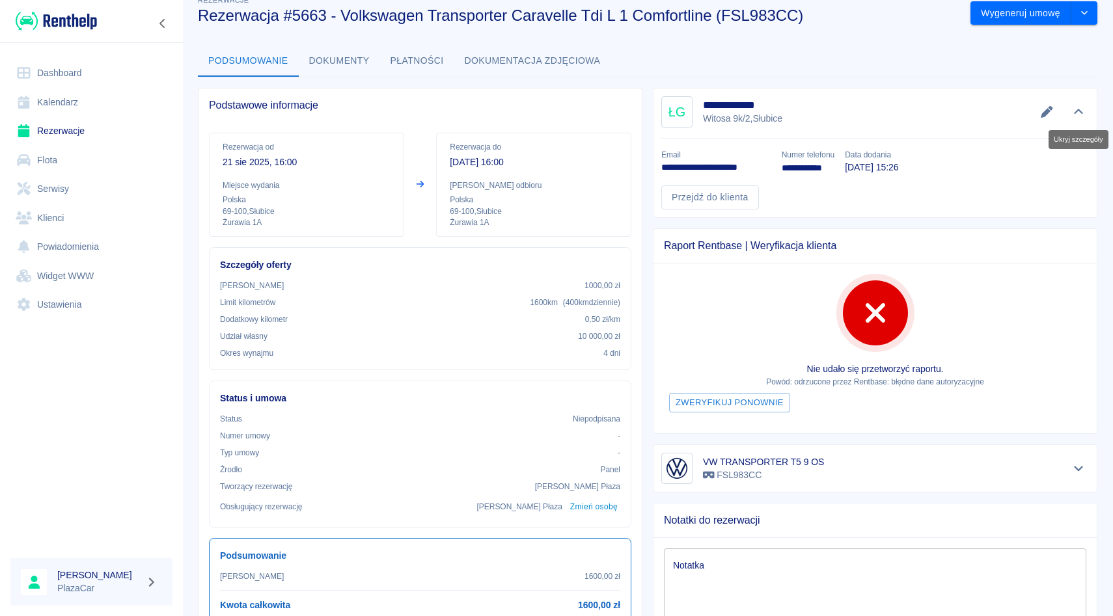
click at [1076, 104] on button "Ukryj szczegóły" at bounding box center [1078, 112] width 21 height 18
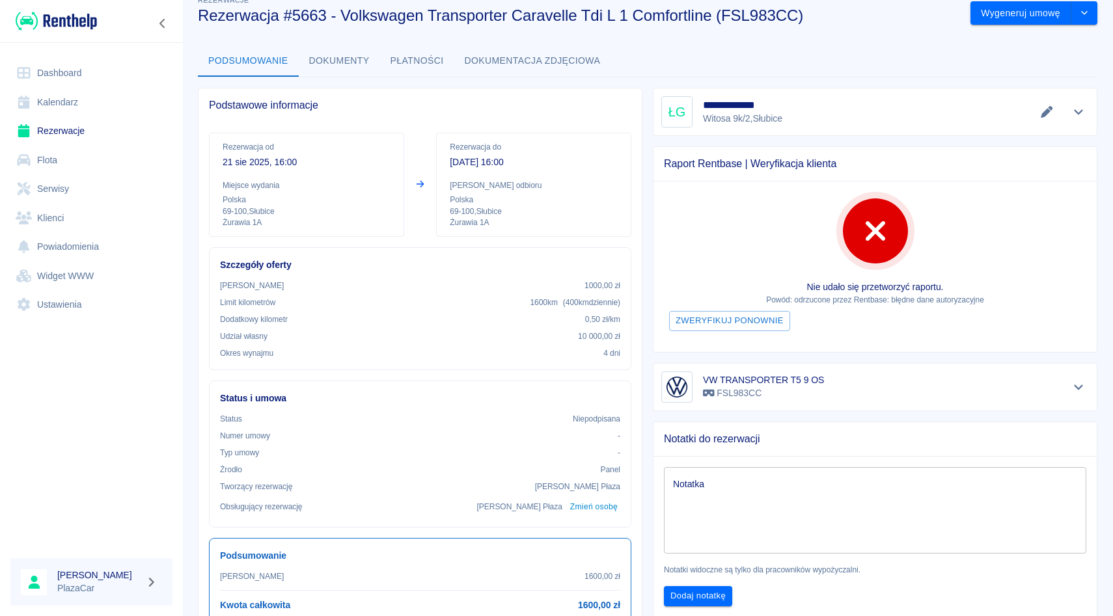
scroll to position [126, 0]
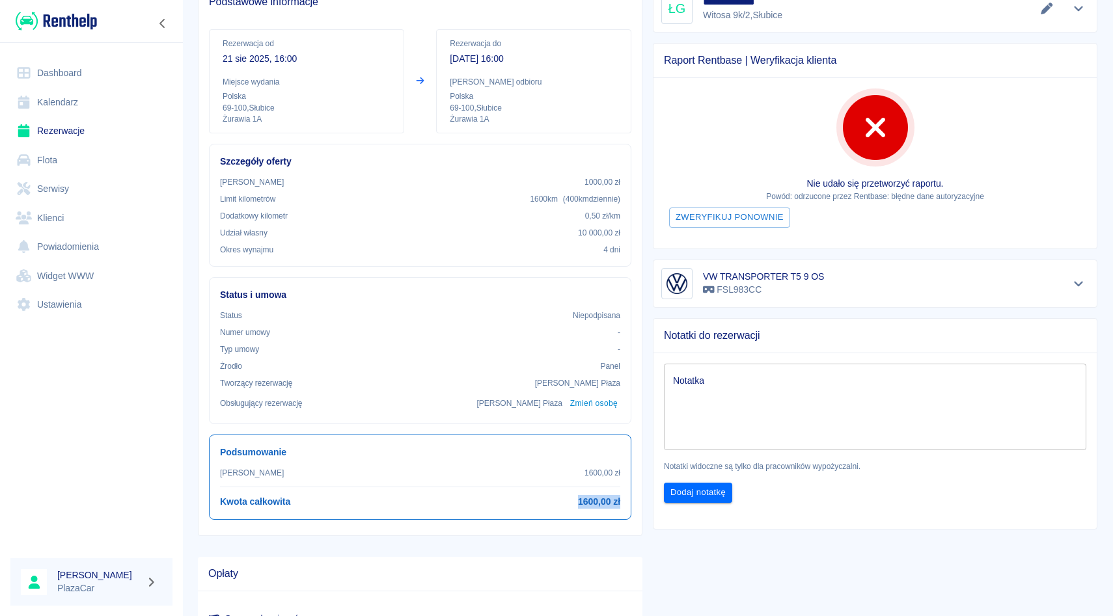
drag, startPoint x: 578, startPoint y: 506, endPoint x: 619, endPoint y: 506, distance: 41.0
click at [620, 506] on div "Podsumowanie Kwota wynajmu 1600,00 zł Kwota całkowita 1600,00 zł" at bounding box center [420, 477] width 422 height 85
click at [647, 504] on div "Notatki do rezerwacji Notatka x Notatka Notatki widoczne są tylko dla pracownik…" at bounding box center [869, 419] width 455 height 222
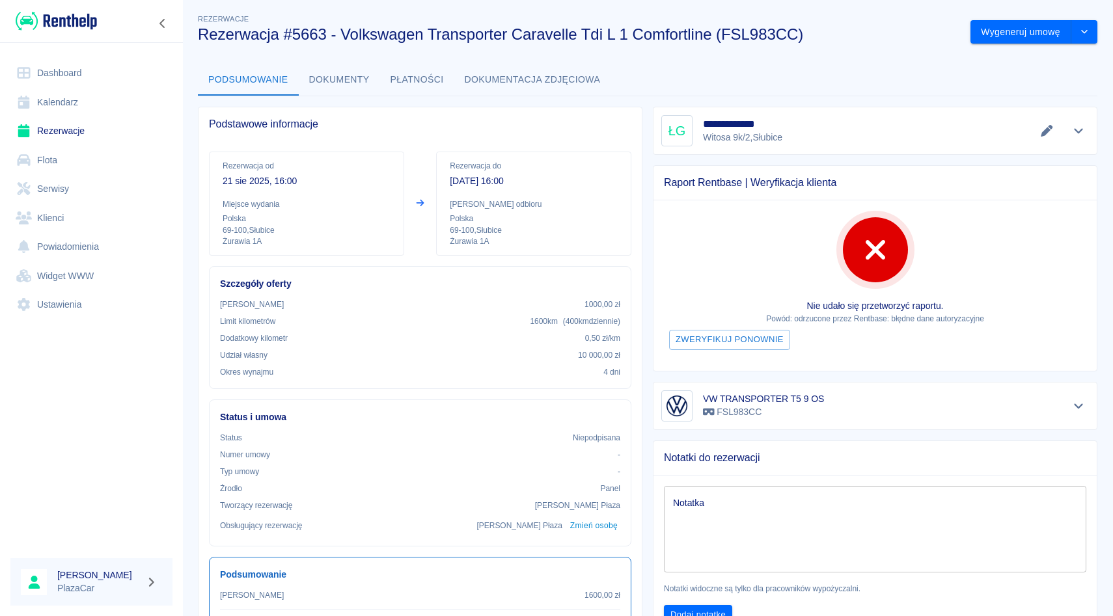
scroll to position [0, 0]
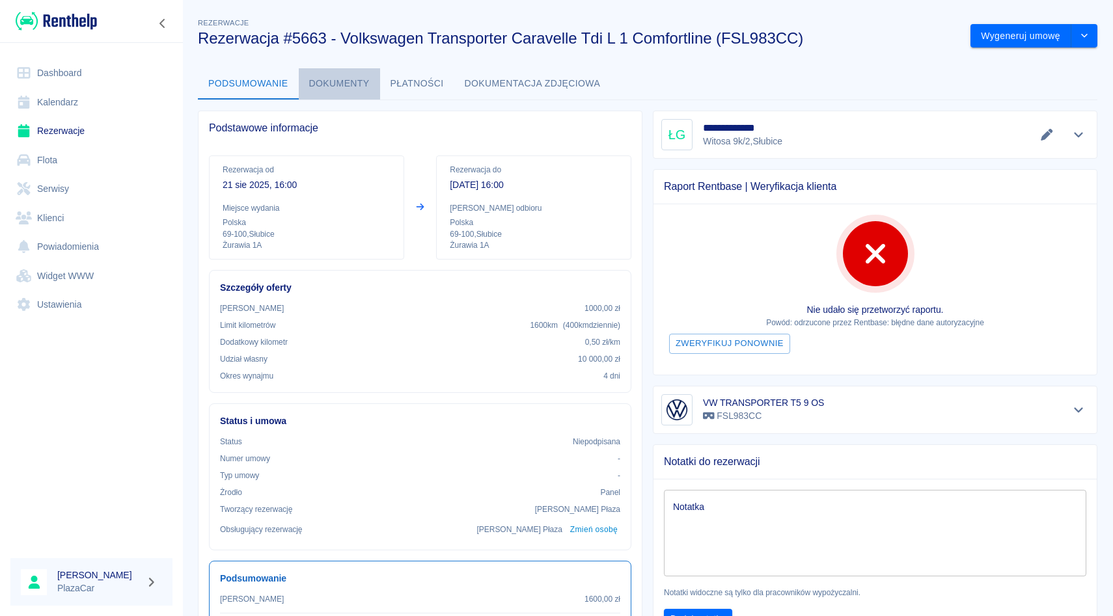
click at [321, 84] on button "Dokumenty" at bounding box center [339, 83] width 81 height 31
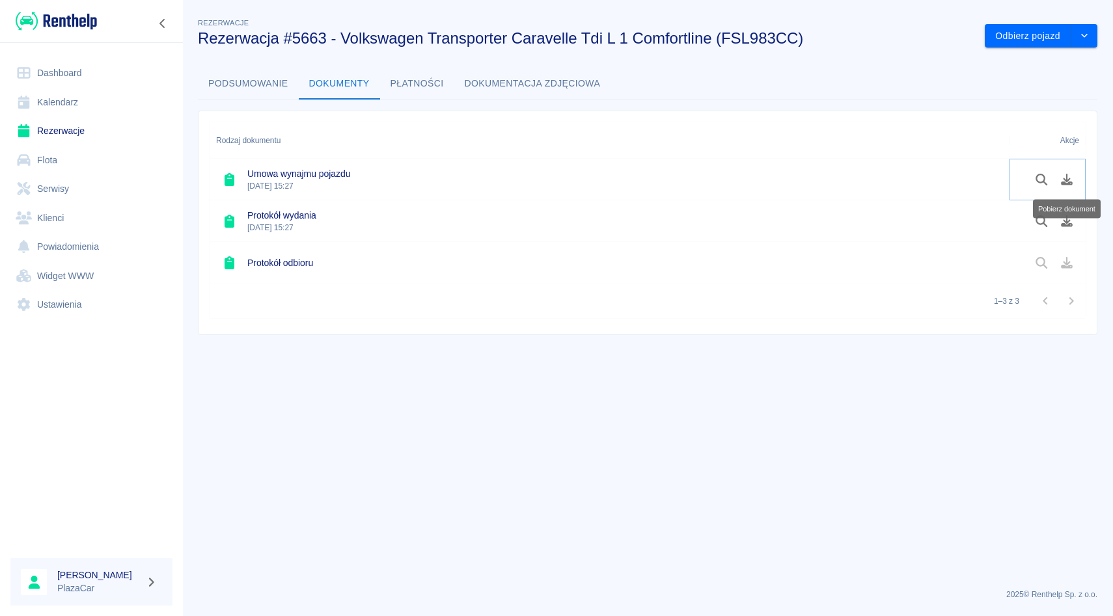
click at [1074, 176] on button "Pobierz dokument" at bounding box center [1066, 180] width 25 height 22
